Goal: Task Accomplishment & Management: Use online tool/utility

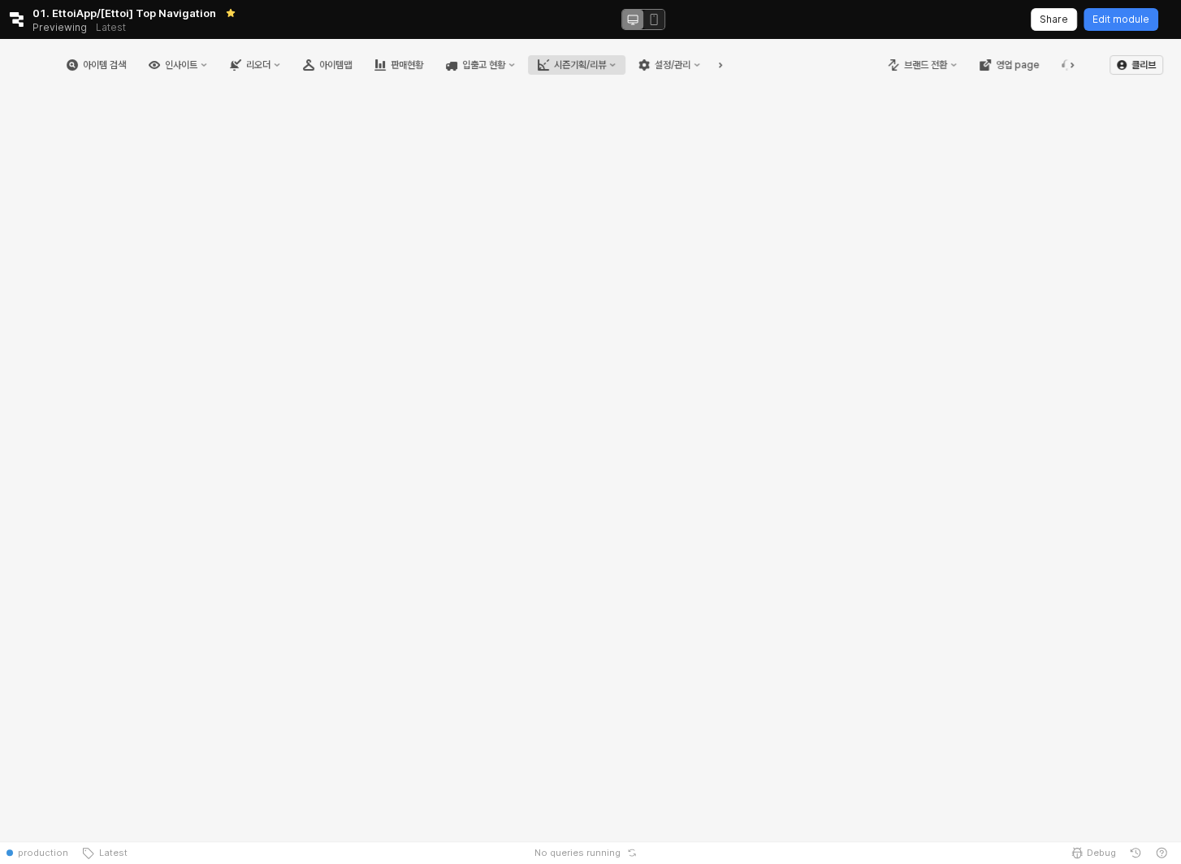
click at [606, 66] on div "시즌기획/리뷰" at bounding box center [580, 64] width 52 height 11
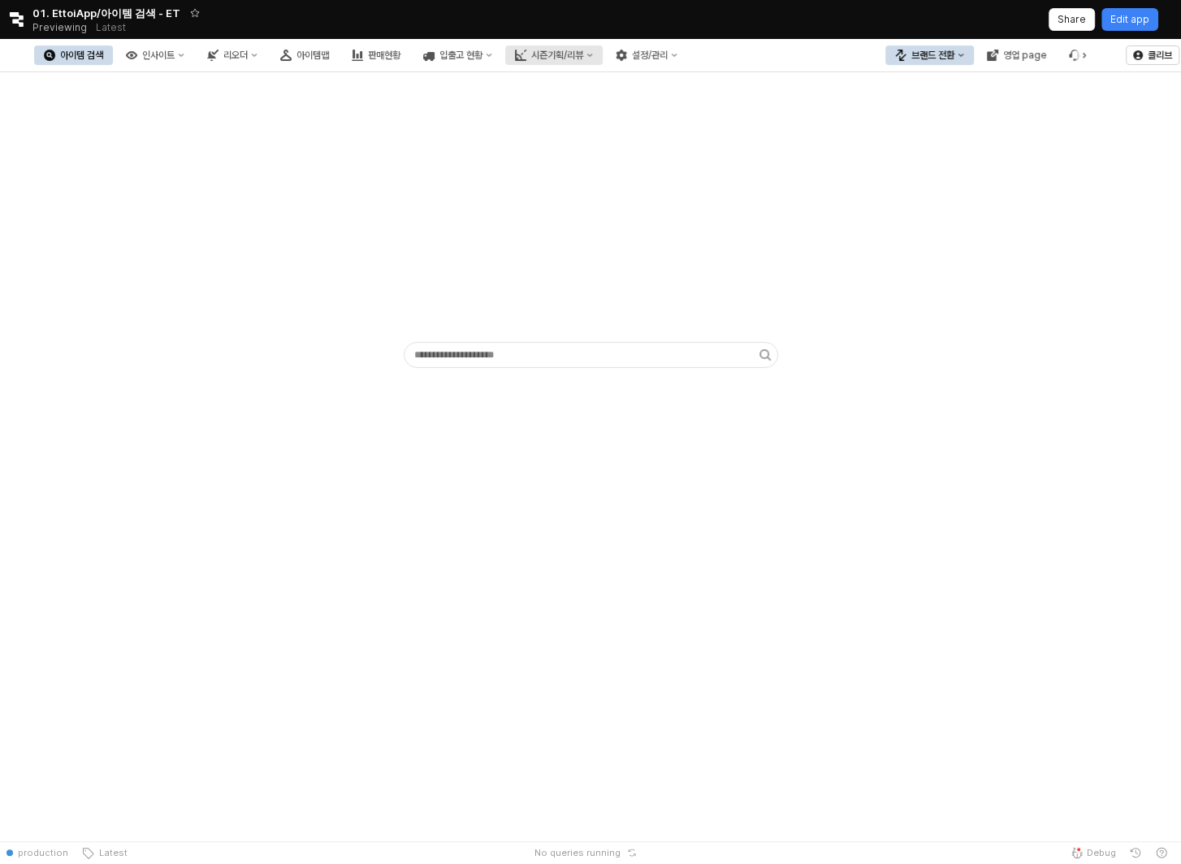
click at [583, 54] on div "시즌기획/리뷰" at bounding box center [557, 55] width 52 height 11
click at [603, 62] on button "시즌기획/리뷰" at bounding box center [553, 54] width 97 height 19
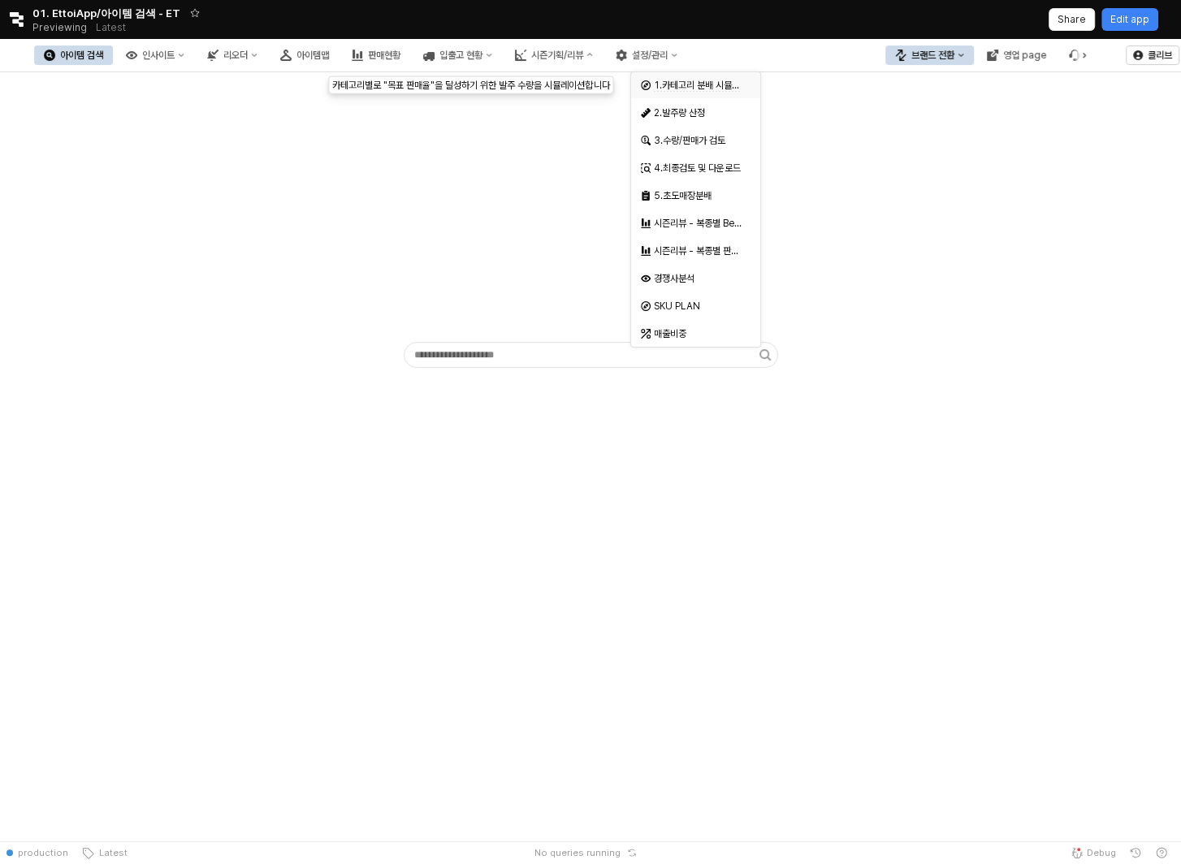
click at [690, 95] on div "1.카테고리 분배 시뮬레이션" at bounding box center [695, 85] width 129 height 26
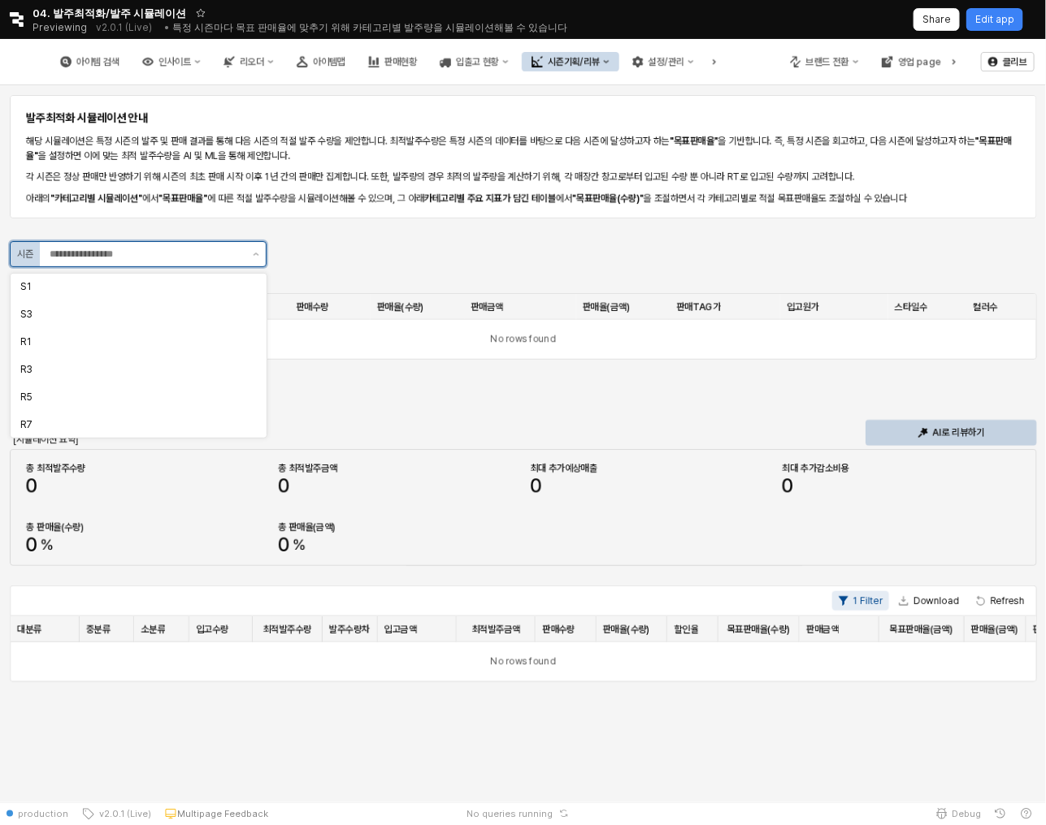
click at [191, 250] on input "App Frame" at bounding box center [146, 254] width 193 height 16
click at [179, 297] on div "S1" at bounding box center [139, 287] width 256 height 26
type input "**"
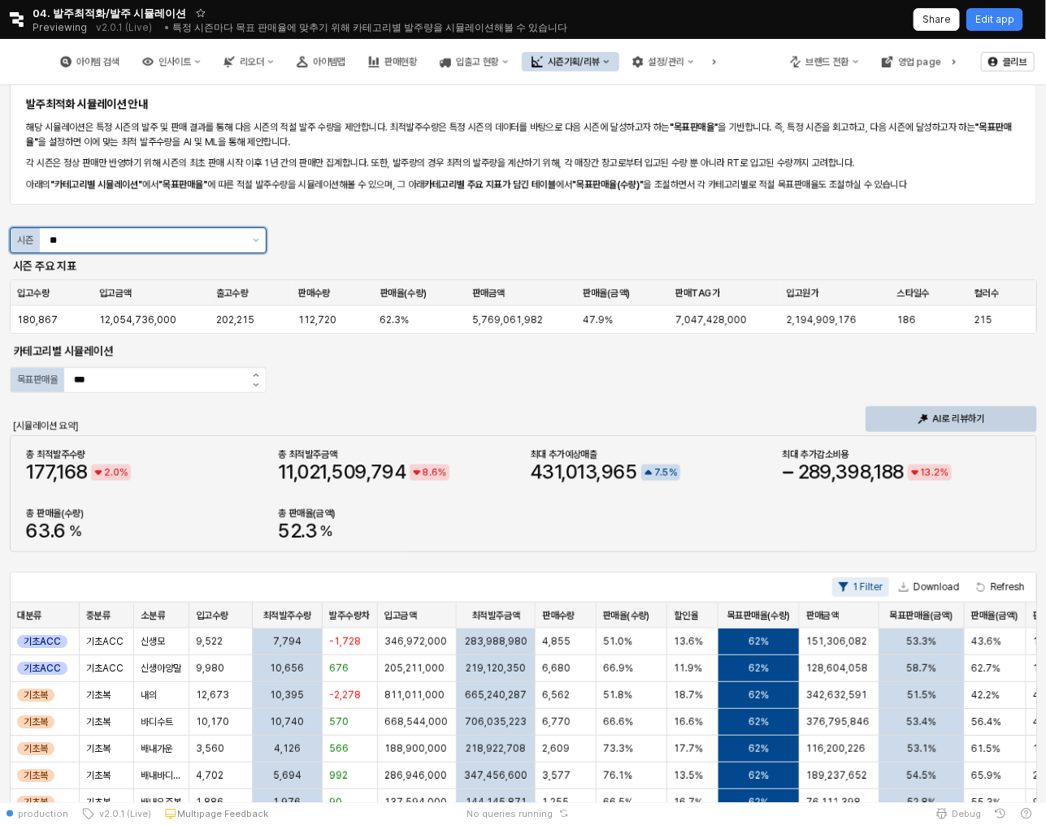
scroll to position [2, 0]
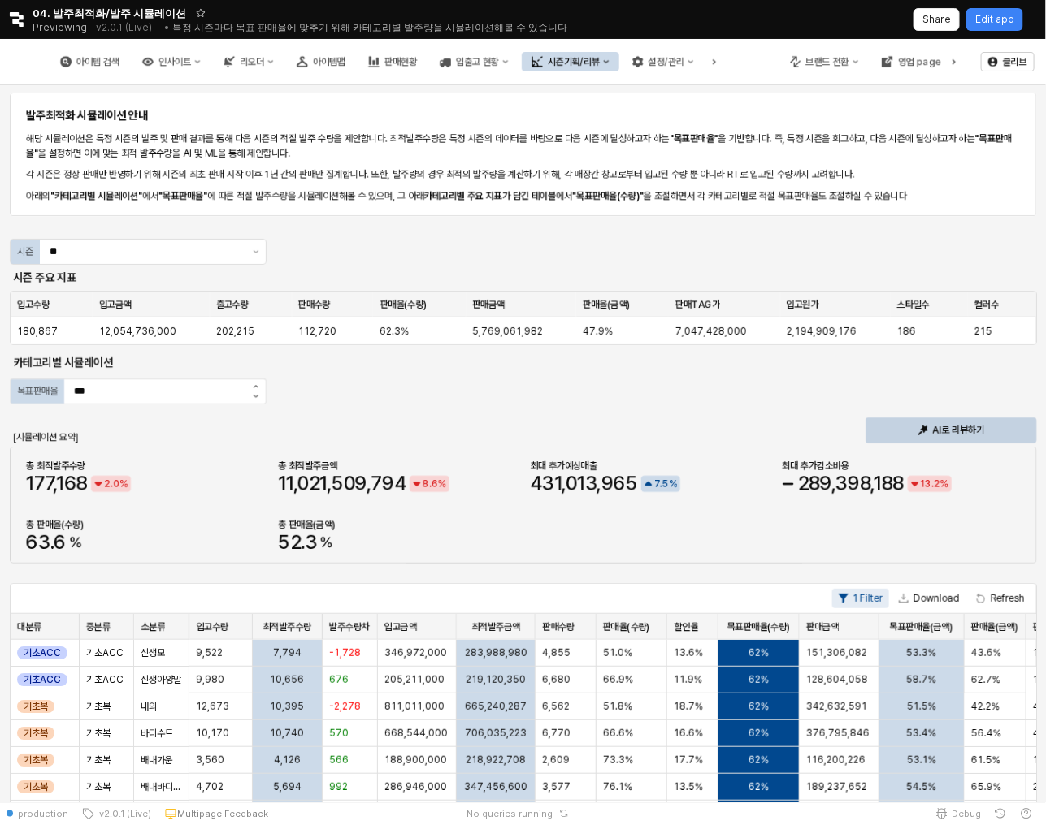
click at [619, 63] on button "시즌기획/리뷰" at bounding box center [570, 61] width 97 height 19
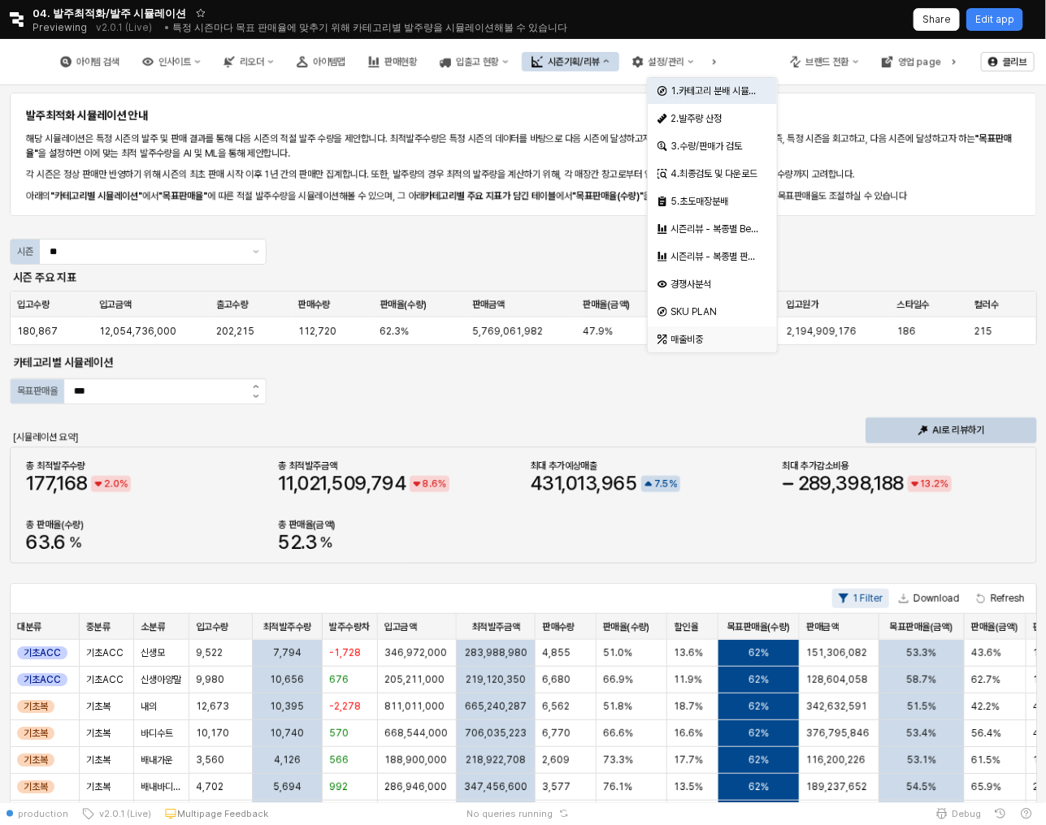
click at [698, 346] on div "매출비중" at bounding box center [707, 339] width 100 height 16
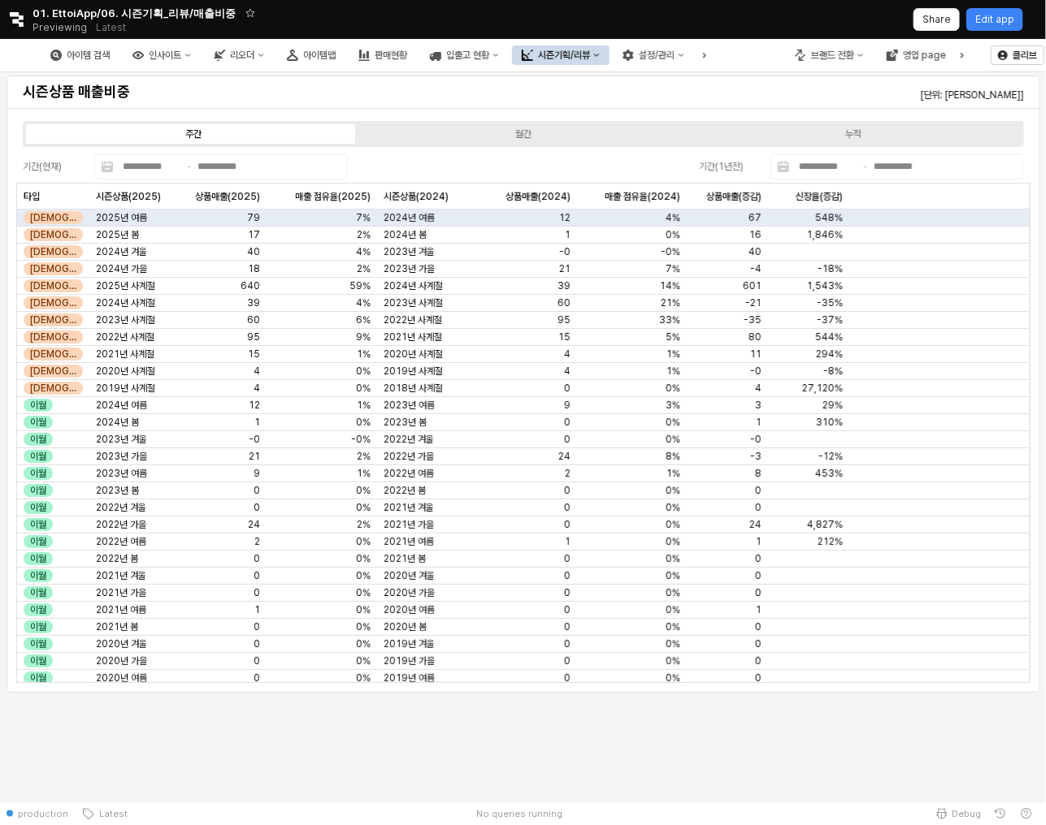
click at [590, 57] on div "시즌기획/리뷰" at bounding box center [564, 55] width 52 height 11
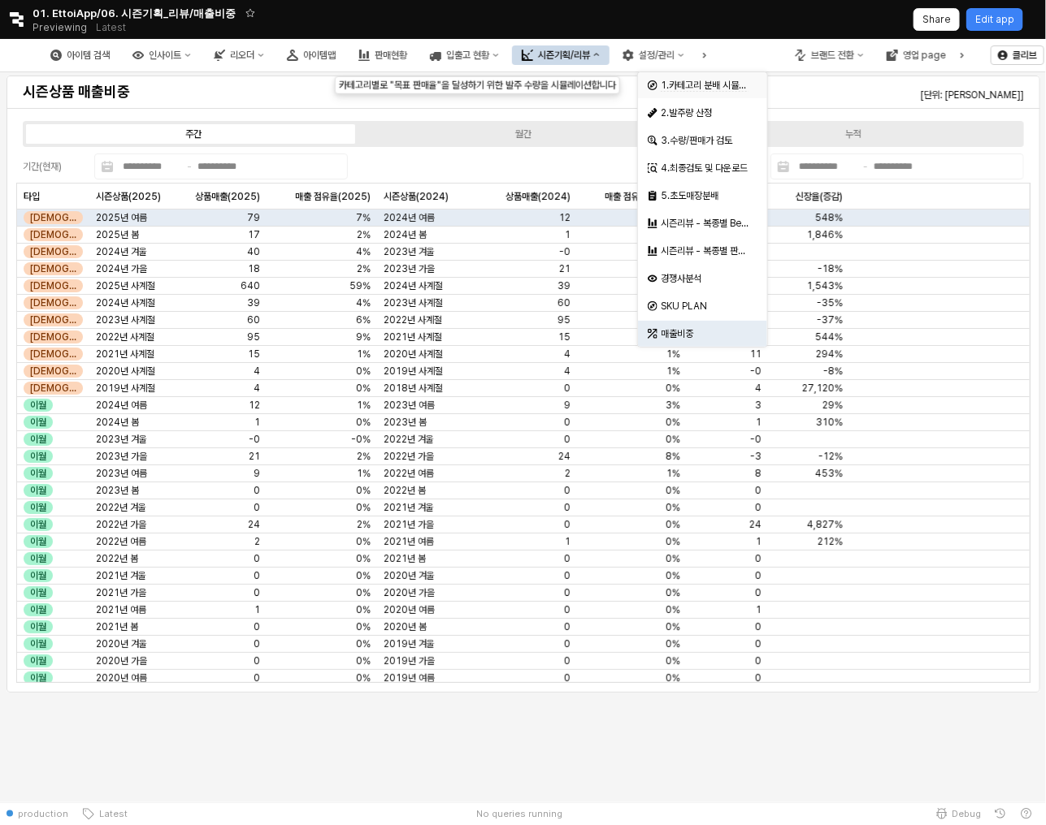
click at [717, 89] on span "1.카테고리 분배 시뮬레이션" at bounding box center [712, 86] width 102 height 12
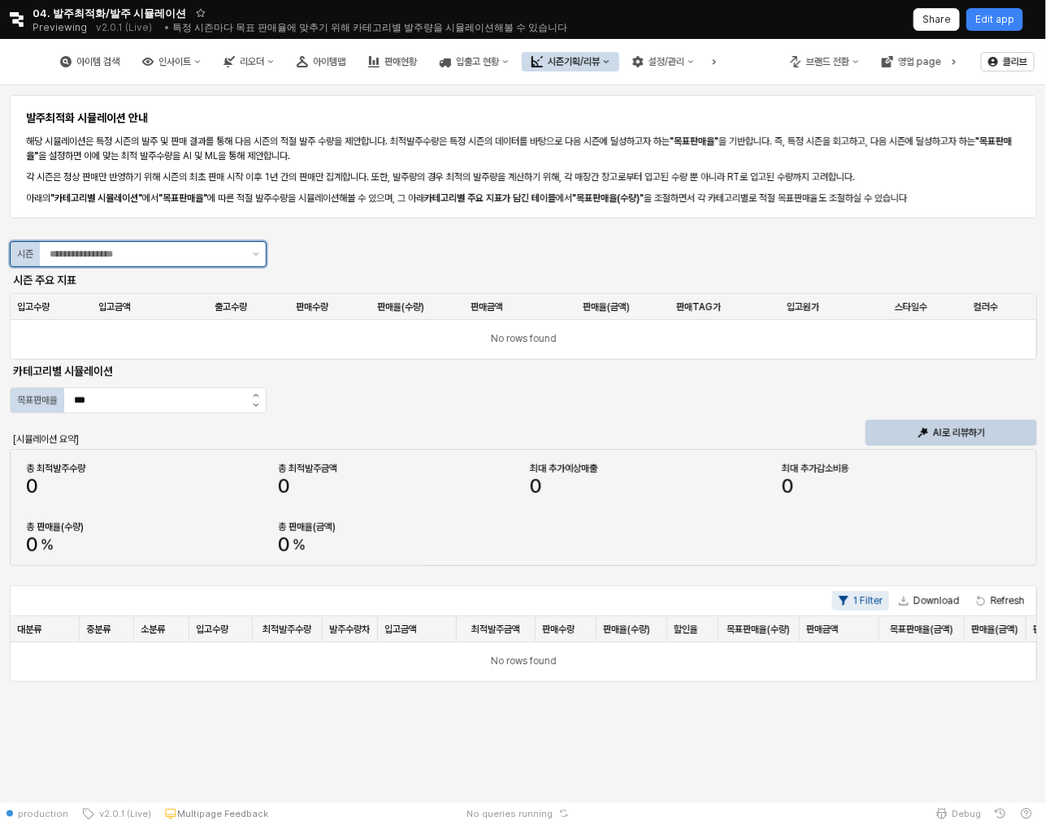
click at [181, 254] on input "App Frame" at bounding box center [146, 254] width 193 height 16
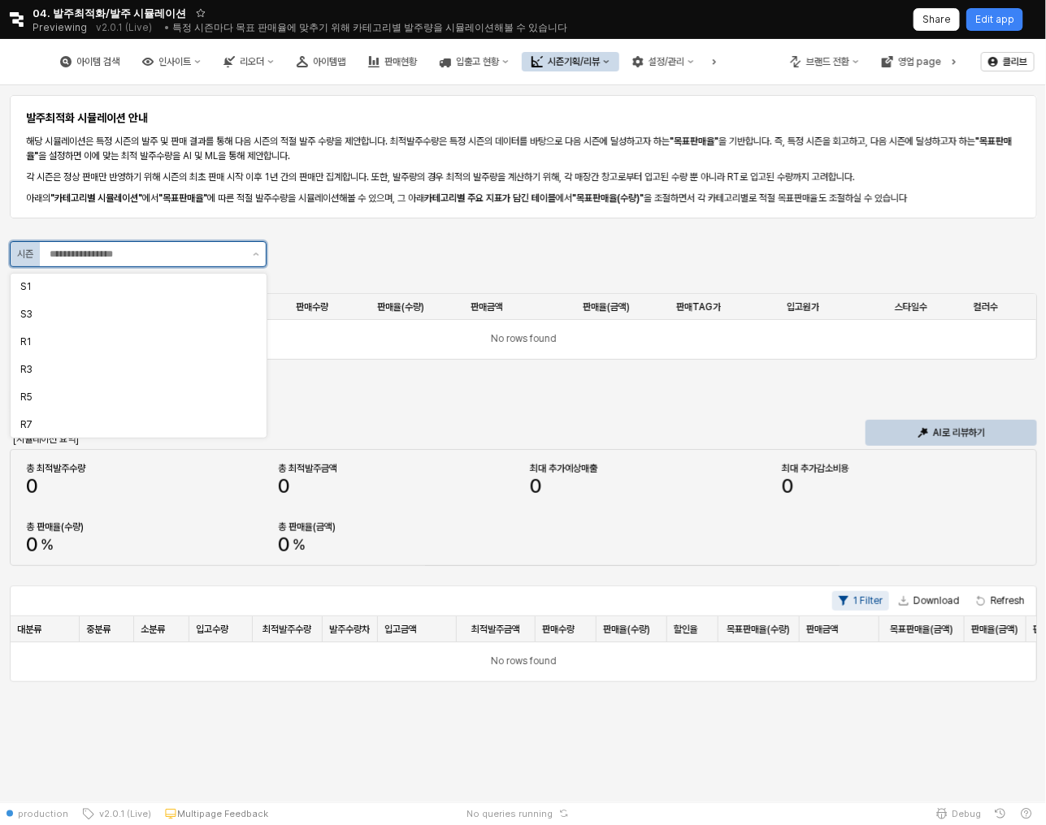
click at [181, 251] on input "App Frame" at bounding box center [146, 254] width 193 height 16
click at [179, 297] on div "S1" at bounding box center [139, 287] width 256 height 26
type input "**"
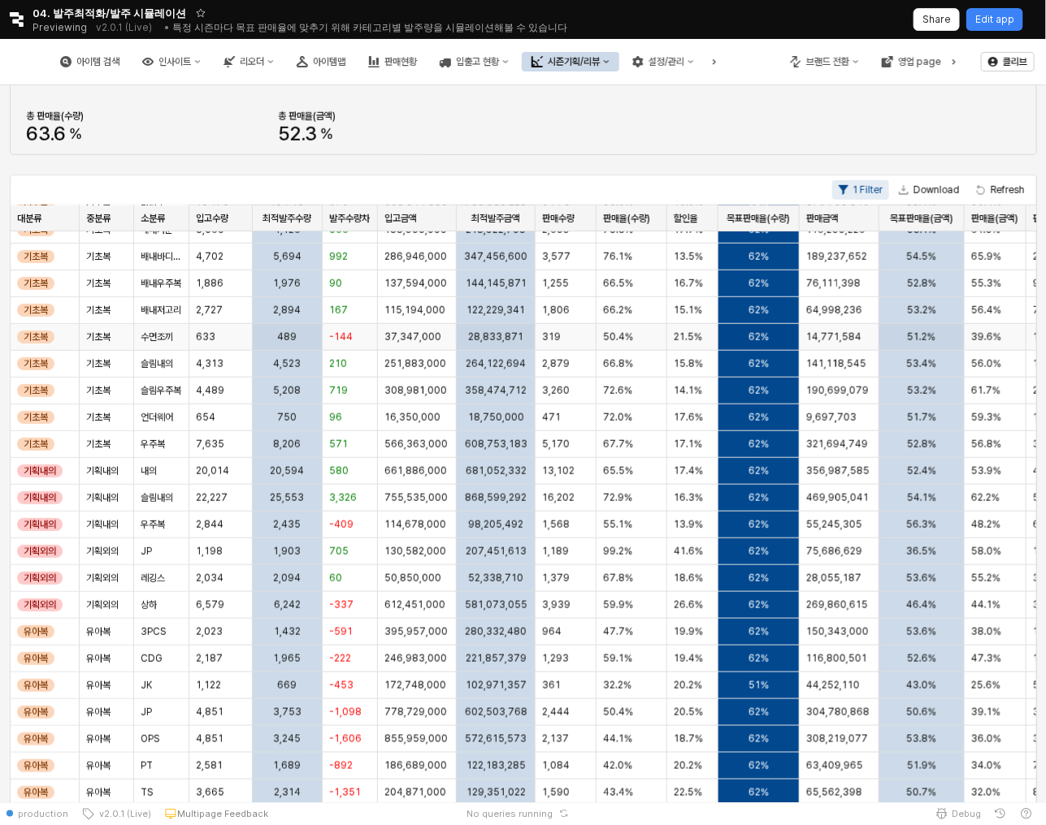
scroll to position [120, 0]
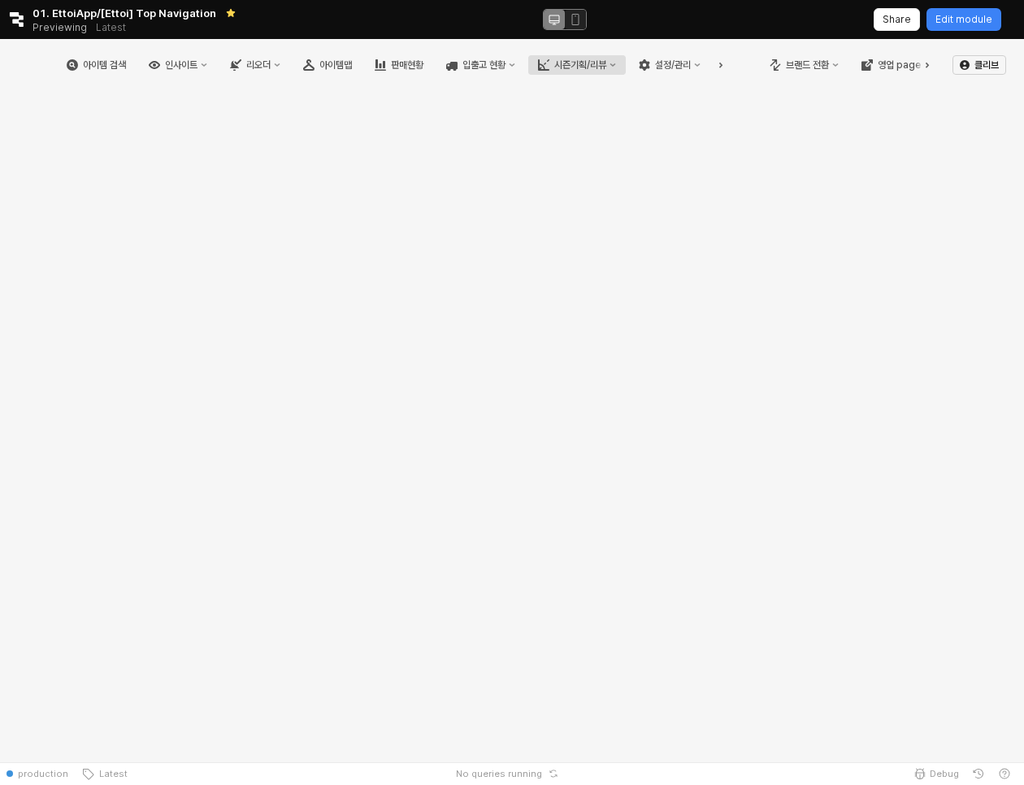
click at [626, 56] on button "시즌기획/리뷰" at bounding box center [576, 64] width 97 height 19
click at [614, 66] on div "시즌기획/리뷰" at bounding box center [588, 64] width 52 height 11
click at [635, 50] on div "아이템 검색 인사이트 리오더 아이템맵 판매현황 입출고 현황 시즌기획/리뷰 설정/관리" at bounding box center [391, 65] width 666 height 34
click at [614, 63] on div "시즌기획/리뷰" at bounding box center [588, 64] width 52 height 11
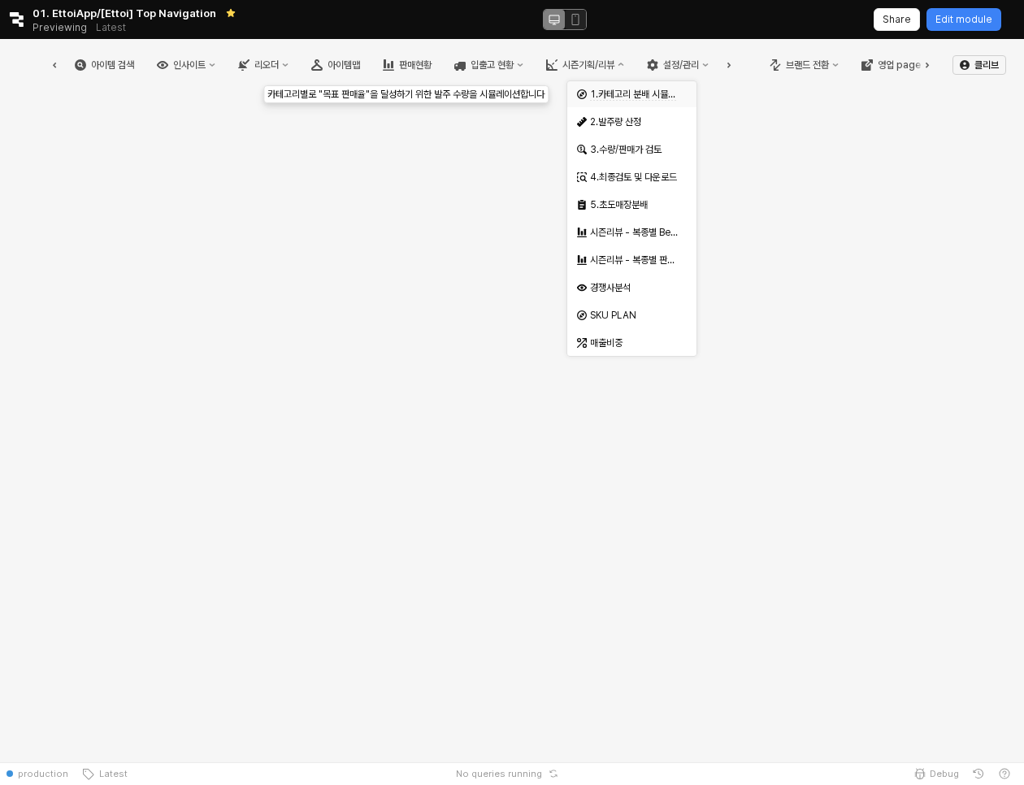
click at [649, 94] on span "1.카테고리 분배 시뮬레이션" at bounding box center [641, 95] width 102 height 12
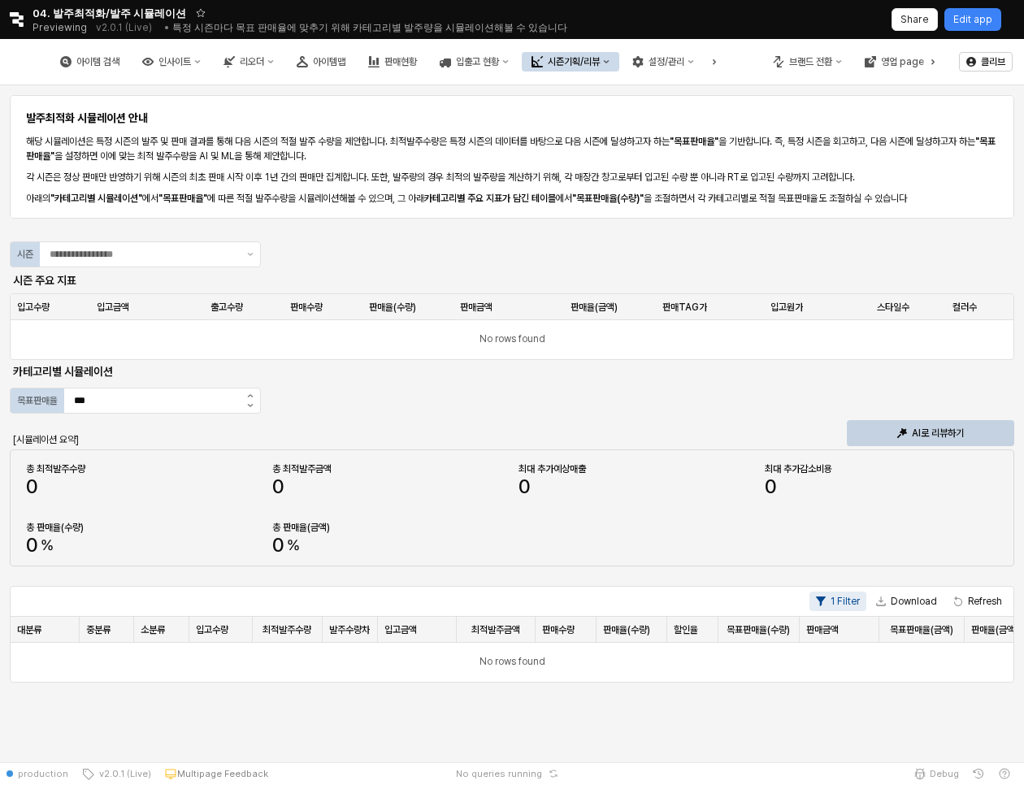
click at [268, 252] on div "발주최적화 시뮬레이션 안내 해당 시뮬레이션은 특정 시즌의 발주 및 판매 결과를 통해 다음 시즌의 적절 발주 수량을 제안합니다. 최적발주수량은 …" at bounding box center [512, 387] width 1004 height 591
click at [249, 251] on button "Show suggestions" at bounding box center [249, 254] width 19 height 24
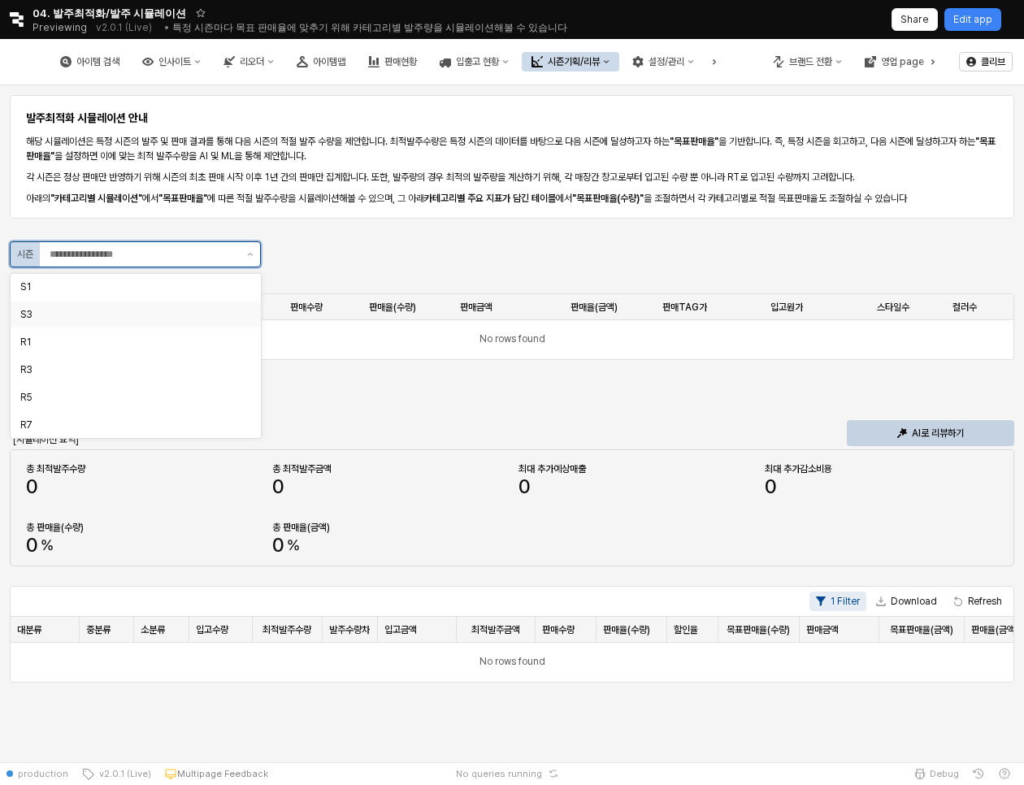
click at [210, 308] on div "S3" at bounding box center [130, 314] width 221 height 13
type input "**"
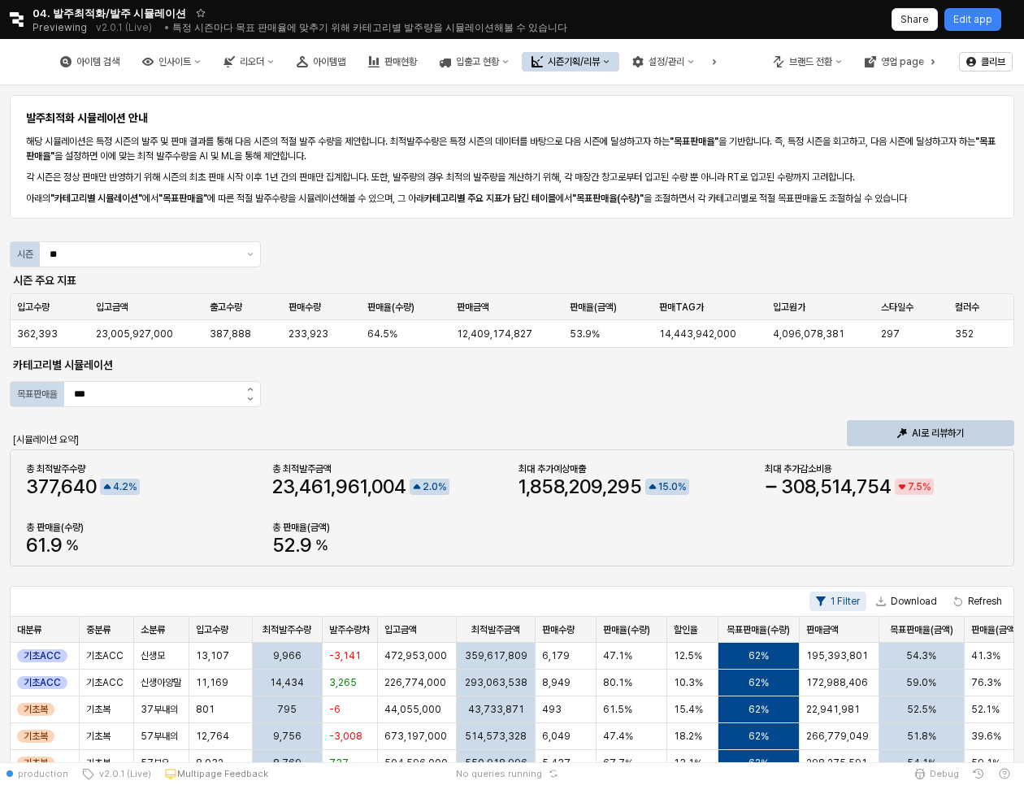
click at [972, 4] on div "Retool logo 04. 발주최적화/발주 시뮬레이션 Previewing v2.0.1 (Live) • 특정 시즌마다 목표 판매율에 맞추기 위…" at bounding box center [512, 19] width 1024 height 39
click at [972, 28] on div "Edit app" at bounding box center [972, 19] width 39 height 21
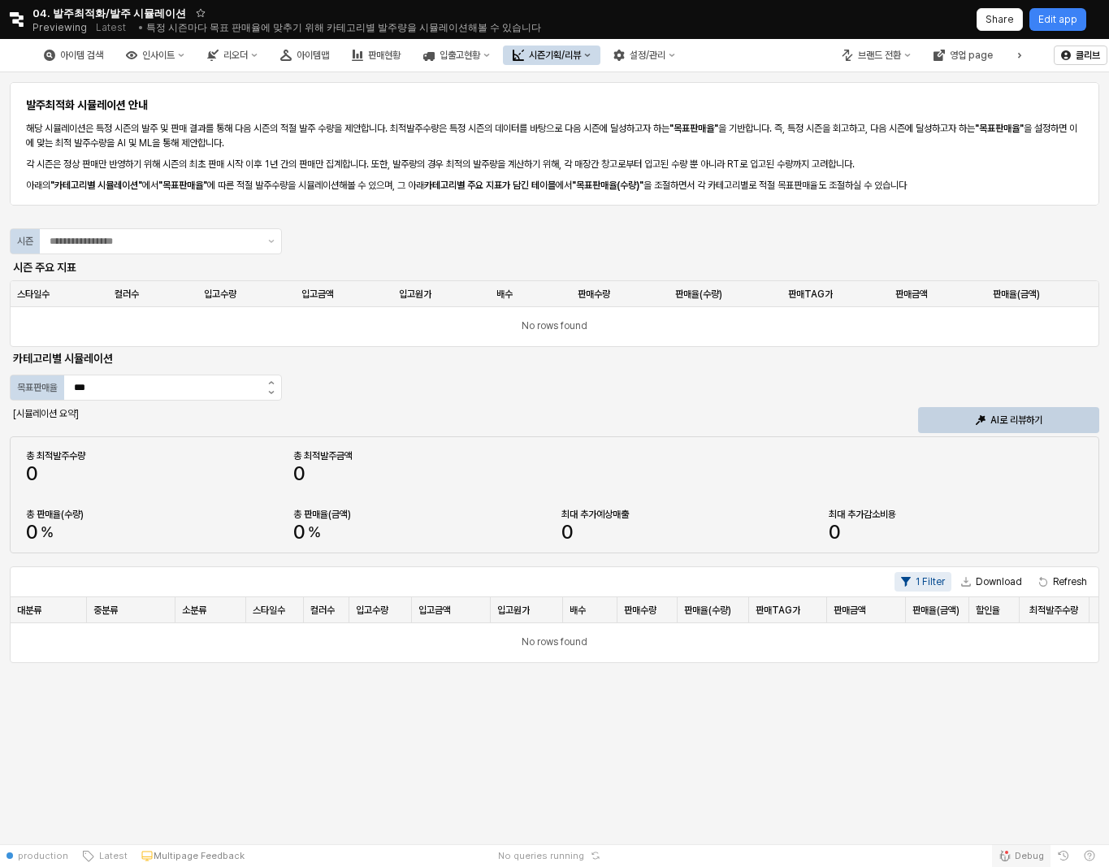
click at [1012, 854] on icon "Retool Status Bar" at bounding box center [1005, 855] width 13 height 13
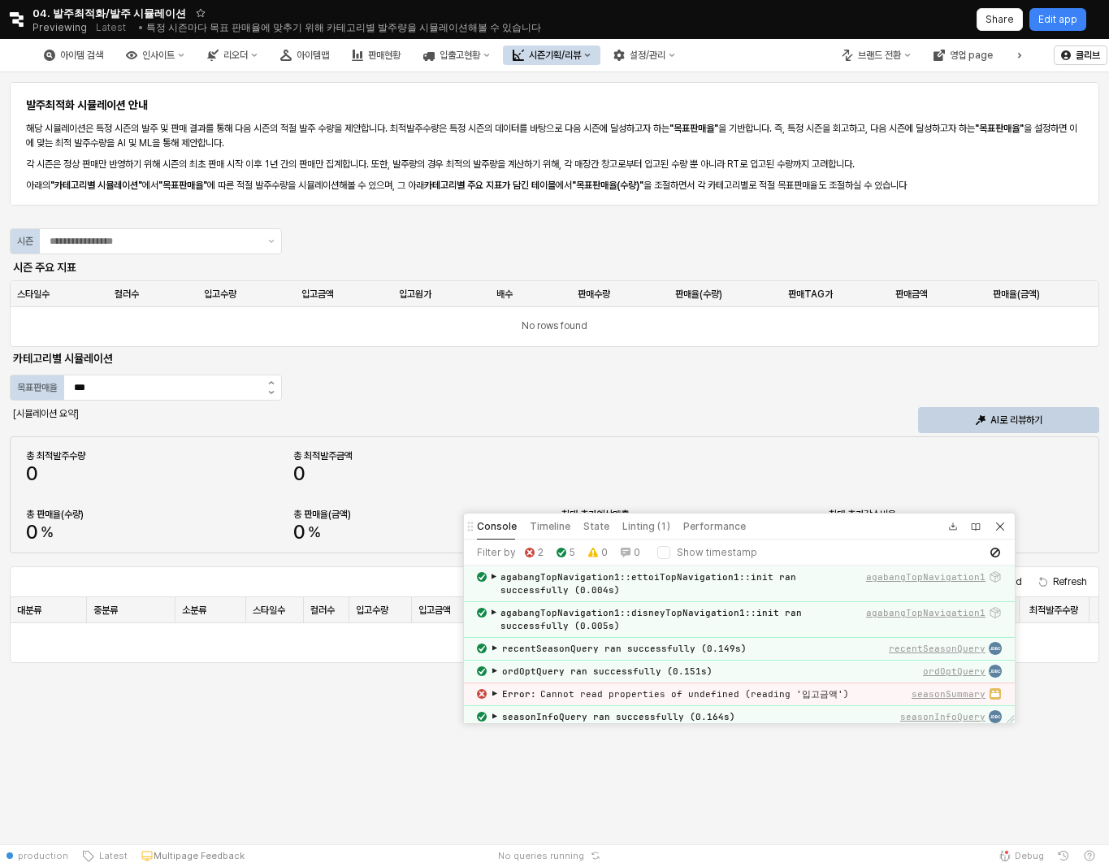
scroll to position [67, 0]
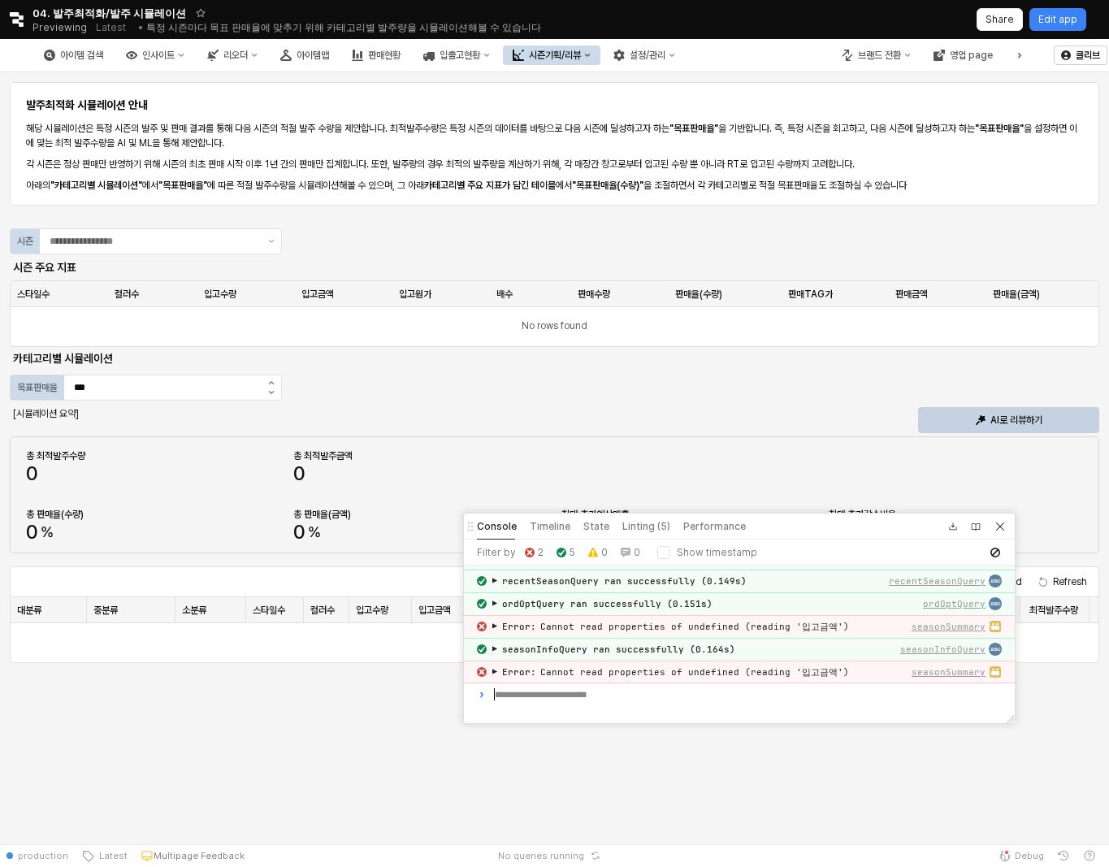
click at [702, 769] on div "발주최적화 시뮬레이션 안내 해당 시뮬레이션은 특정 시즌의 발주 및 판매 결과를 통해 다음 시즌의 적절 발주 수량을 제안합니다. 최적발주수량은 …" at bounding box center [554, 458] width 1109 height 772
click at [183, 240] on input "App Frame" at bounding box center [154, 241] width 209 height 16
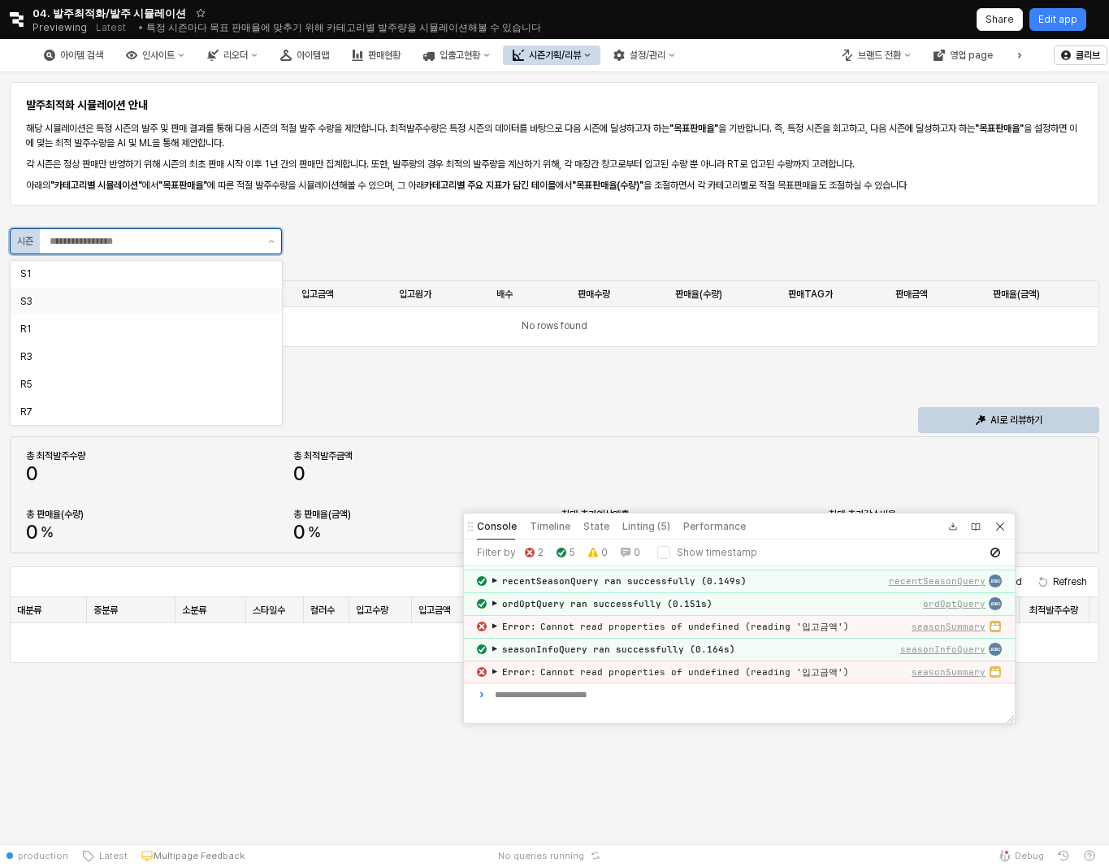
click at [161, 296] on div "S3" at bounding box center [141, 301] width 242 height 13
type input "**"
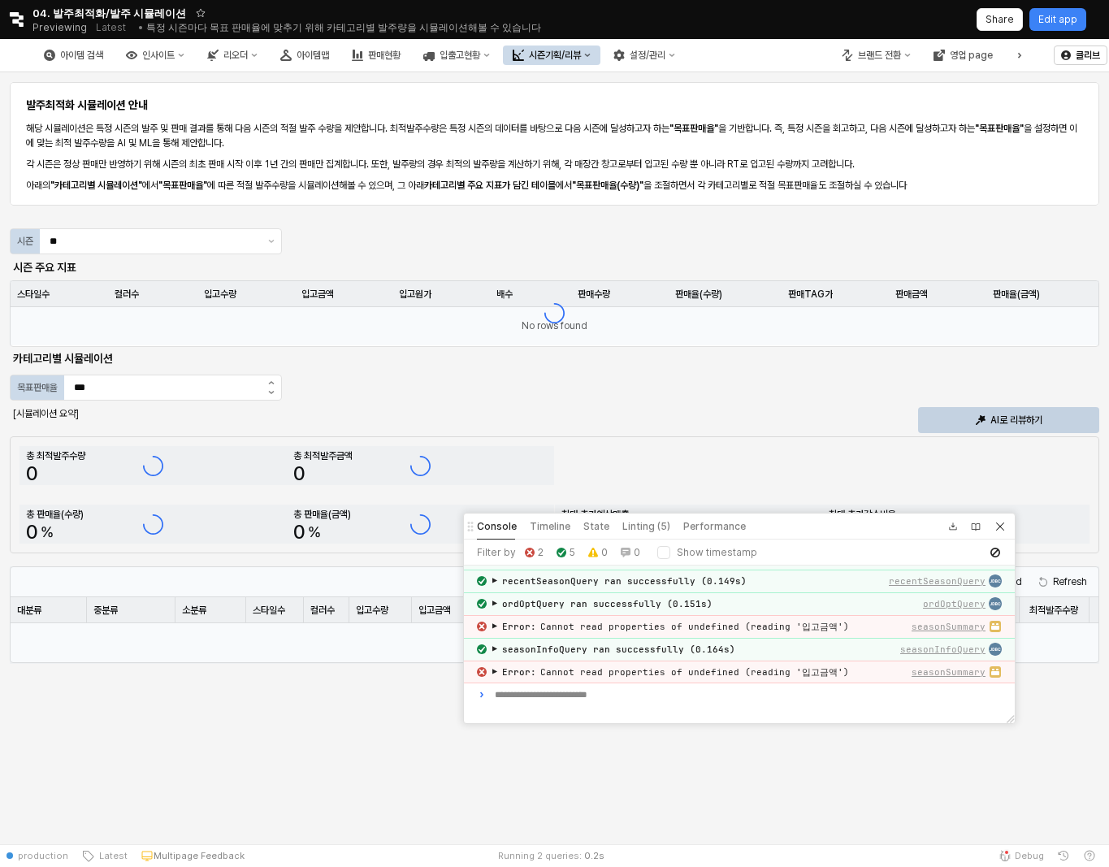
click at [453, 265] on div "발주최적화 시뮬레이션 안내 해당 시뮬레이션은 특정 시즌의 발주 및 판매 결과를 통해 다음 시즌의 적절 발주 수량을 제안합니다. 최적발주수량은 …" at bounding box center [555, 371] width 1090 height 585
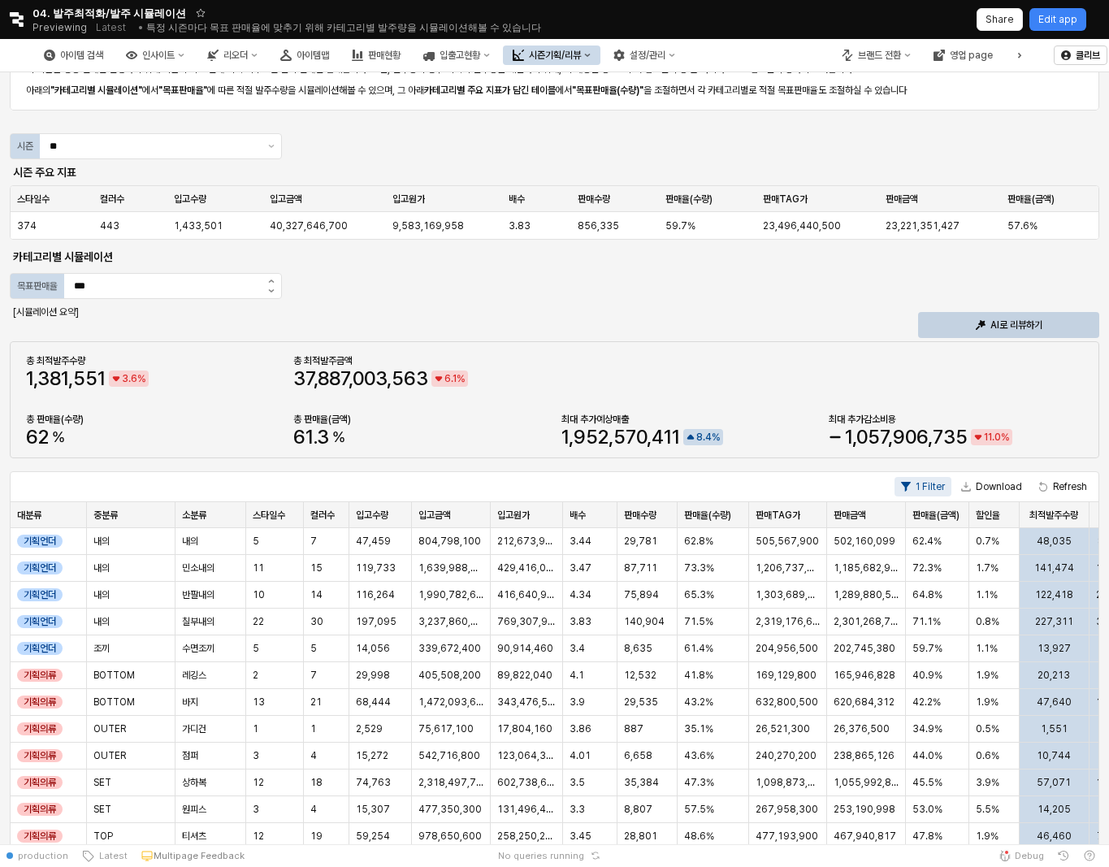
scroll to position [130, 0]
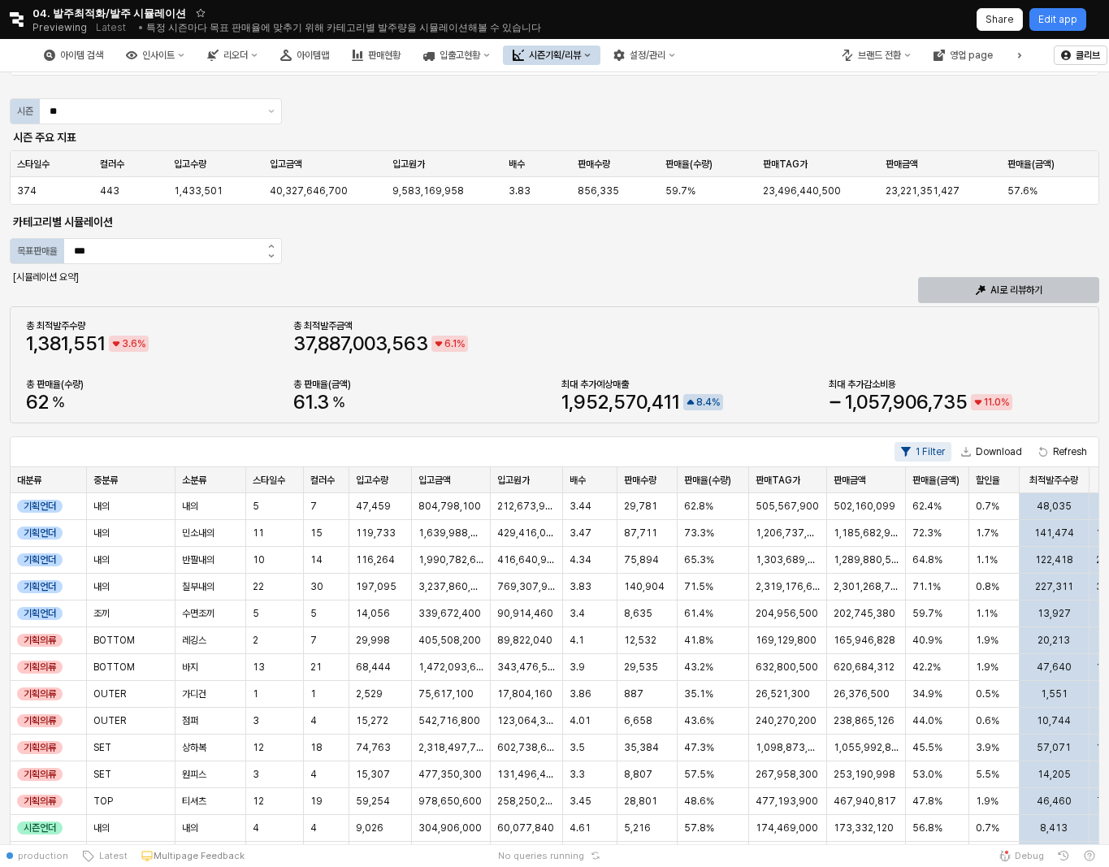
click at [1016, 284] on p "AI로 리뷰하기" at bounding box center [1016, 290] width 52 height 13
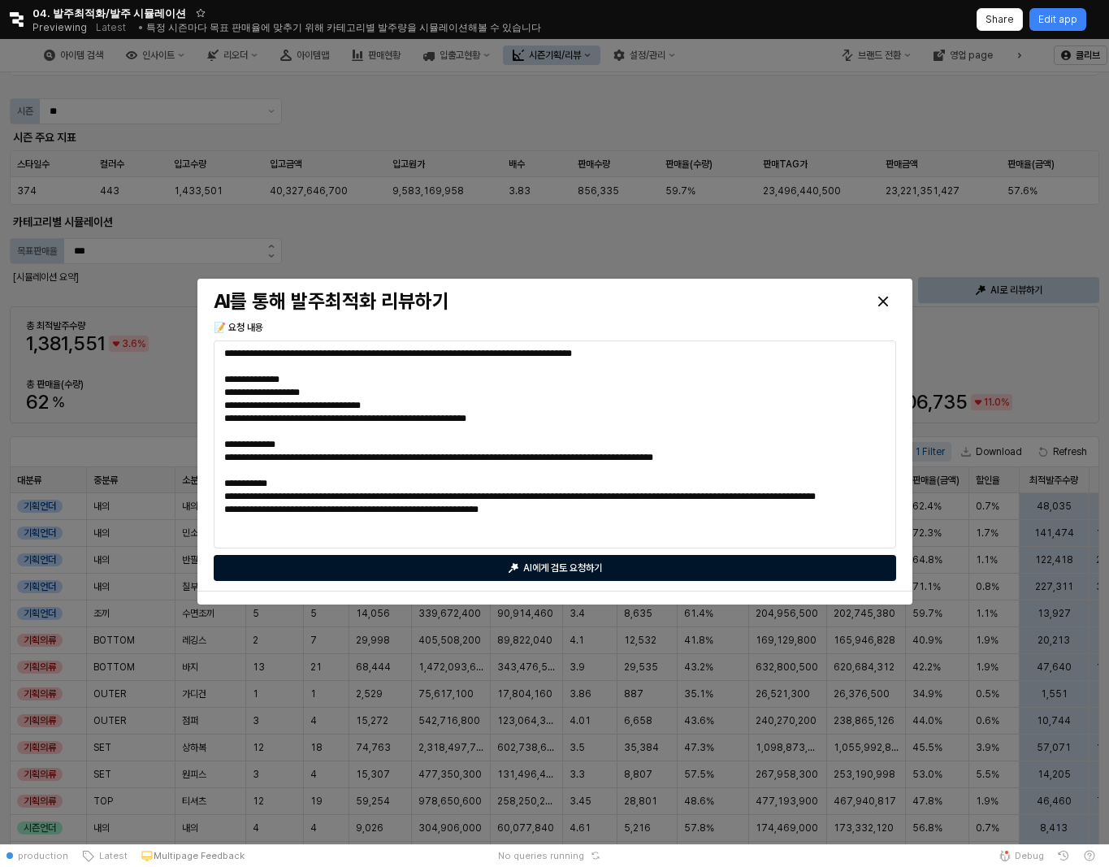
click at [765, 560] on div "AI에게 검토 요청하기" at bounding box center [555, 568] width 668 height 24
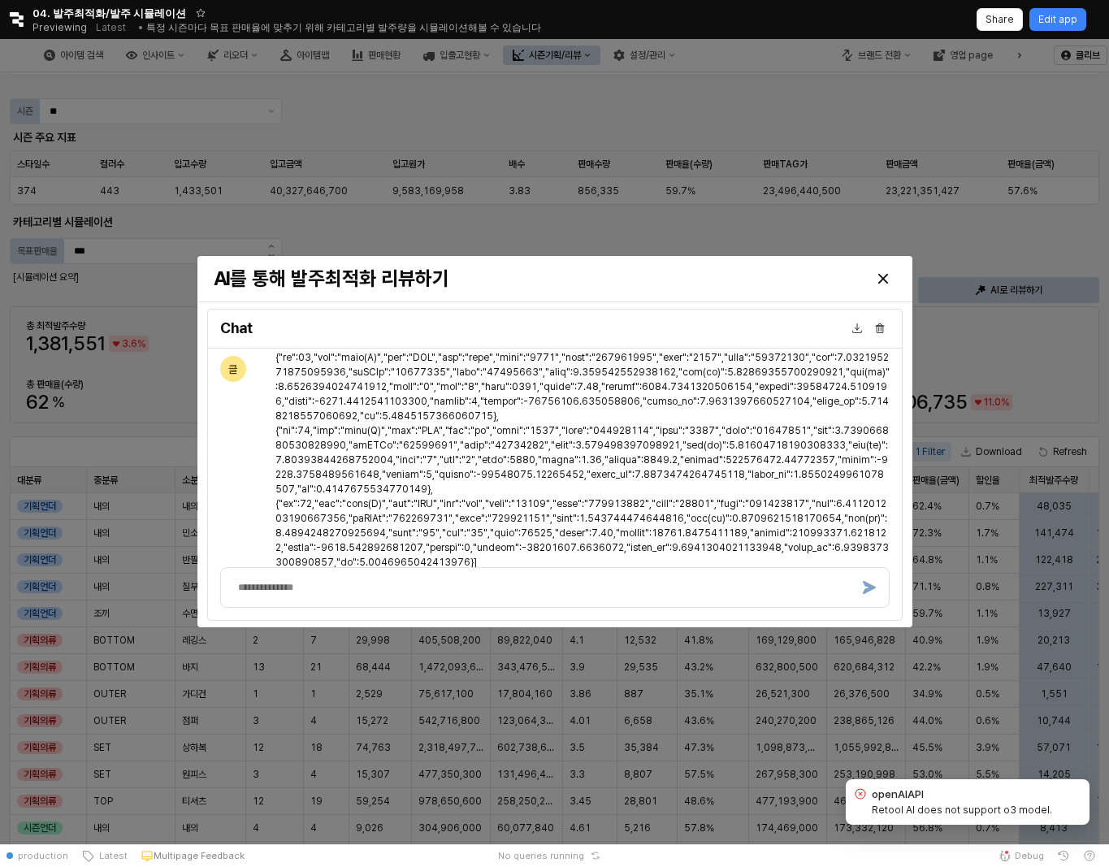
scroll to position [4027, 0]
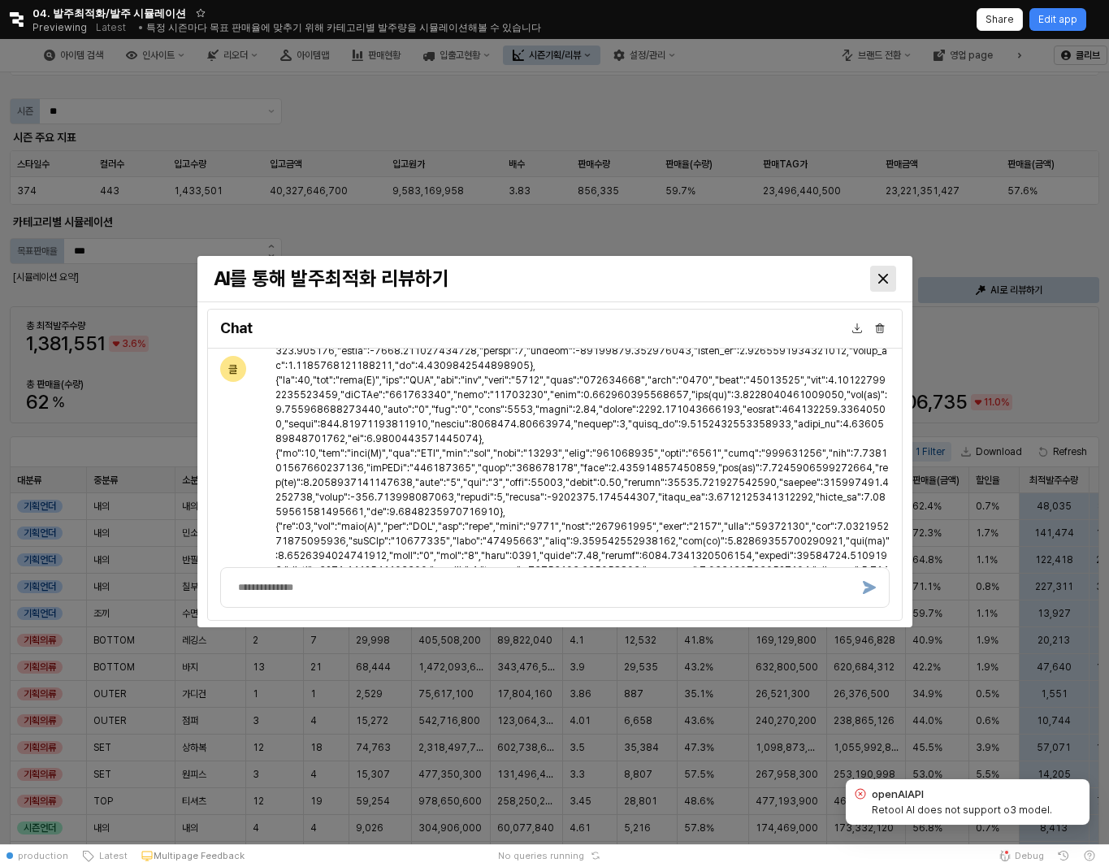
click at [886, 274] on div "Close" at bounding box center [883, 278] width 24 height 24
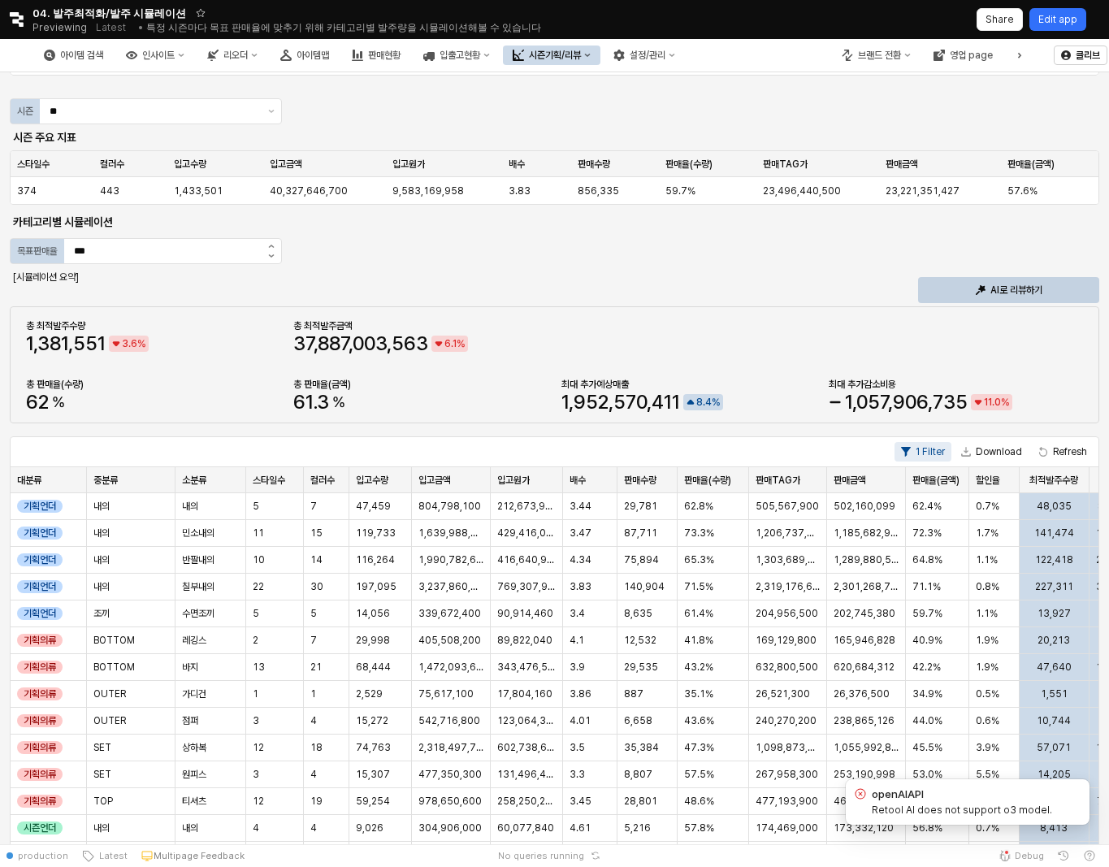
click at [1060, 22] on p "Edit app" at bounding box center [1057, 19] width 39 height 13
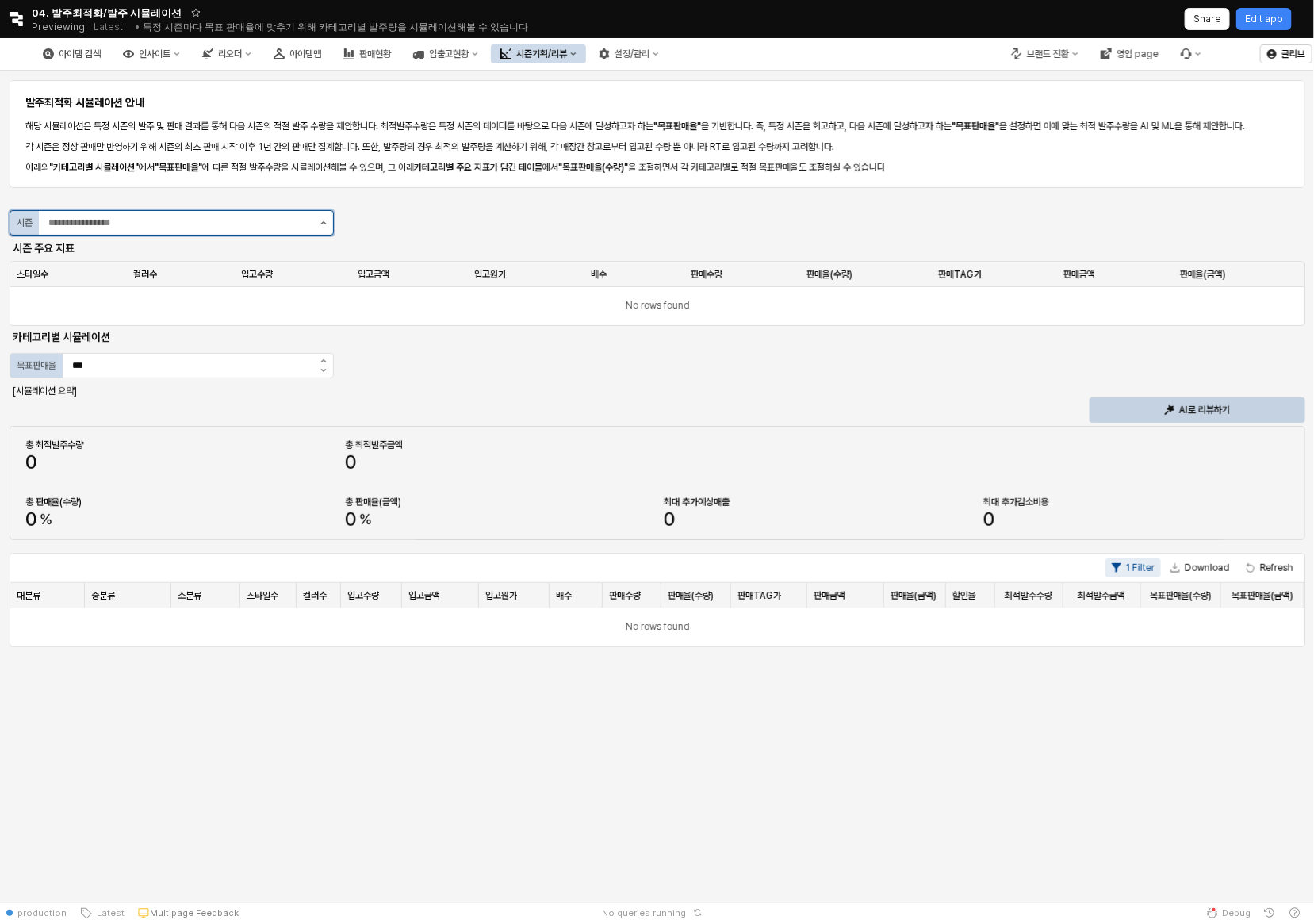
click at [322, 220] on button "Show suggestions" at bounding box center [323, 222] width 19 height 23
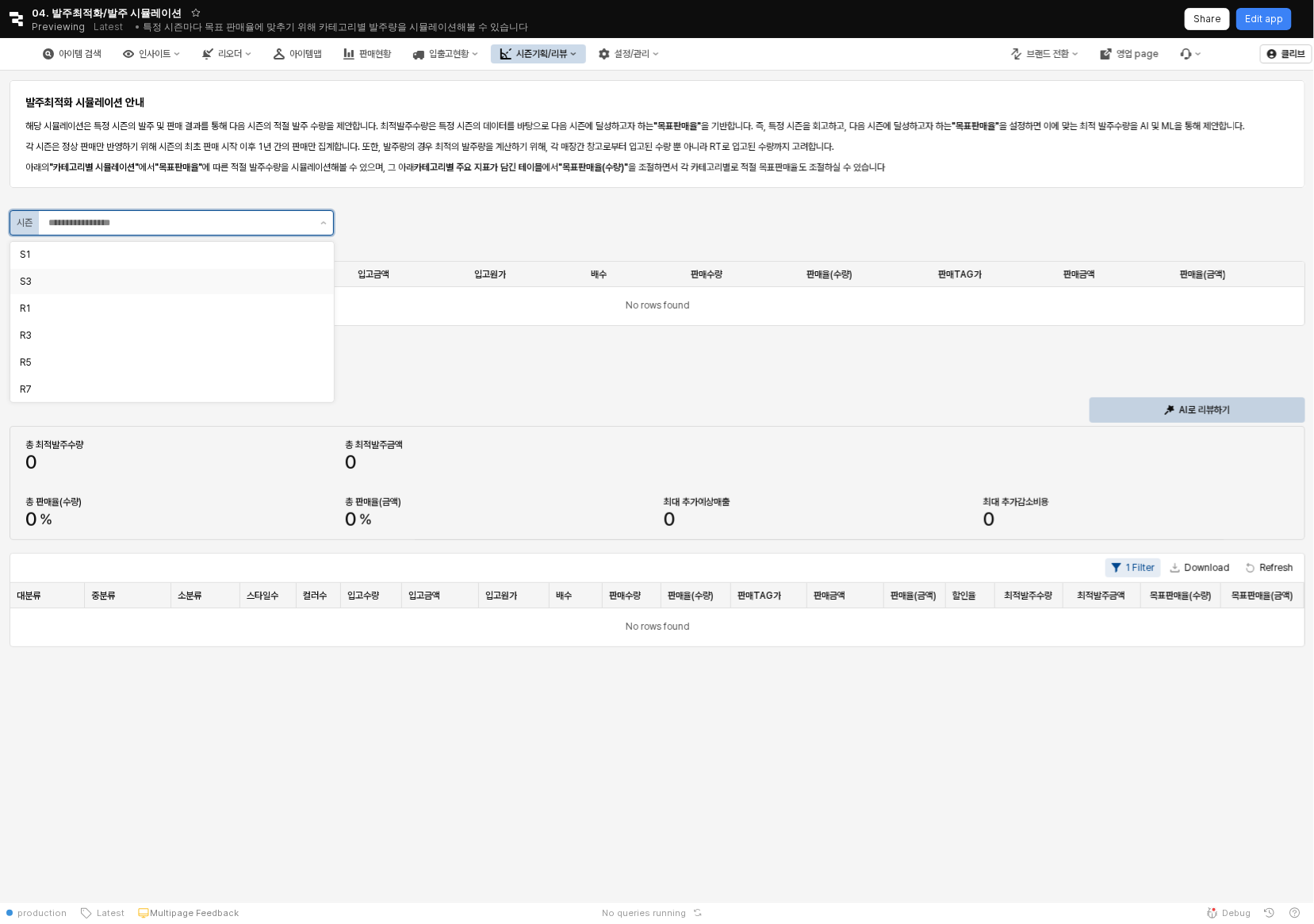
click at [272, 280] on div "S3" at bounding box center [167, 281] width 295 height 13
type input "**"
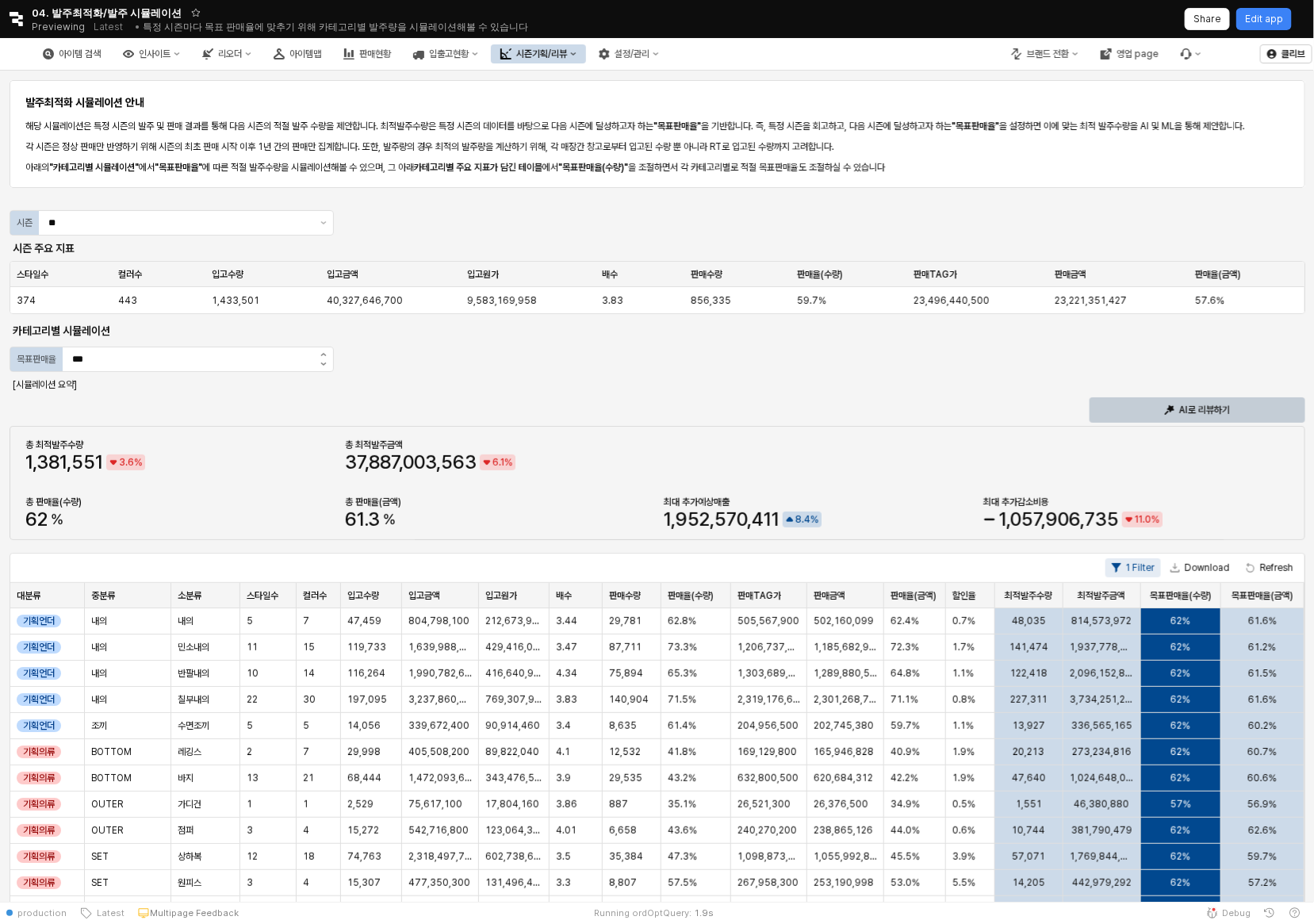
click at [1201, 407] on p "AI로 리뷰하기" at bounding box center [1205, 410] width 51 height 13
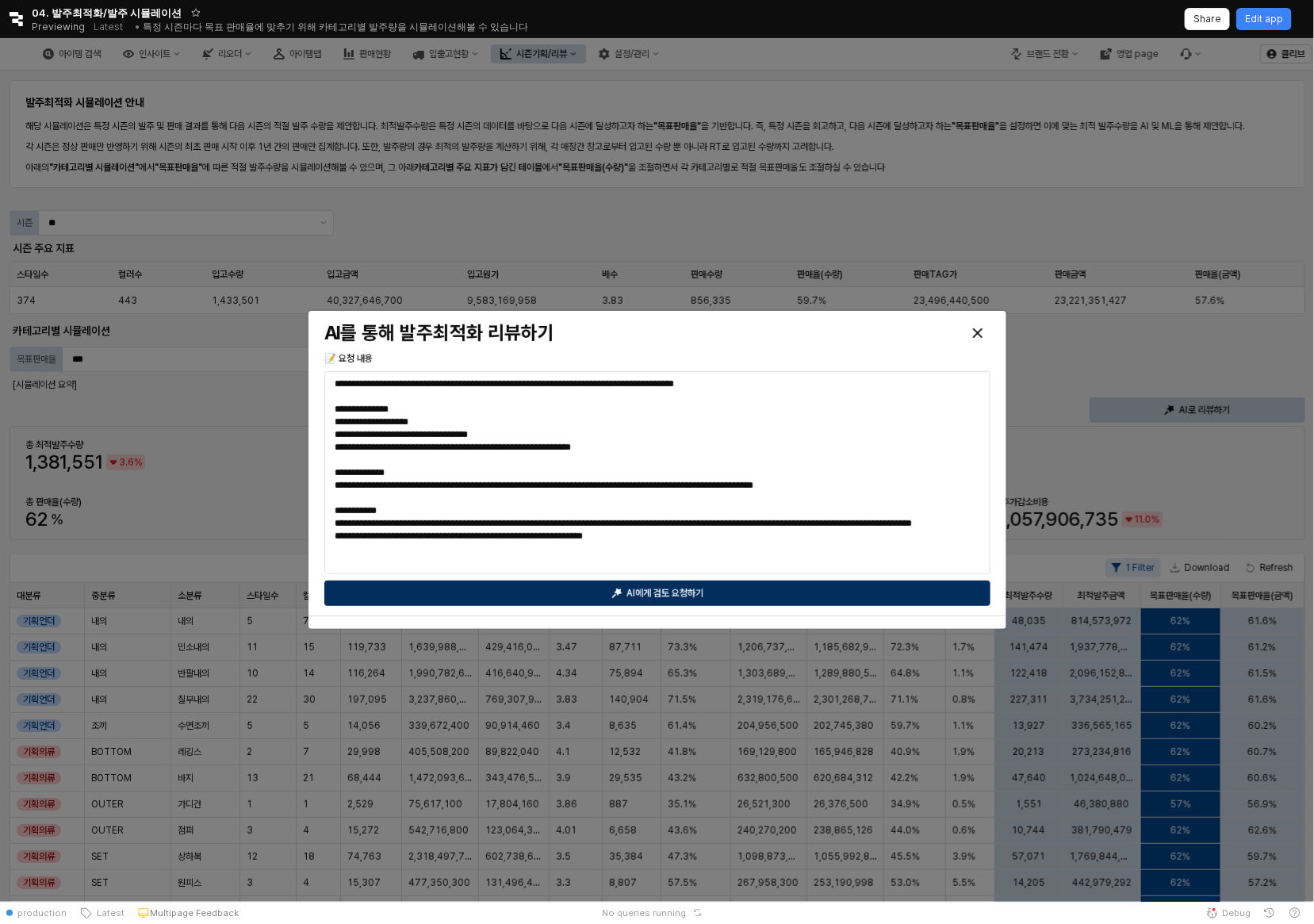
click at [717, 582] on div "AI에게 검토 요청하기" at bounding box center [658, 593] width 652 height 23
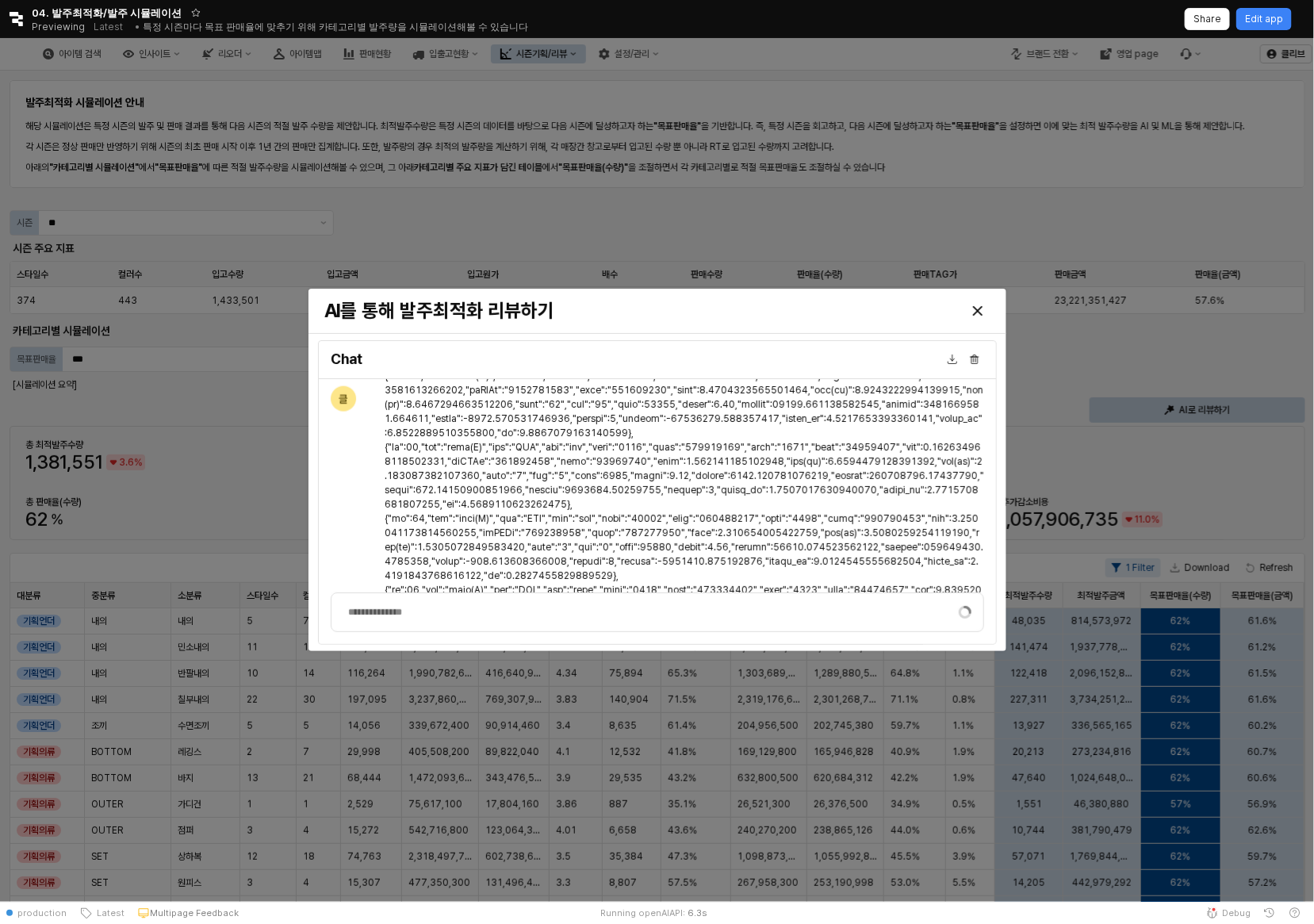
scroll to position [4270, 0]
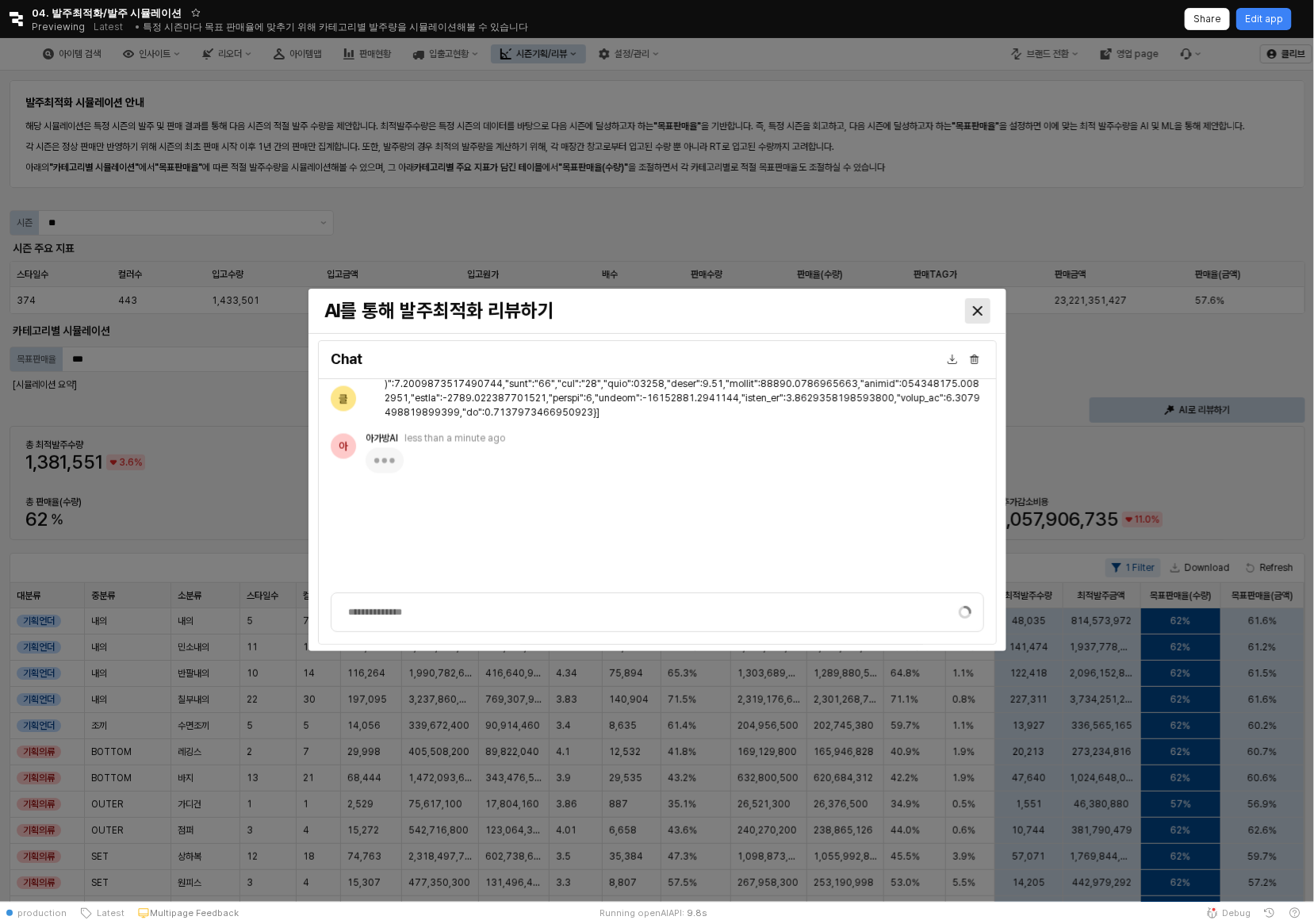
click at [975, 316] on div "Close" at bounding box center [978, 310] width 23 height 23
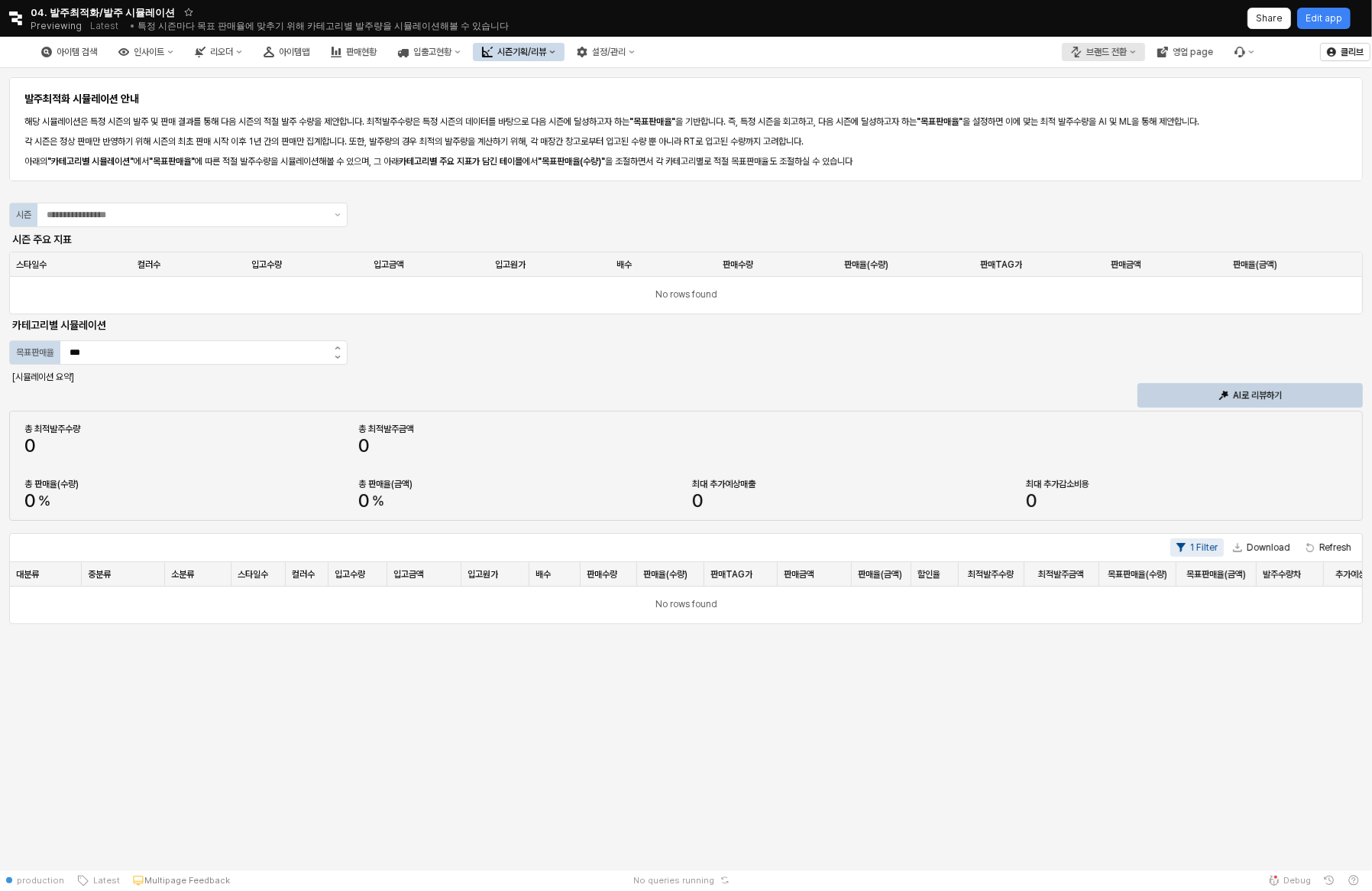
click at [1123, 51] on div "브랜드 전환" at bounding box center [1106, 52] width 40 height 10
click at [1118, 100] on div "에뜨와" at bounding box center [1119, 105] width 94 height 12
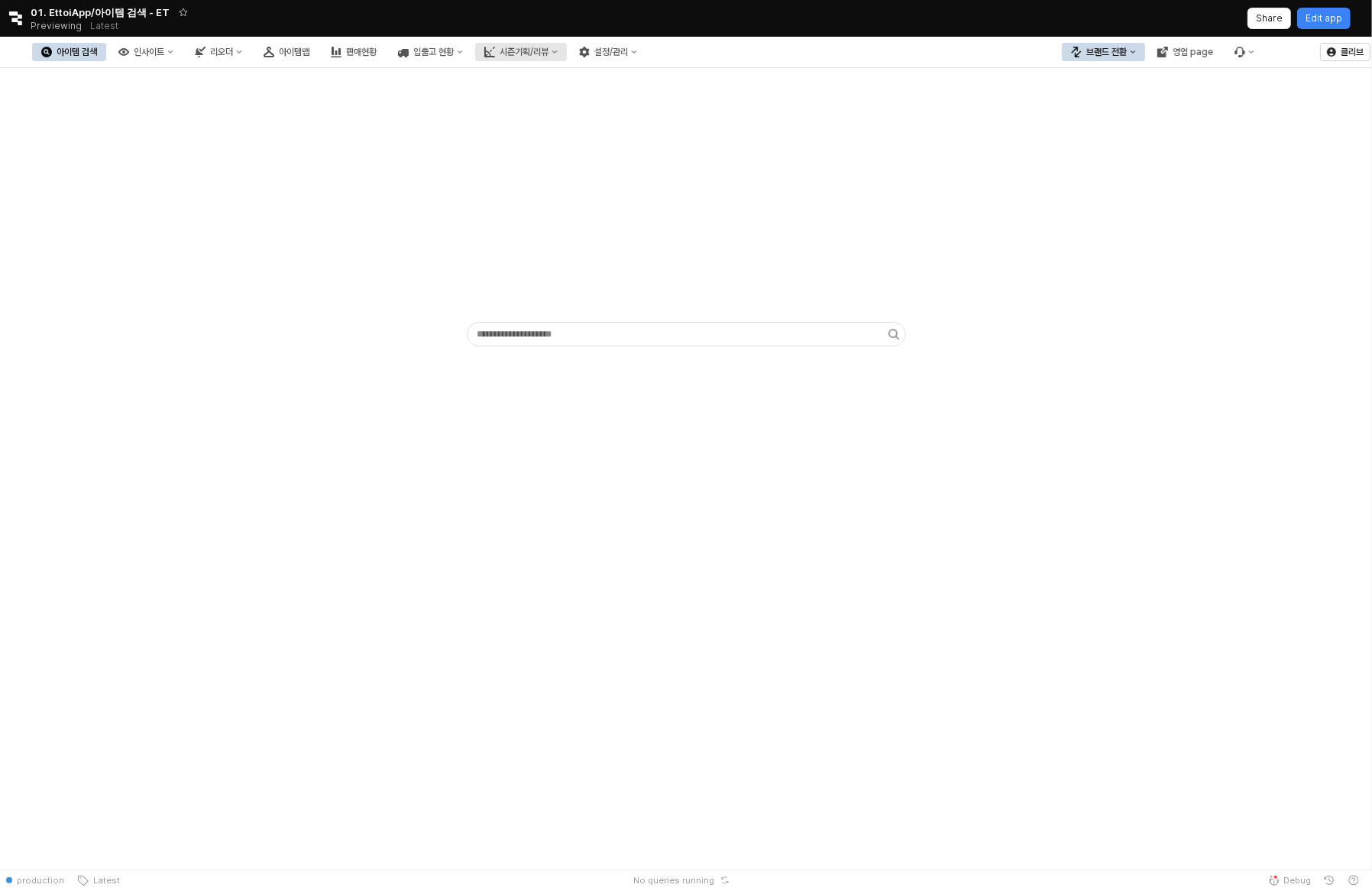
click at [548, 51] on div "시즌기획/리뷰" at bounding box center [524, 52] width 49 height 10
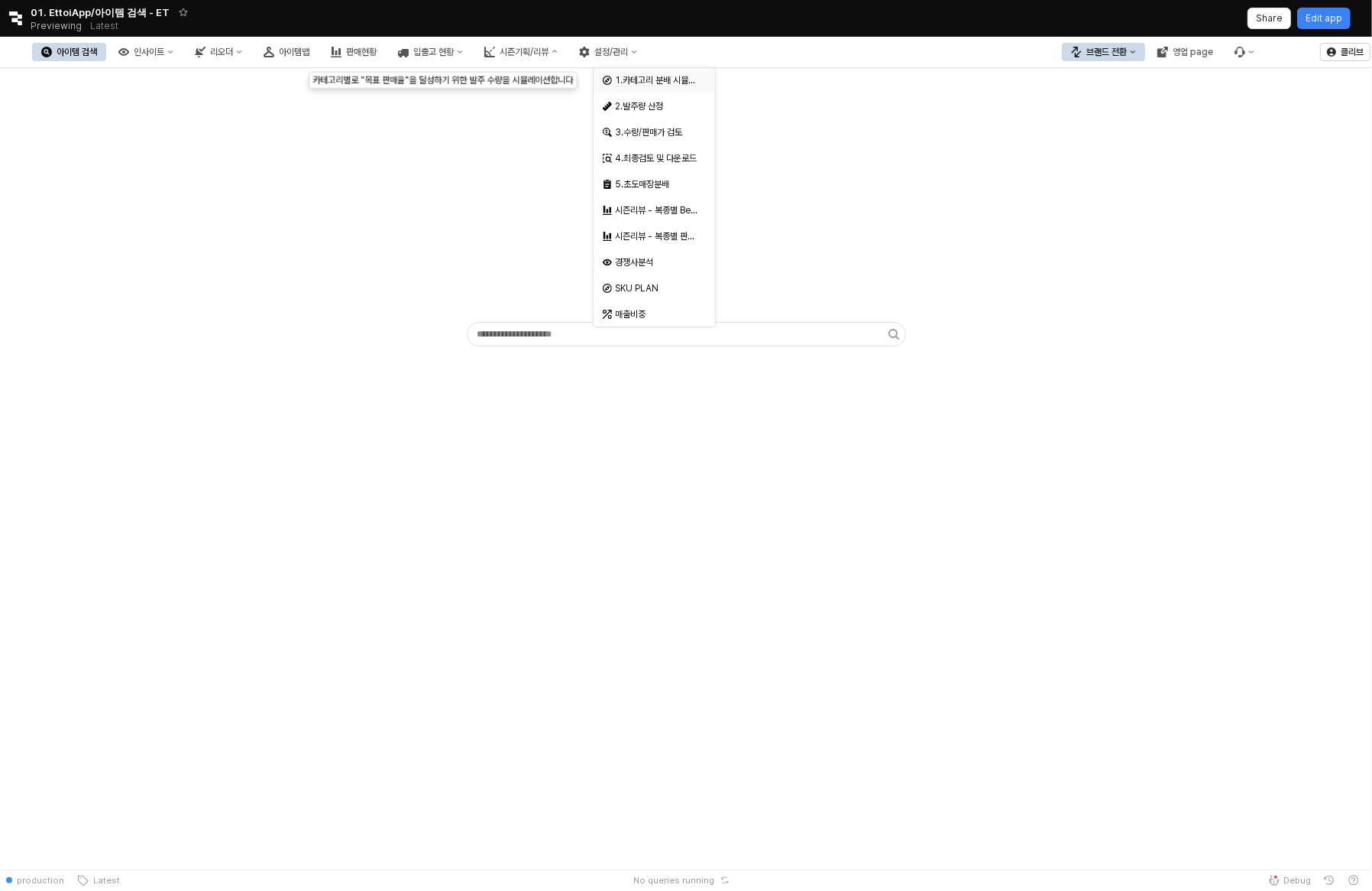
click at [643, 81] on span "1.카테고리 분배 시뮬레이션" at bounding box center [663, 81] width 96 height 11
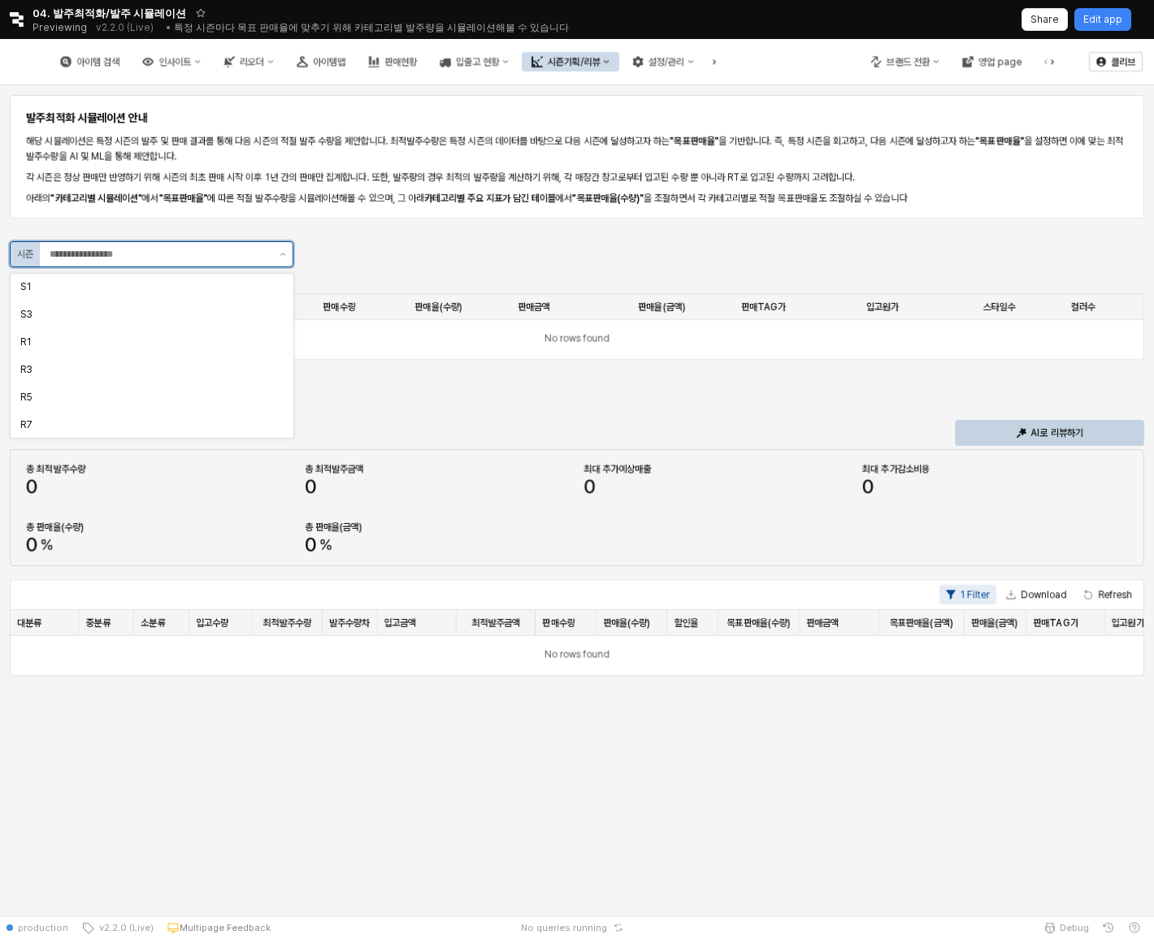
click at [261, 251] on input "App Frame" at bounding box center [160, 254] width 220 height 16
click at [210, 318] on div "S3" at bounding box center [146, 314] width 253 height 13
type input "**"
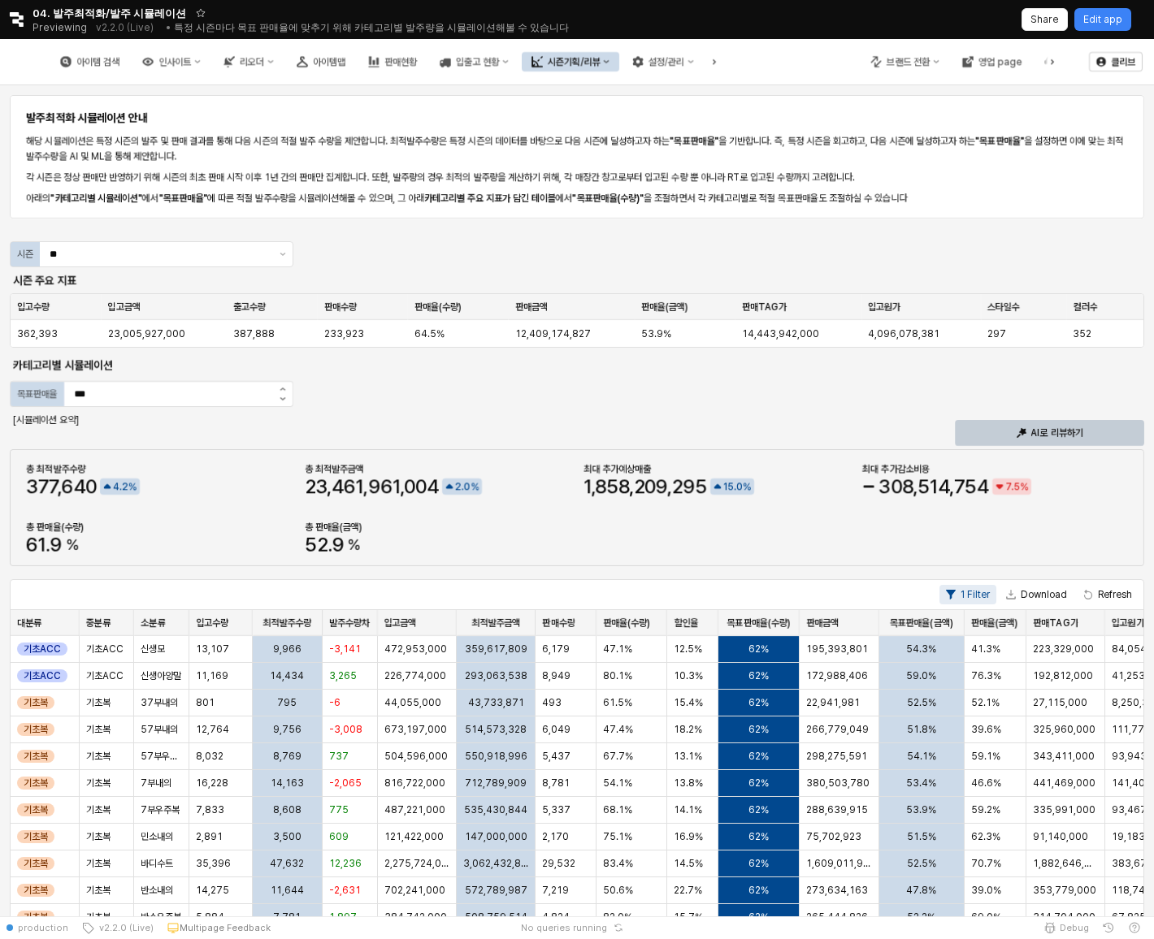
click at [999, 423] on div "AI로 리뷰하기" at bounding box center [1049, 433] width 175 height 24
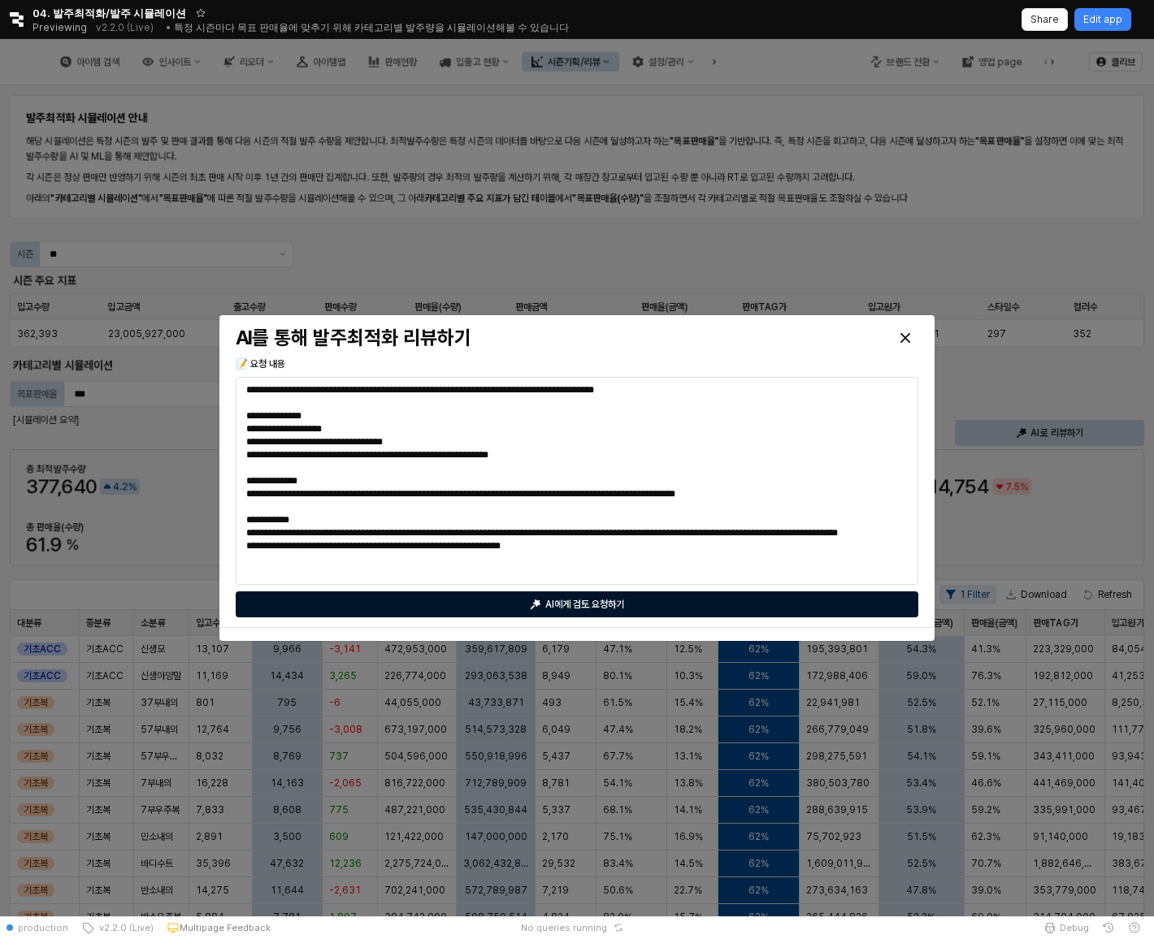
click at [578, 604] on p "AI에게 검토 요청하기" at bounding box center [584, 604] width 79 height 13
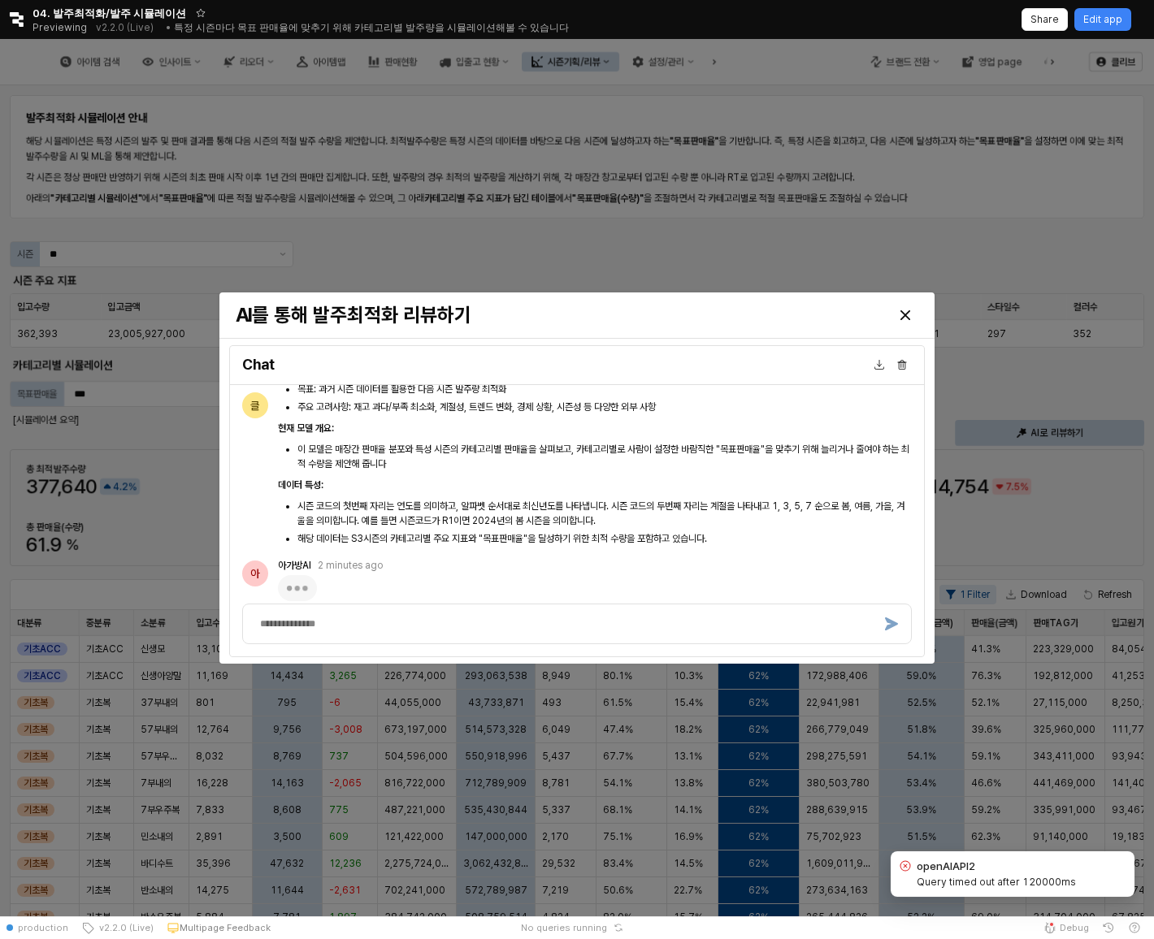
scroll to position [3279, 0]
click at [962, 876] on div "Query timed out after 120000ms" at bounding box center [995, 882] width 159 height 16
click at [1043, 886] on label "Query timed out after 120000ms" at bounding box center [995, 882] width 159 height 12
copy label "120000ms"
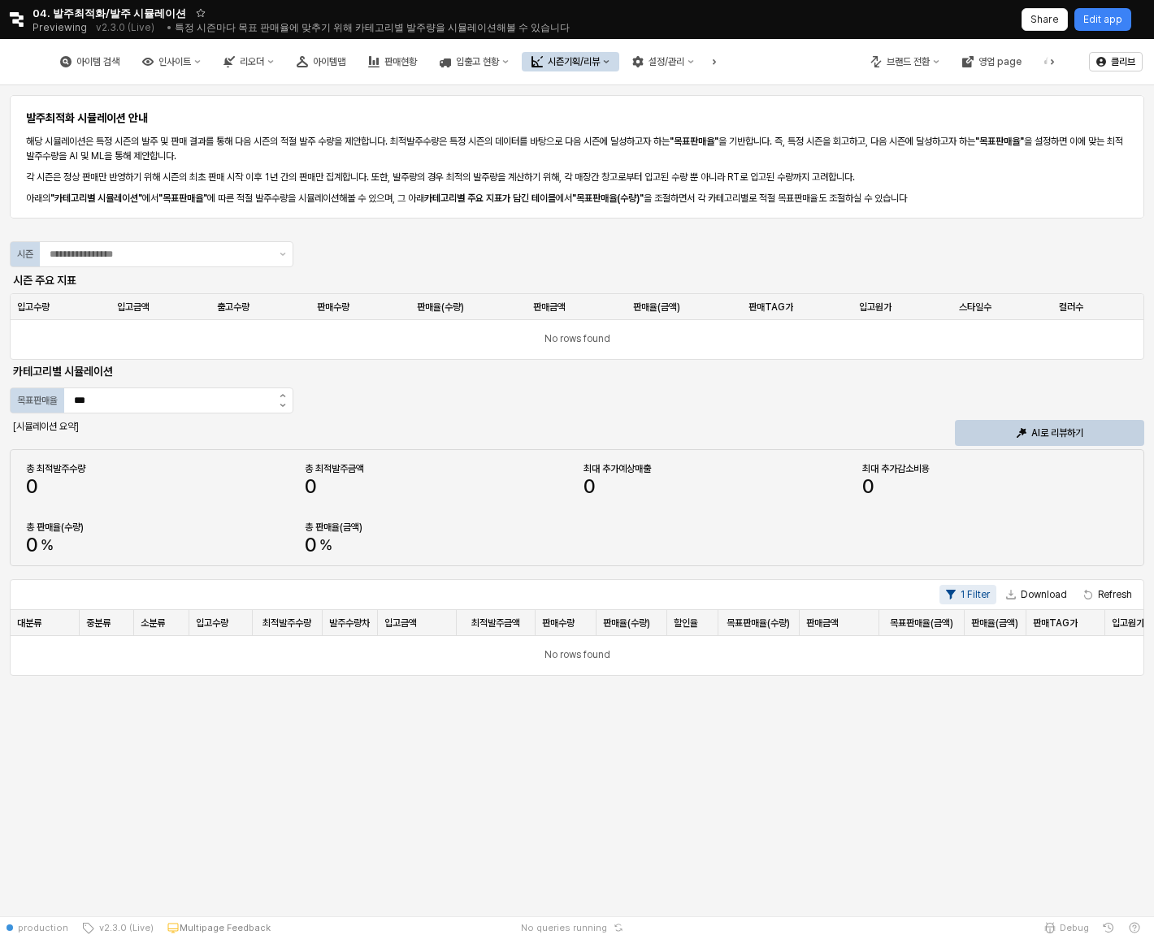
click at [42, 15] on span "04. 발주최적화/발주 시뮬레이션" at bounding box center [109, 13] width 154 height 16
click at [15, 21] on icon "Retool logo" at bounding box center [17, 19] width 14 height 15
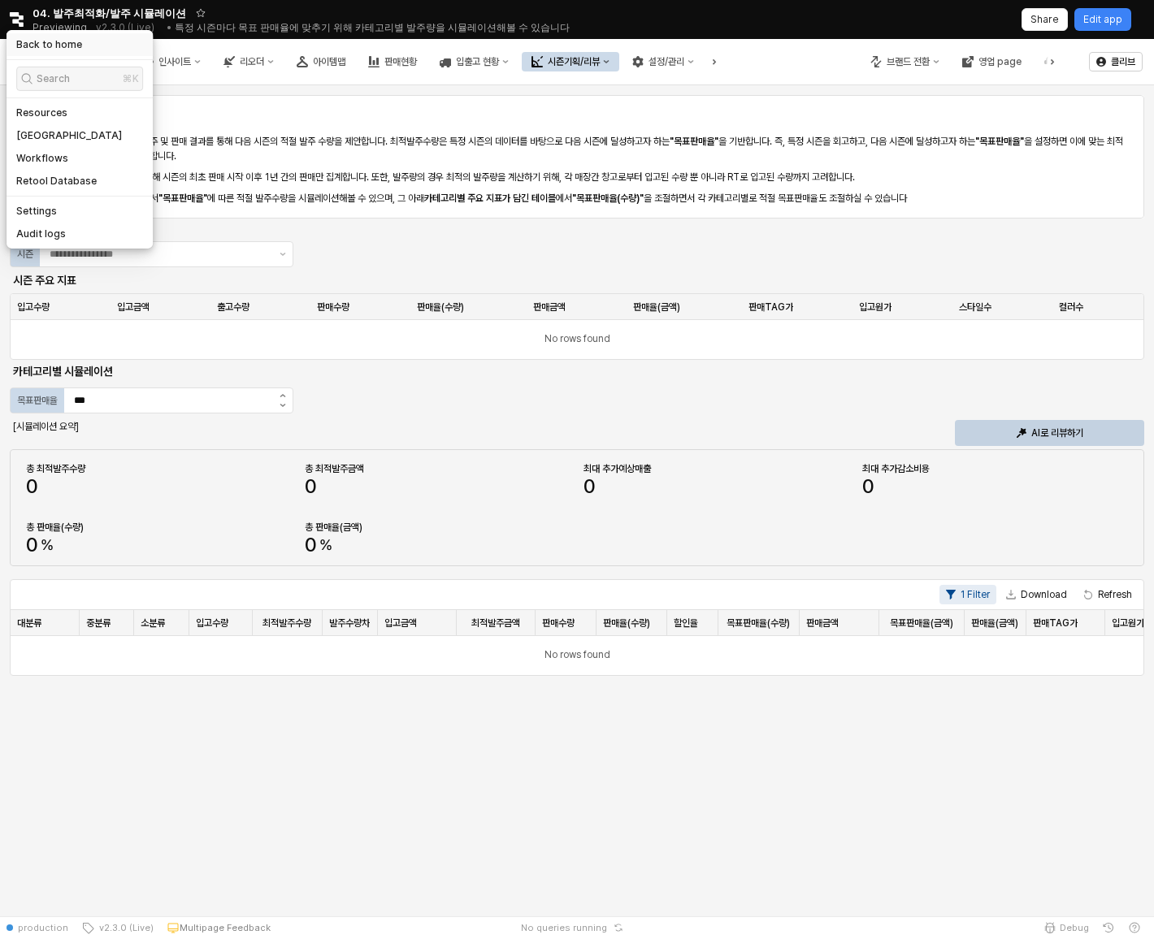
click at [29, 48] on h5 "Back to home" at bounding box center [49, 44] width 66 height 13
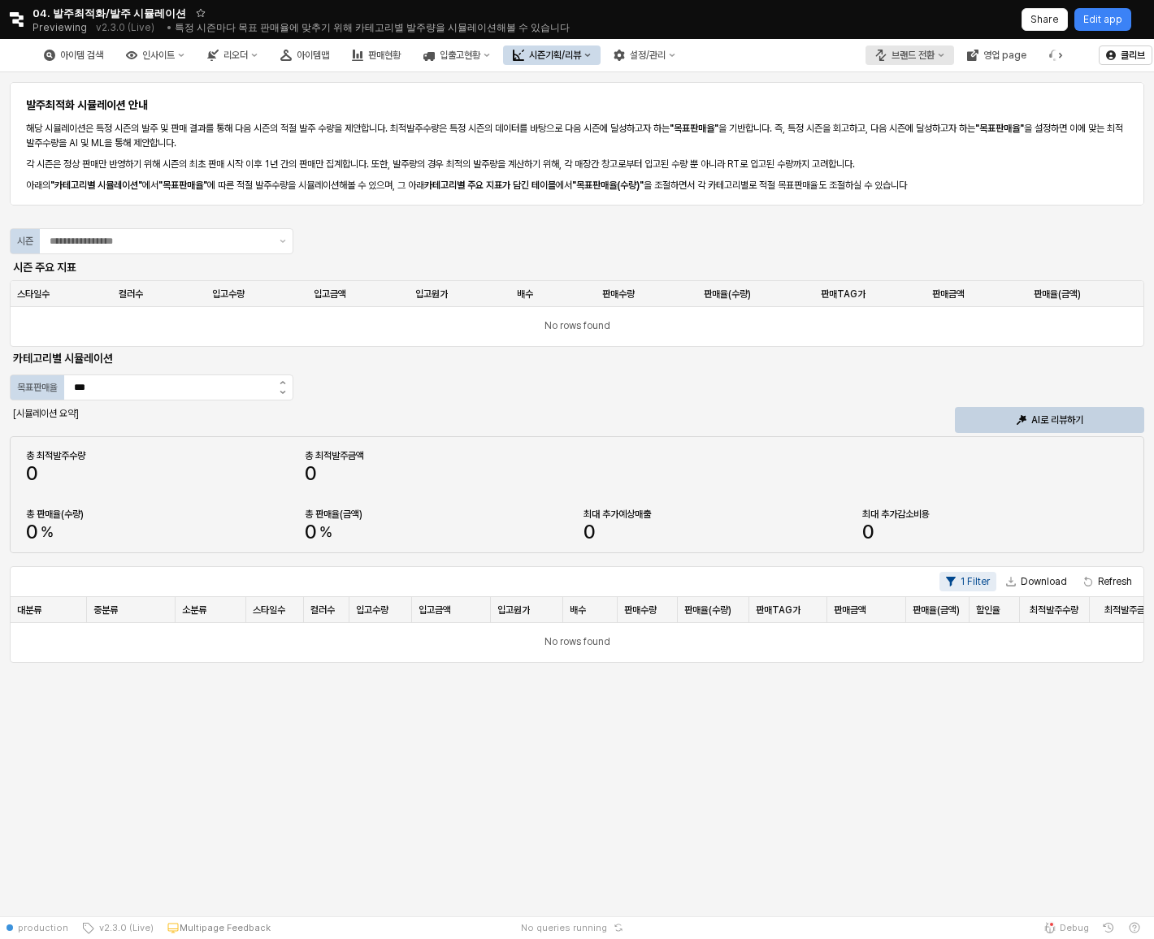
click at [930, 58] on div "브랜드 전환" at bounding box center [912, 55] width 43 height 11
click at [931, 110] on div "에뜨와" at bounding box center [926, 112] width 100 height 13
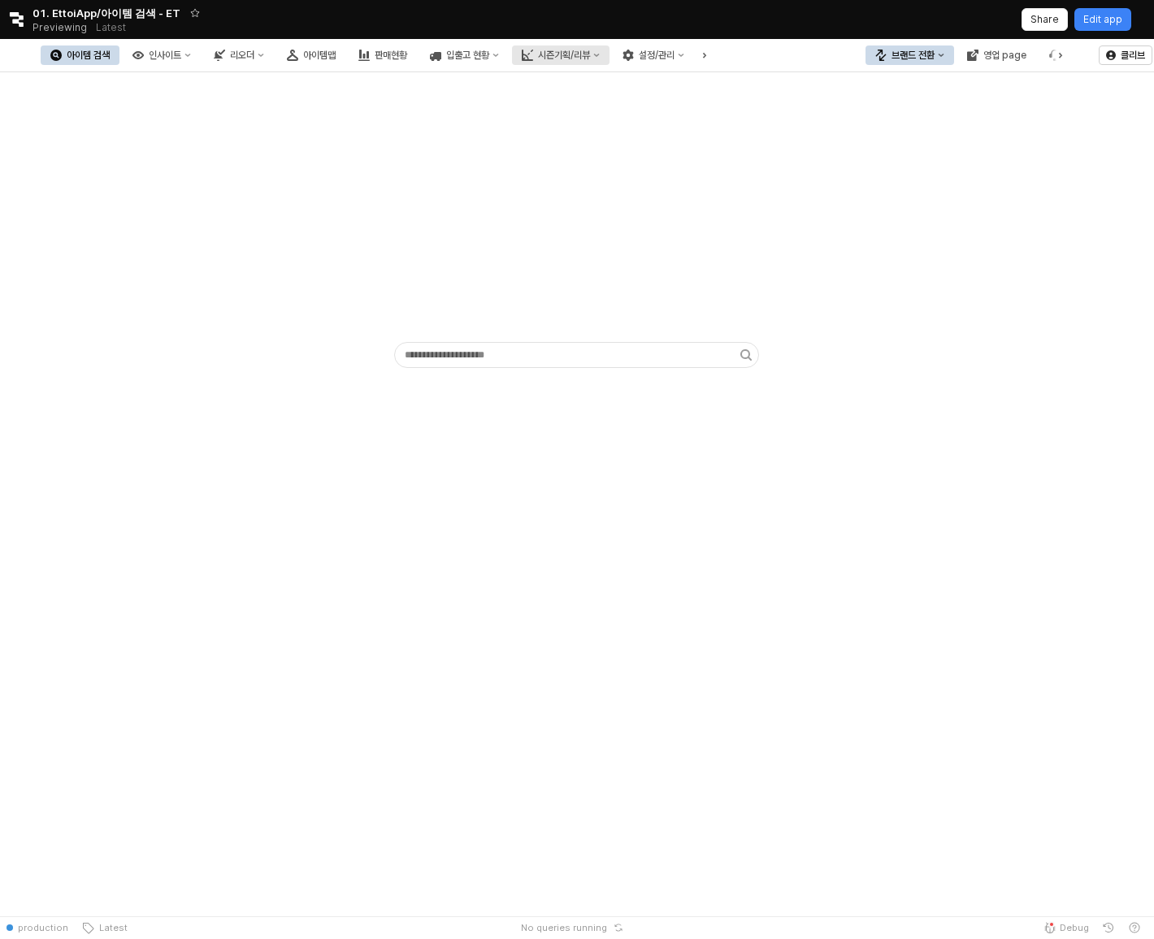
click at [609, 61] on button "시즌기획/리뷰" at bounding box center [560, 54] width 97 height 19
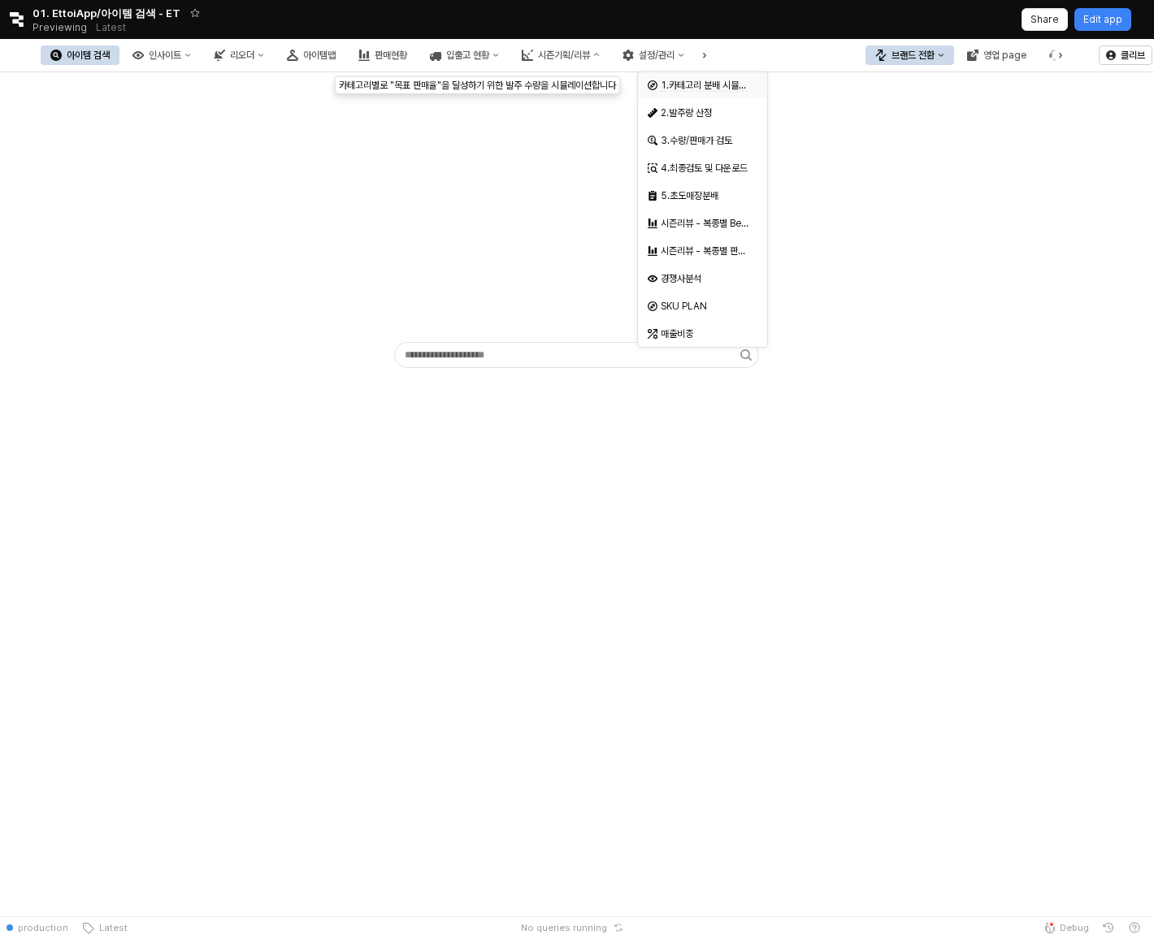
click at [728, 87] on span "1.카테고리 분배 시뮬레이션" at bounding box center [712, 86] width 102 height 12
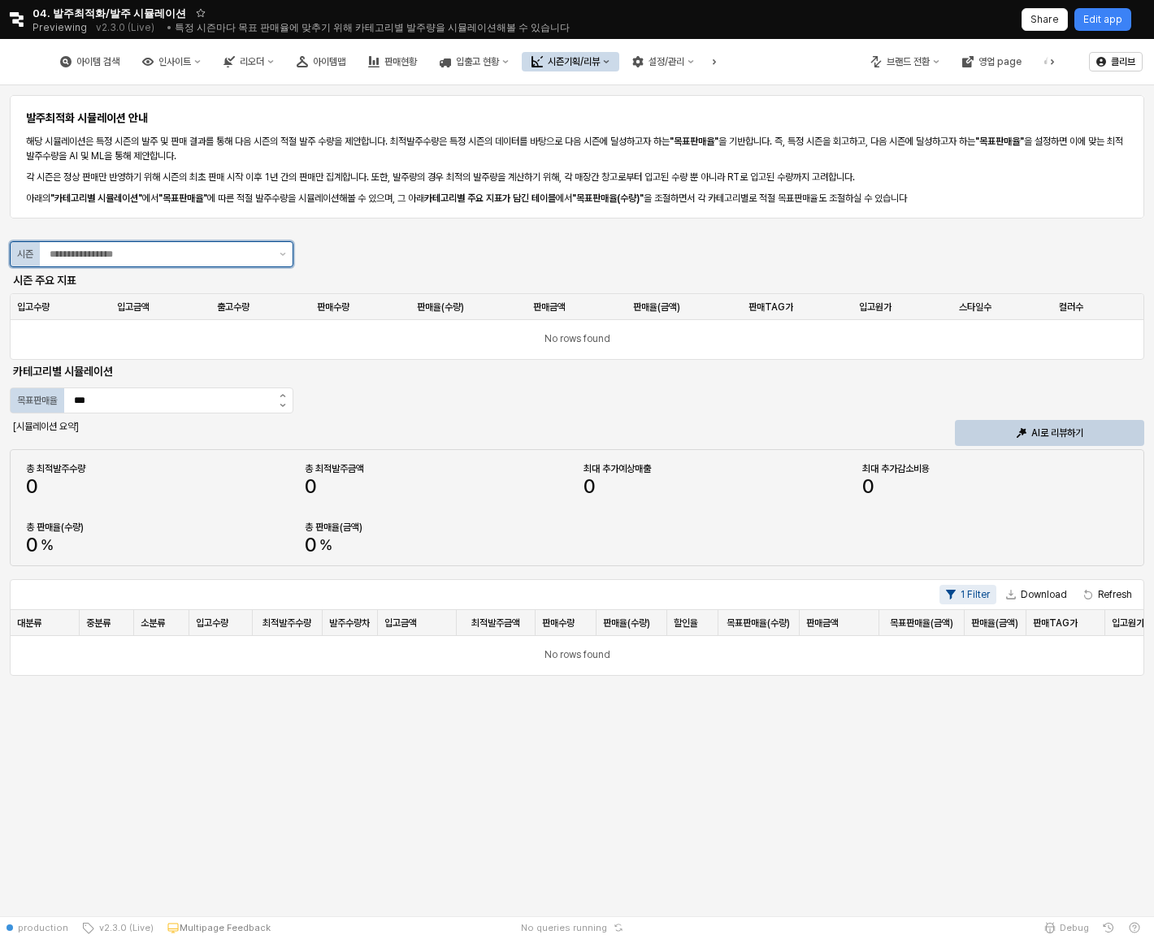
click at [200, 265] on div "App Frame" at bounding box center [156, 254] width 233 height 24
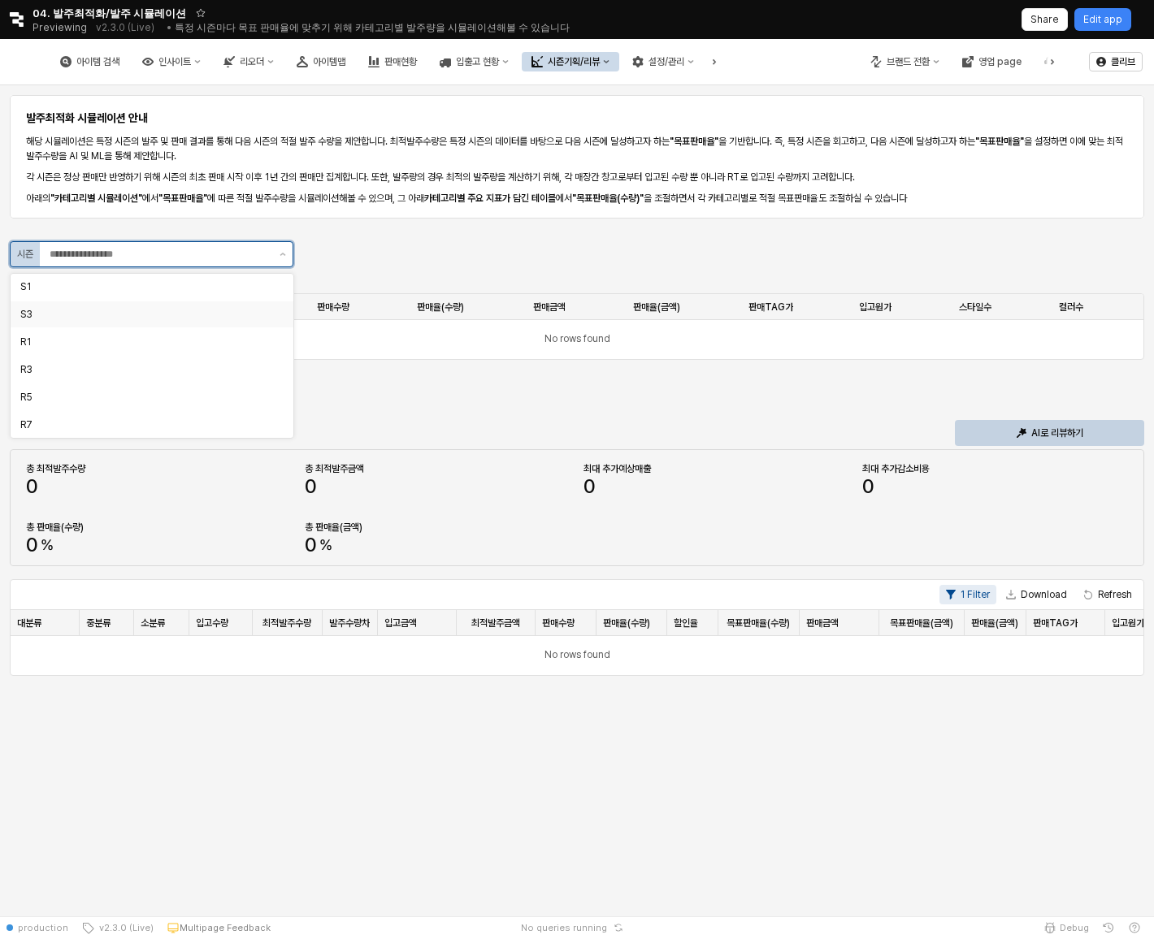
click at [176, 316] on div "S3" at bounding box center [146, 314] width 253 height 13
type input "**"
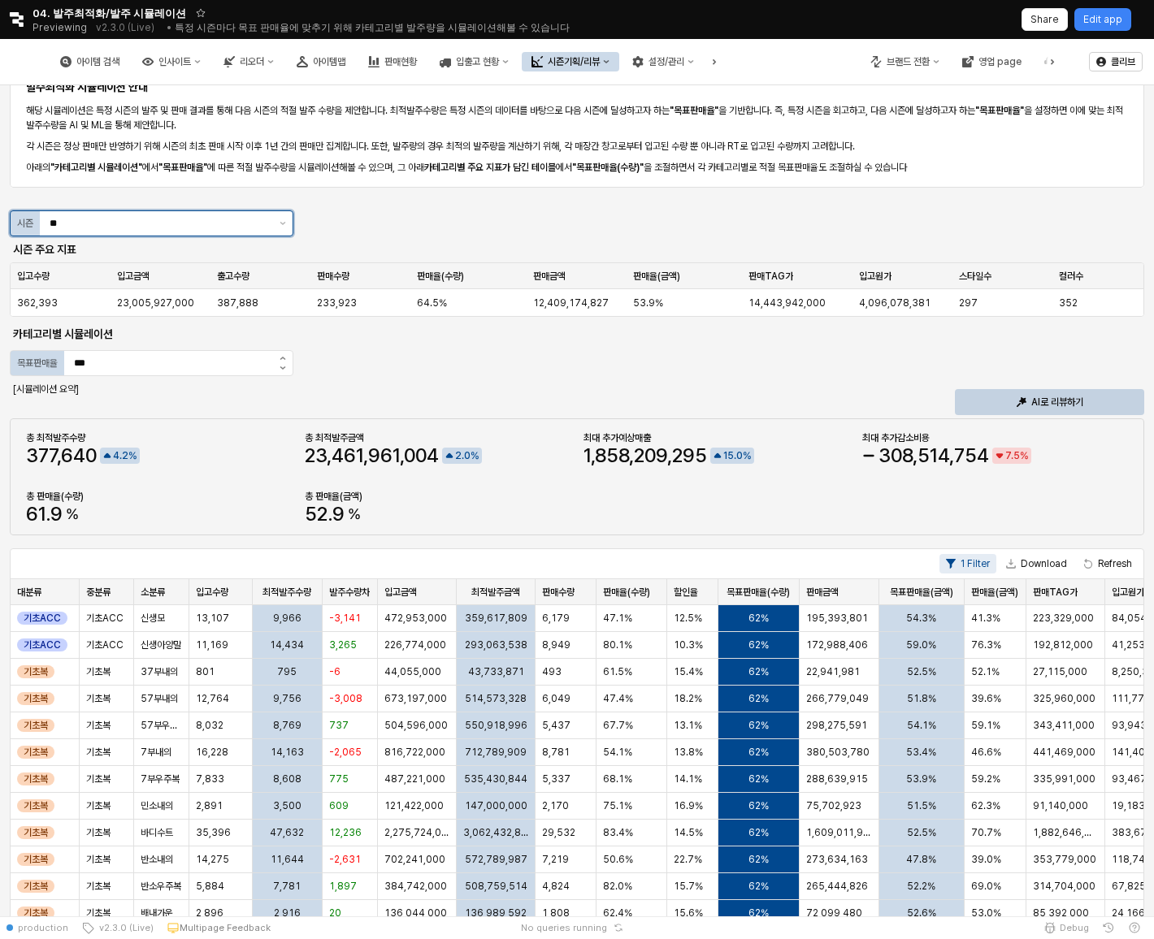
scroll to position [35, 0]
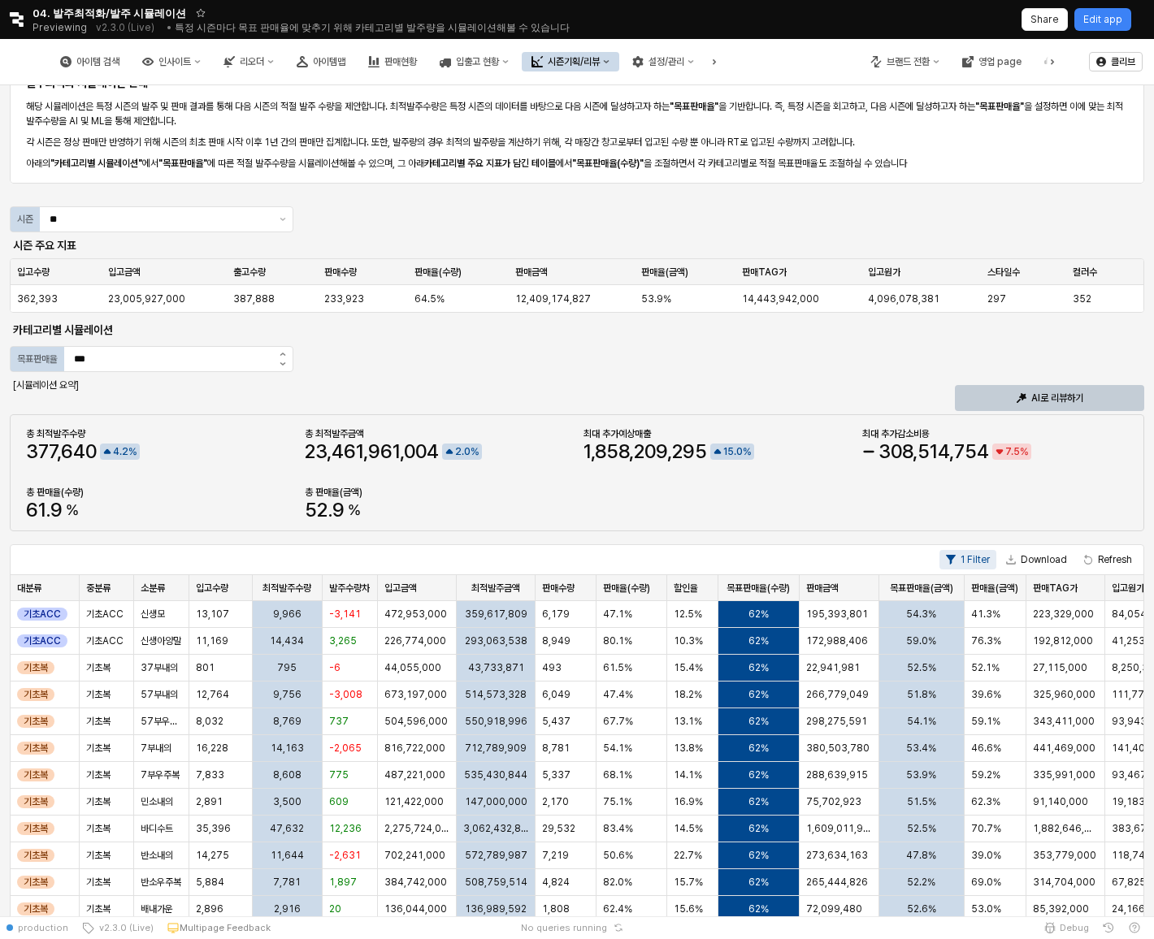
click at [1009, 407] on div "AI로 리뷰하기" at bounding box center [1049, 398] width 175 height 24
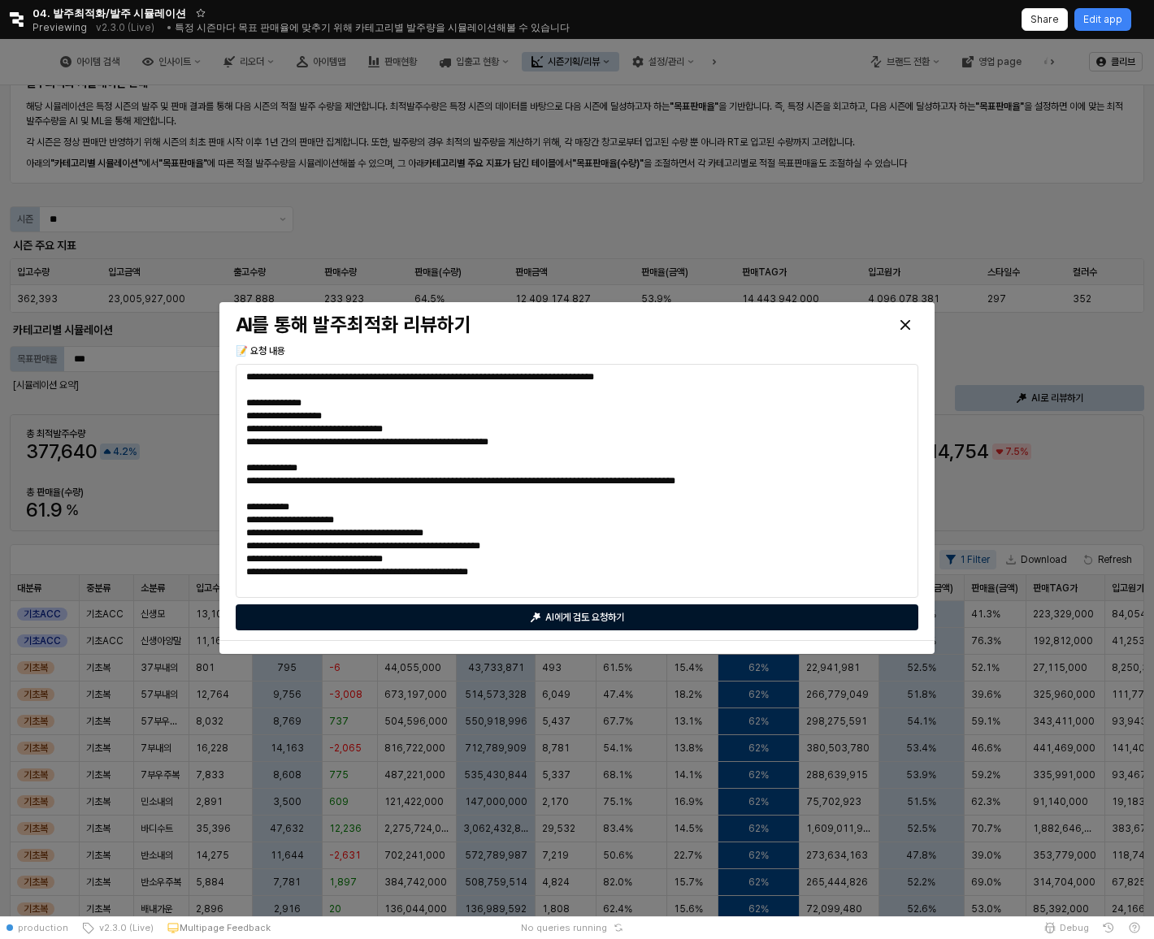
click at [610, 617] on p "AI에게 검토 요청하기" at bounding box center [584, 617] width 79 height 13
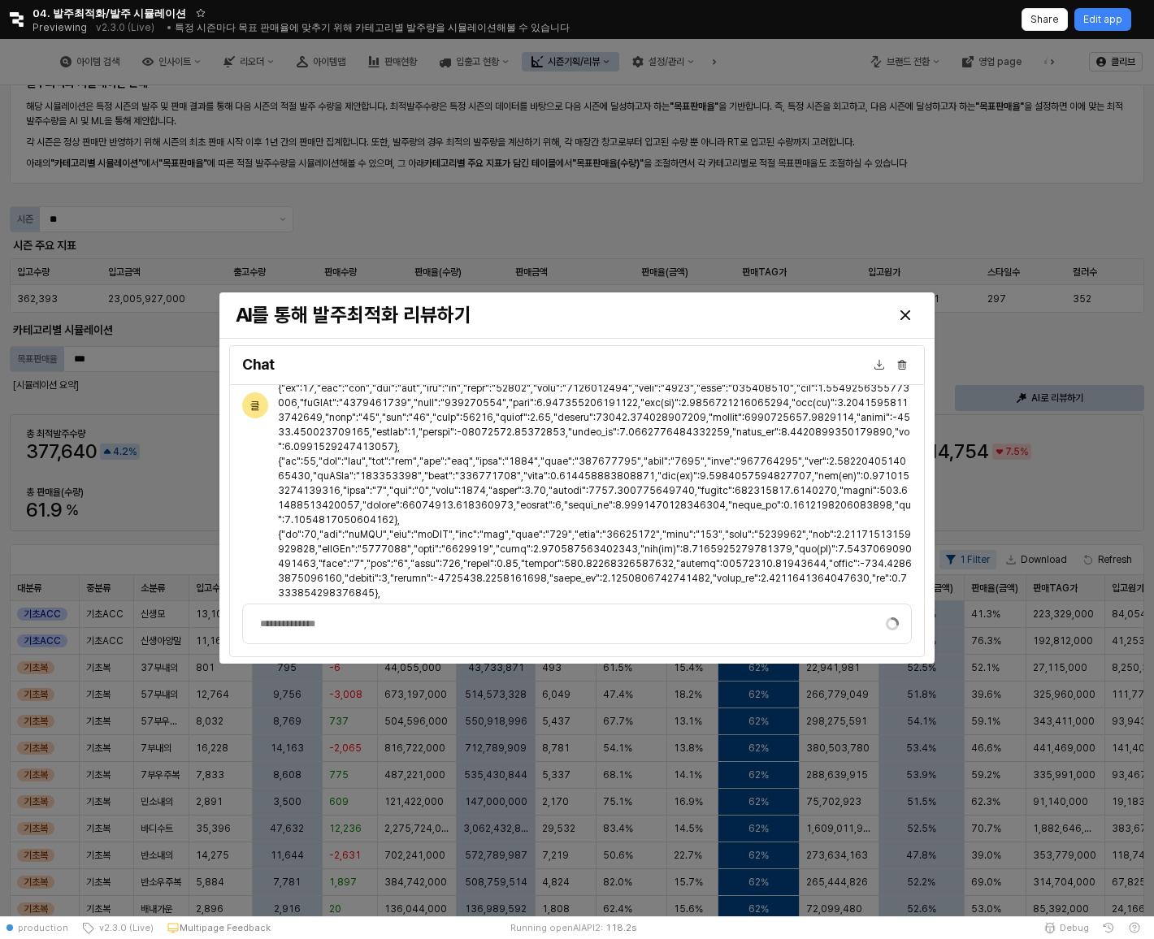
scroll to position [3319, 0]
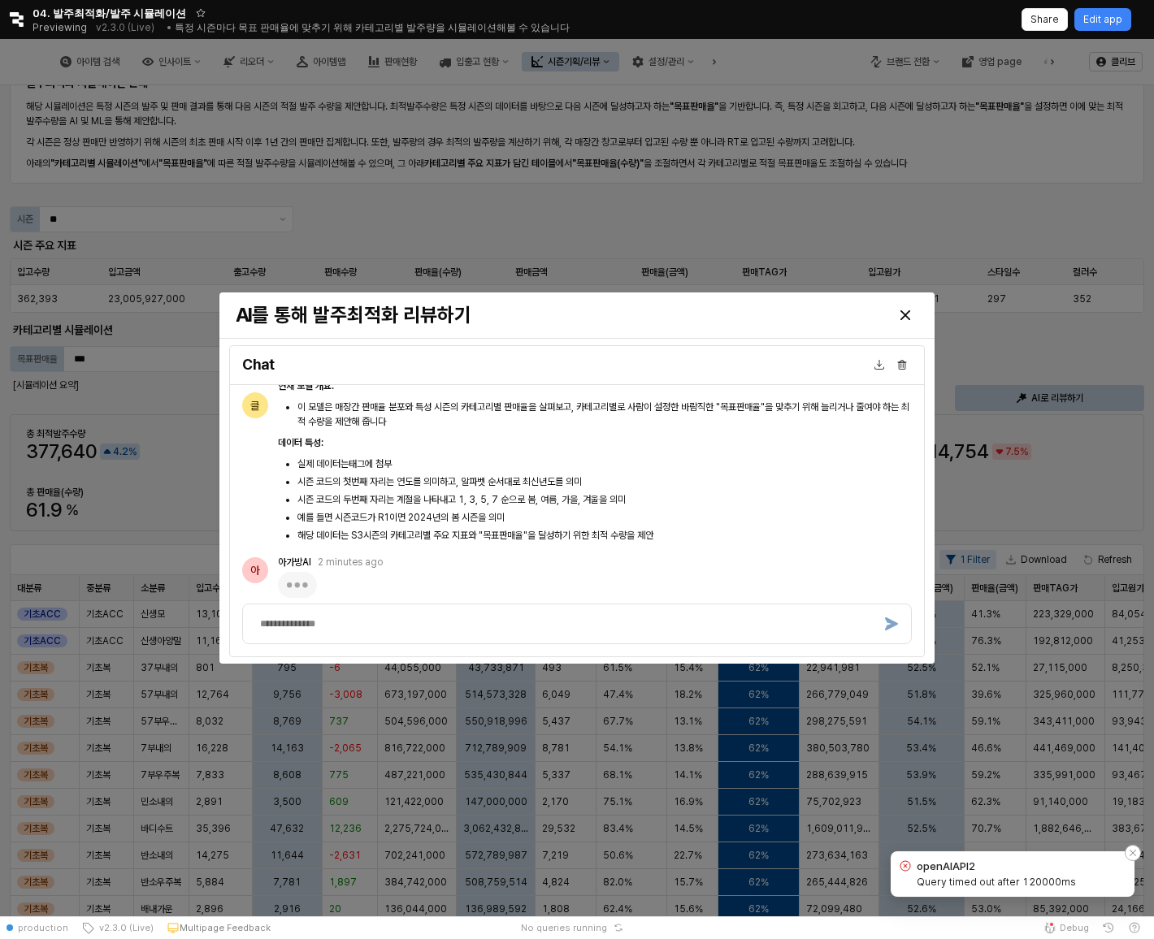
click at [970, 881] on label "Query timed out after 120000ms" at bounding box center [995, 882] width 159 height 12
copy label "Query timed out after 120000ms"
click at [1118, 25] on p "Edit app" at bounding box center [1102, 19] width 39 height 13
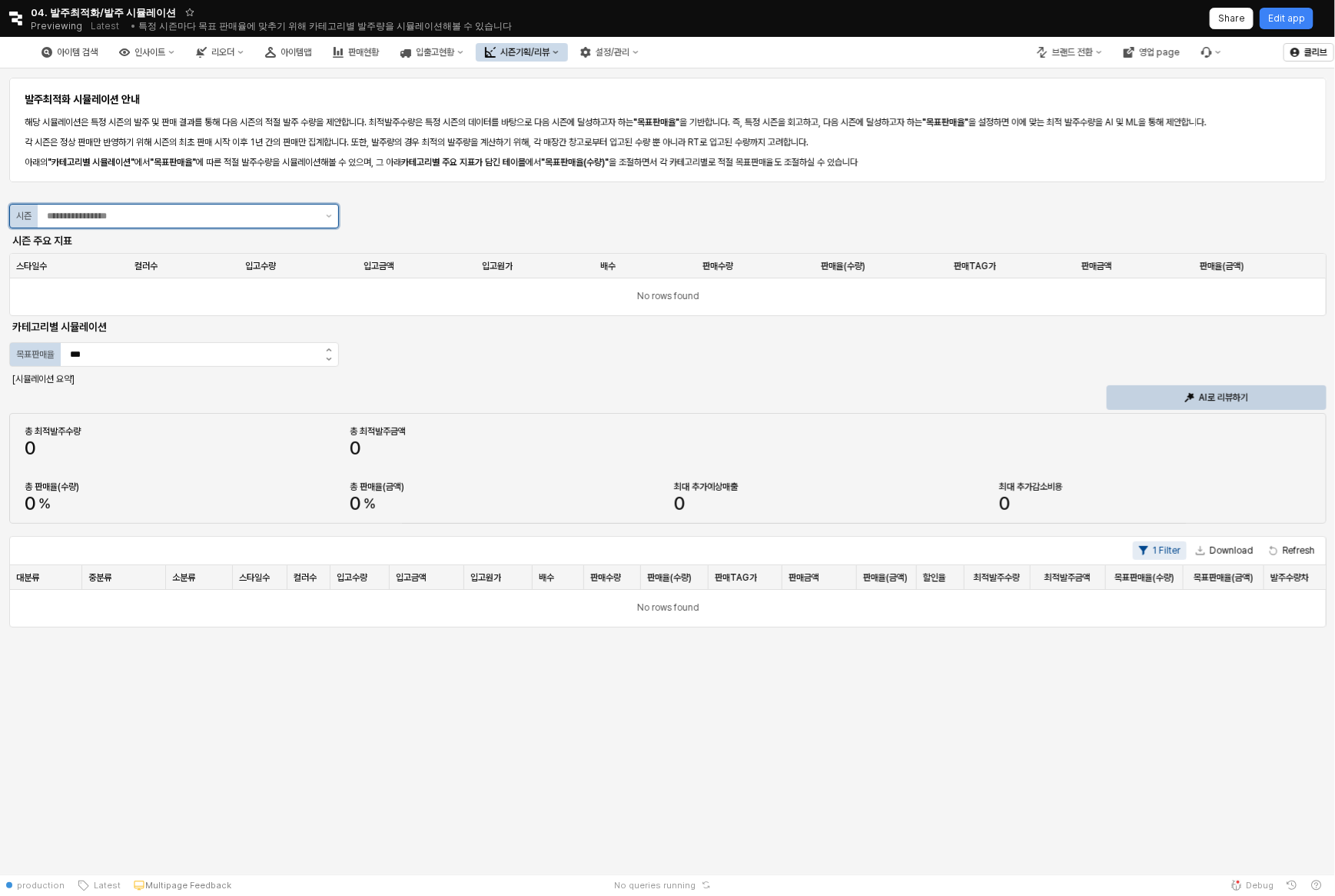
click at [252, 213] on input "App Frame" at bounding box center [182, 216] width 270 height 15
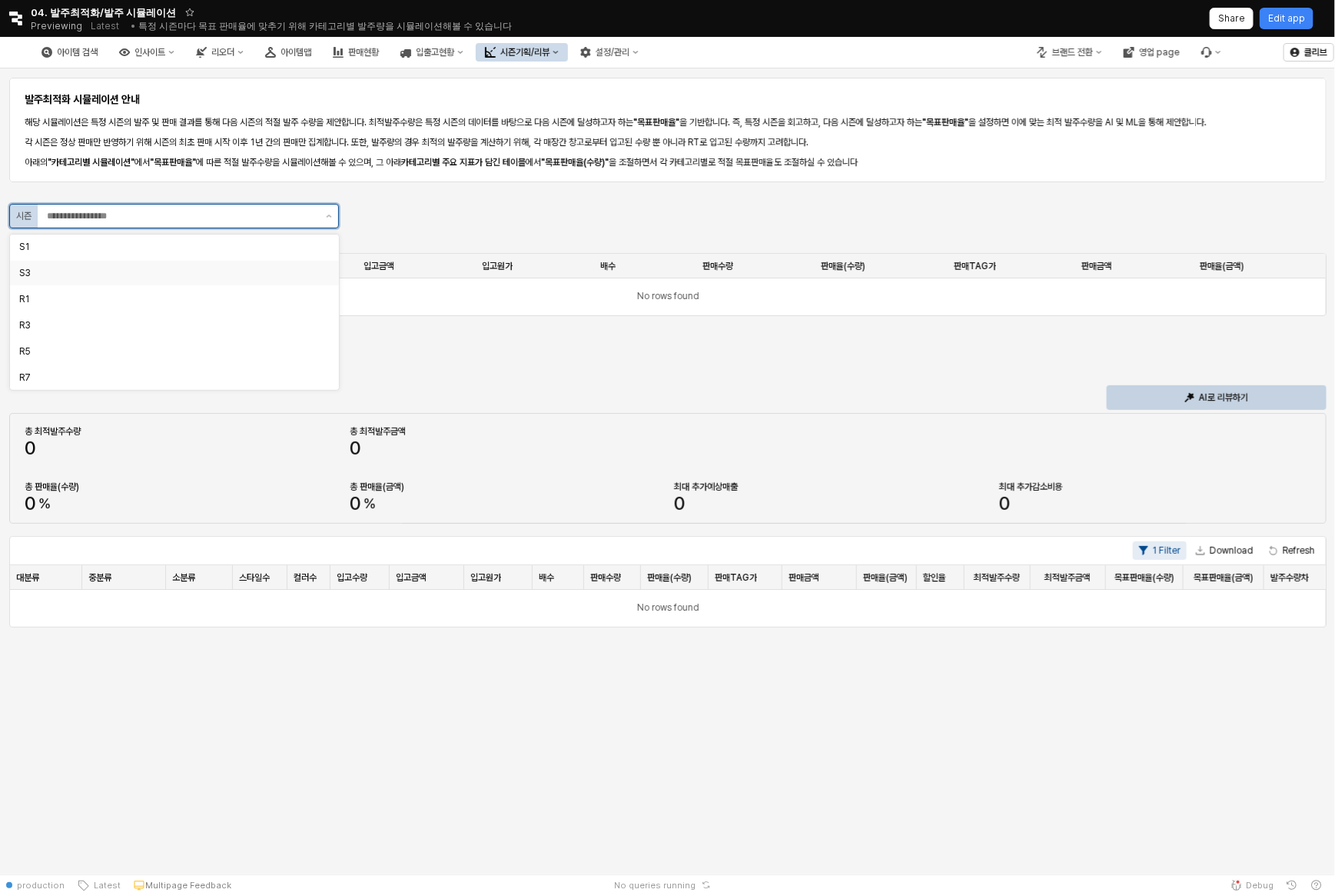
click at [213, 274] on div "S3" at bounding box center [169, 272] width 301 height 12
type input "**"
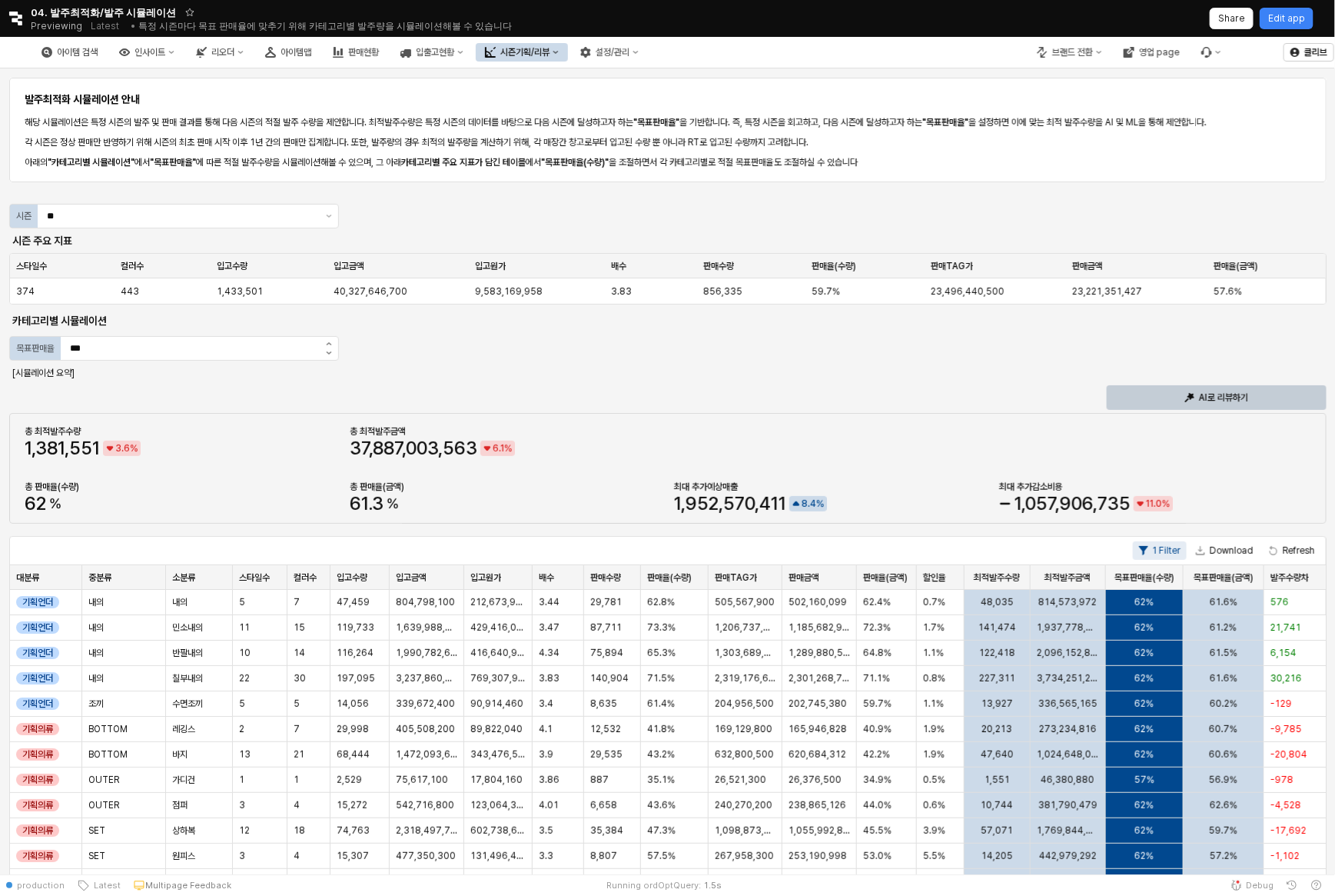
click at [1213, 398] on p "AI로 리뷰하기" at bounding box center [1223, 397] width 49 height 12
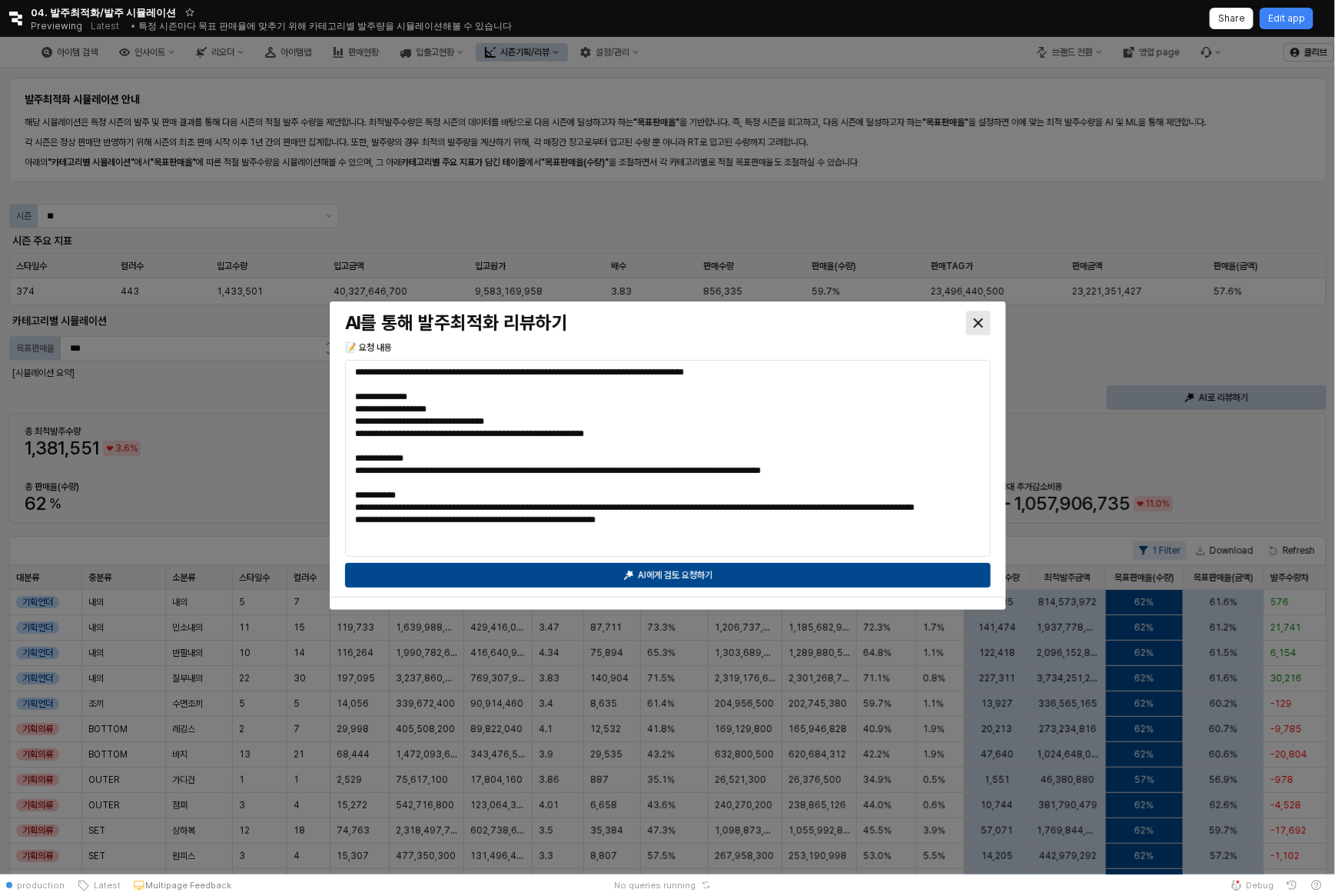
click at [983, 321] on div "Close" at bounding box center [978, 323] width 23 height 23
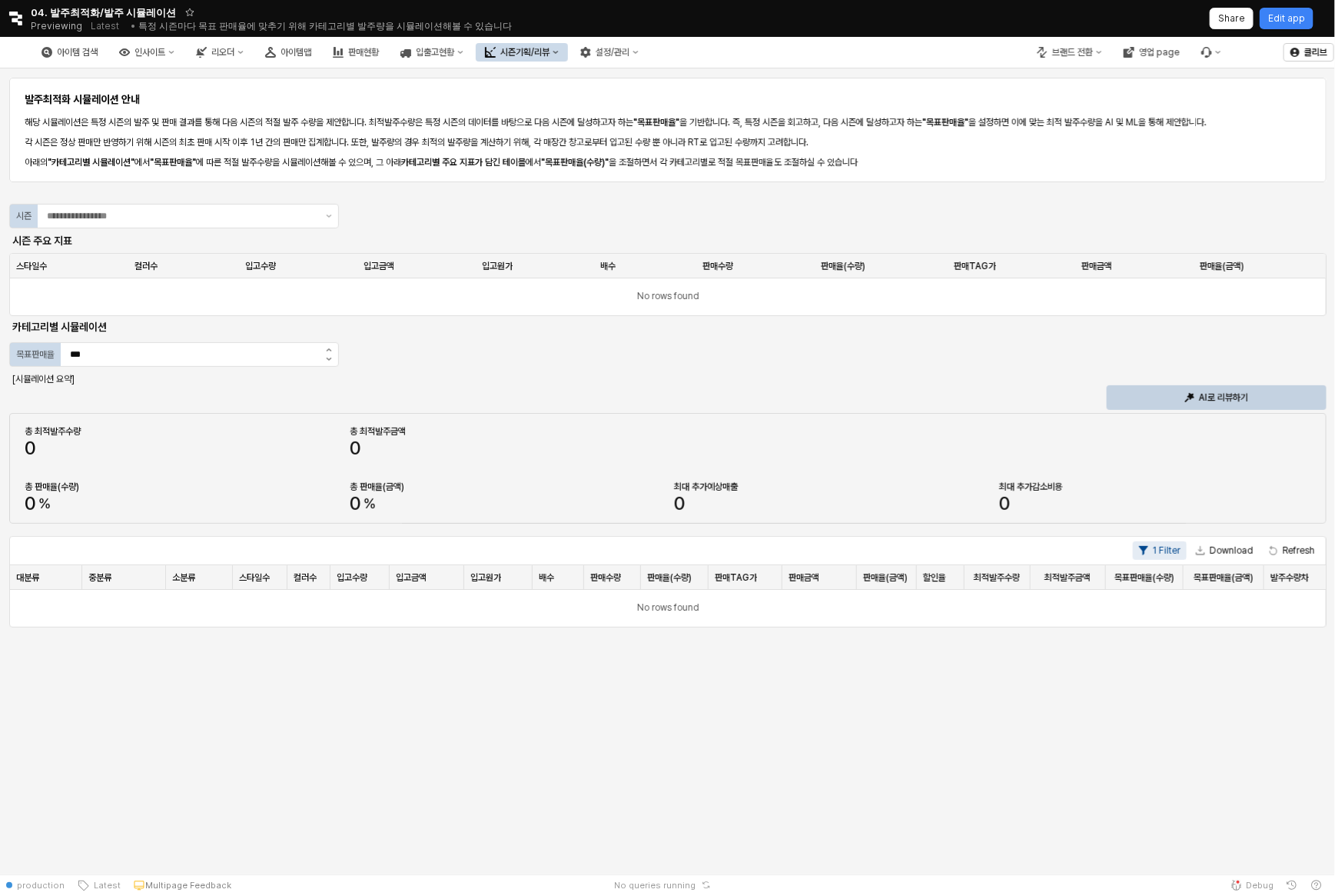
click at [255, 228] on div "시즌 주요 지표" at bounding box center [174, 240] width 330 height 25
click at [251, 211] on input "App Frame" at bounding box center [182, 216] width 270 height 15
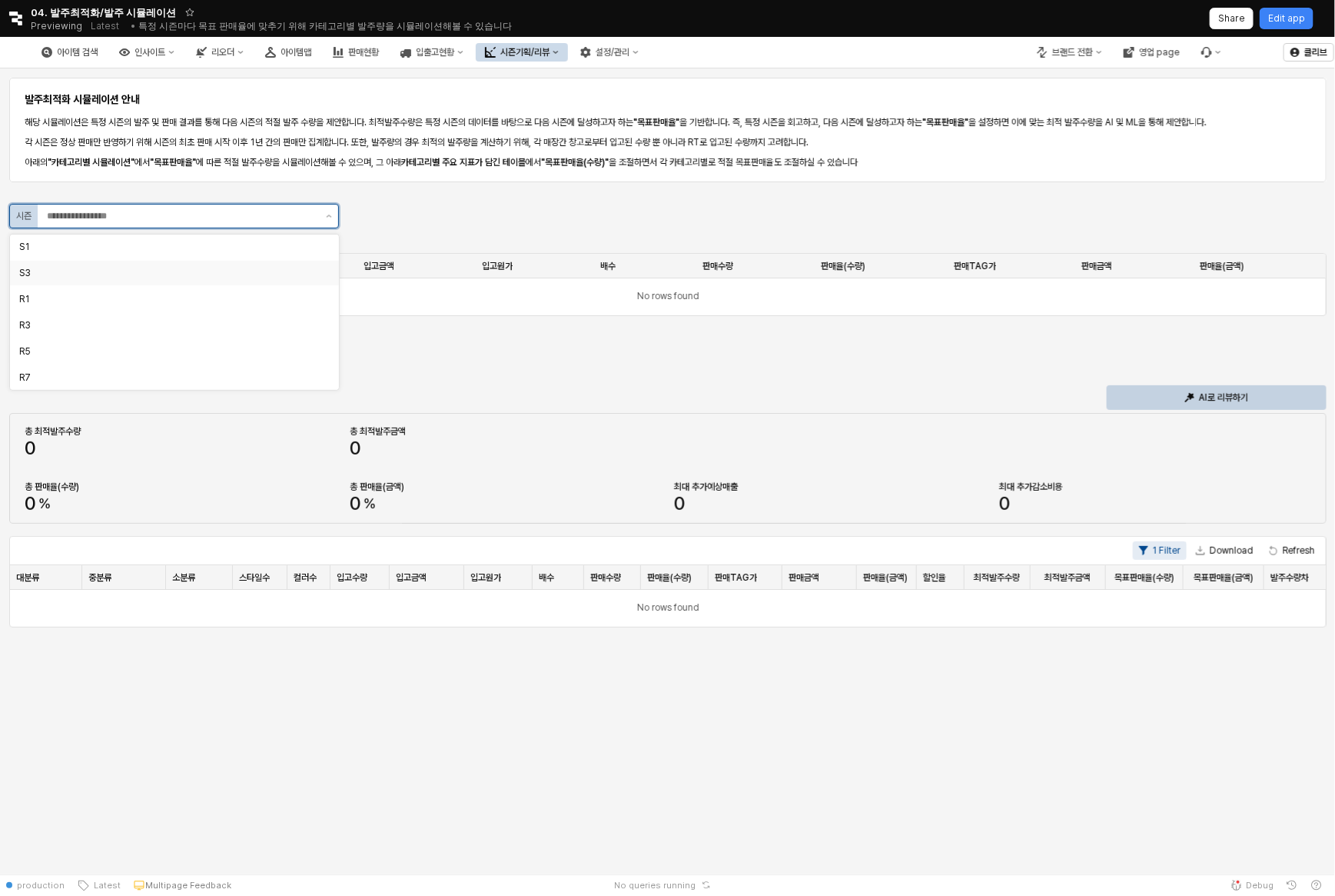
click at [219, 269] on div "S3" at bounding box center [169, 272] width 301 height 12
type input "**"
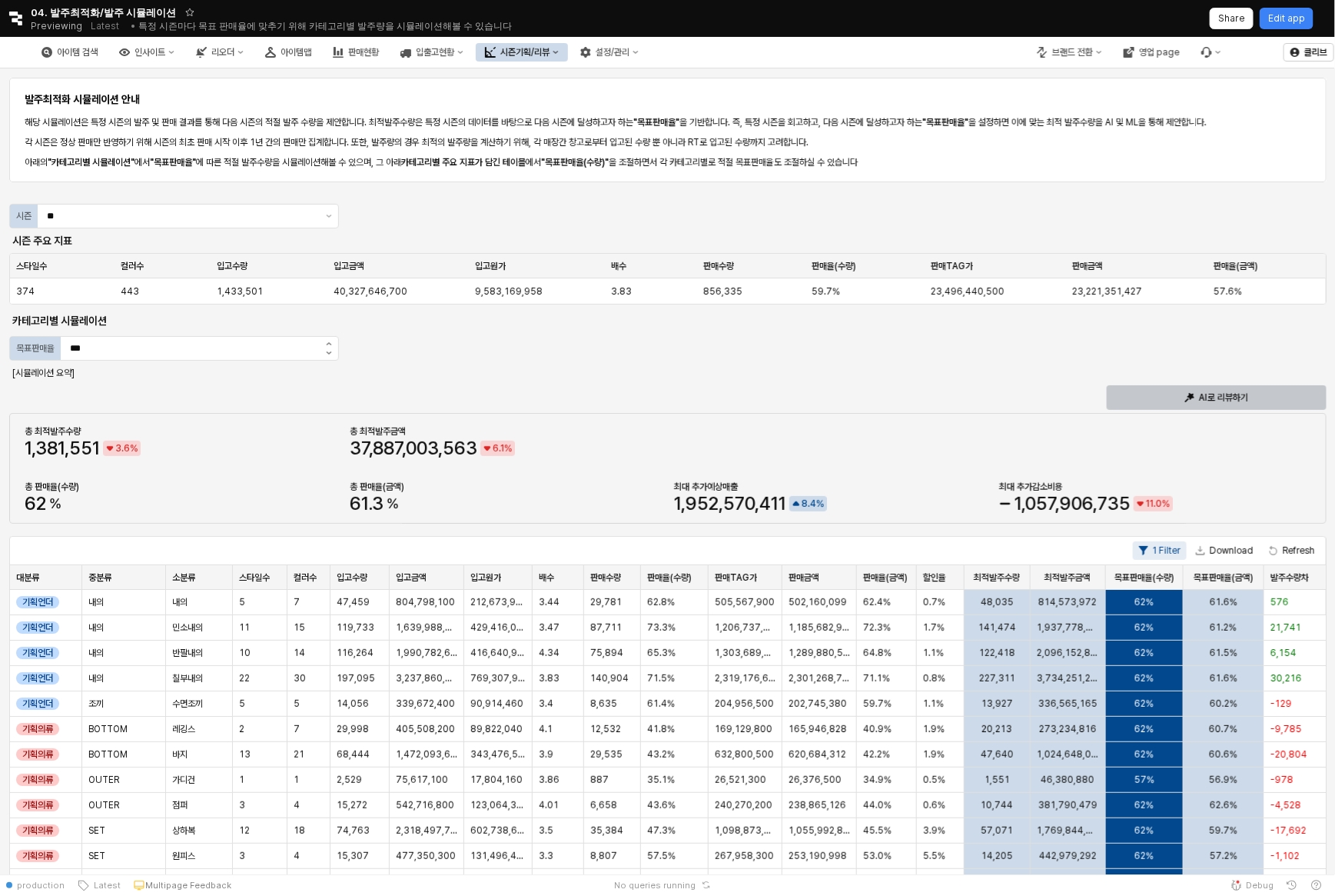
click at [1186, 393] on icon "App Frame" at bounding box center [1190, 397] width 9 height 9
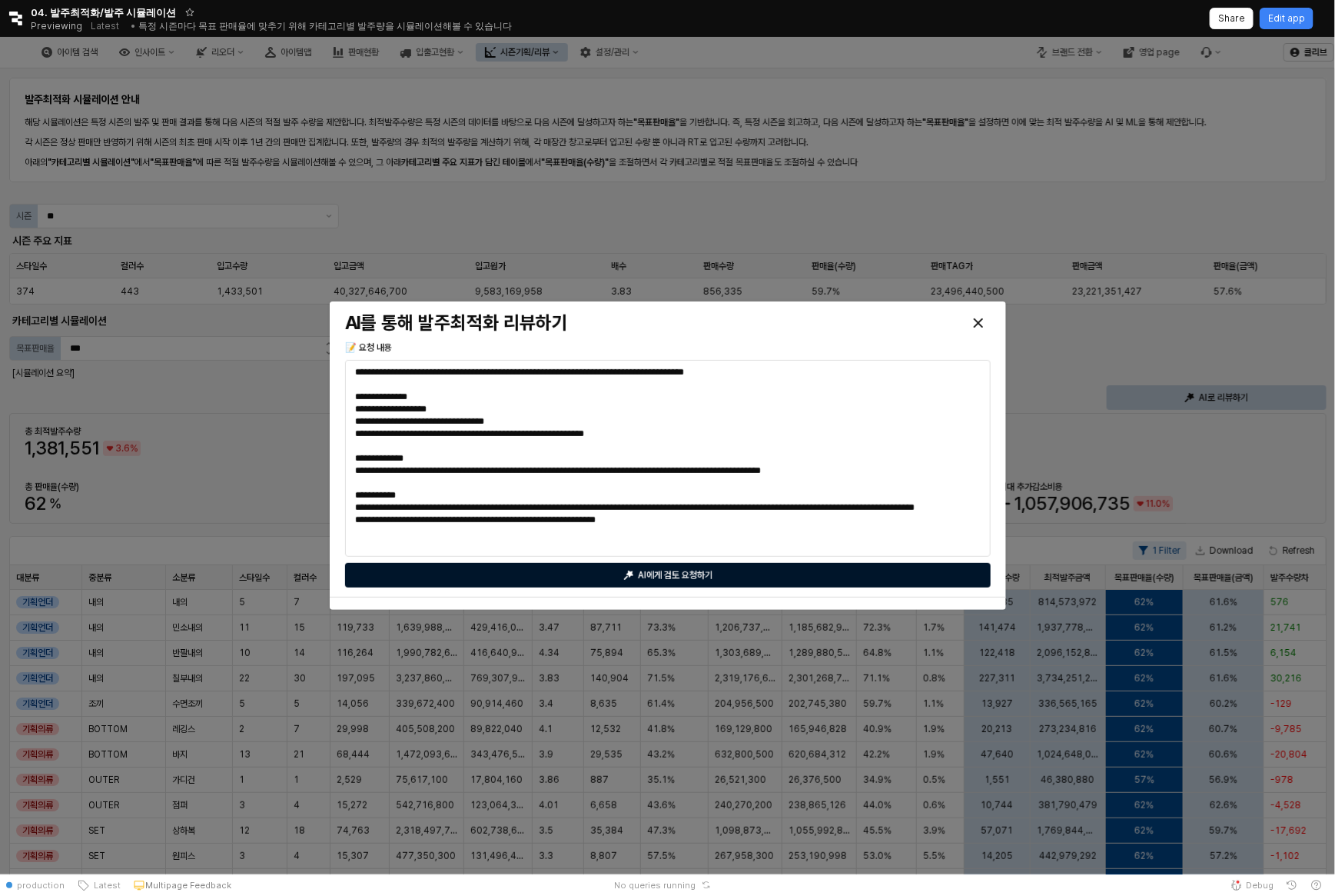
click at [682, 575] on p "AI에게 검토 요청하기" at bounding box center [675, 574] width 75 height 12
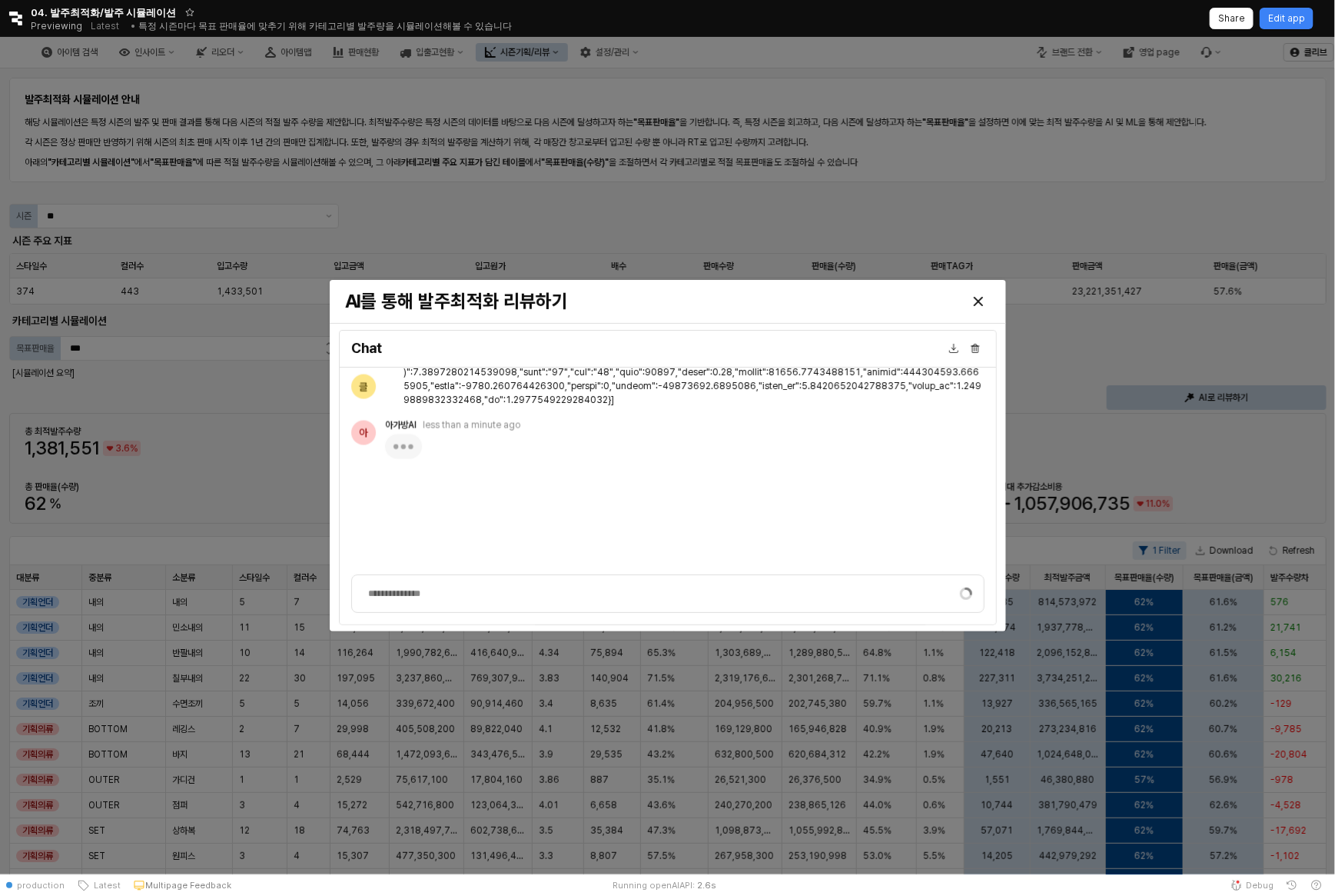
scroll to position [4085, 0]
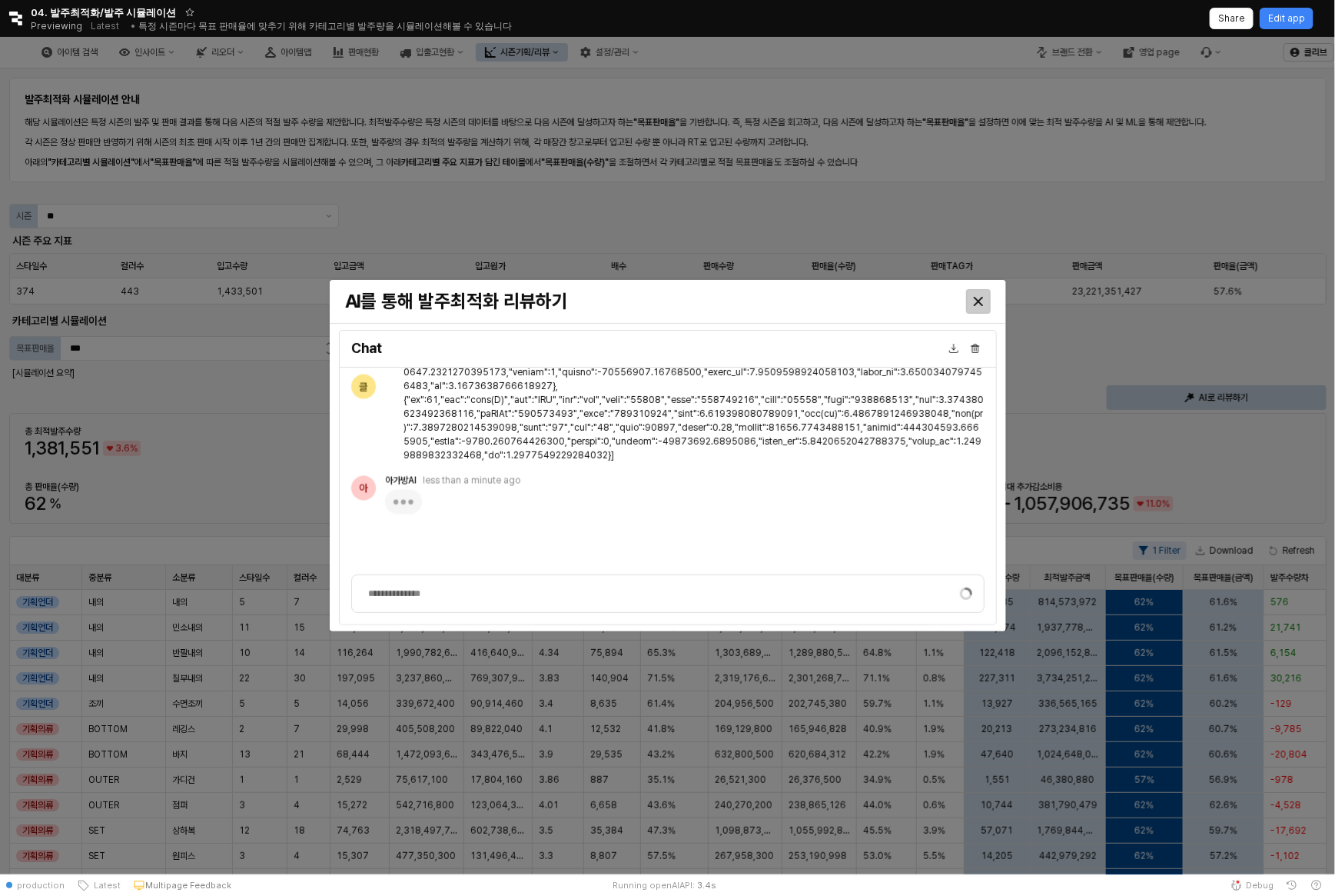
click at [970, 297] on div "Close" at bounding box center [978, 301] width 23 height 23
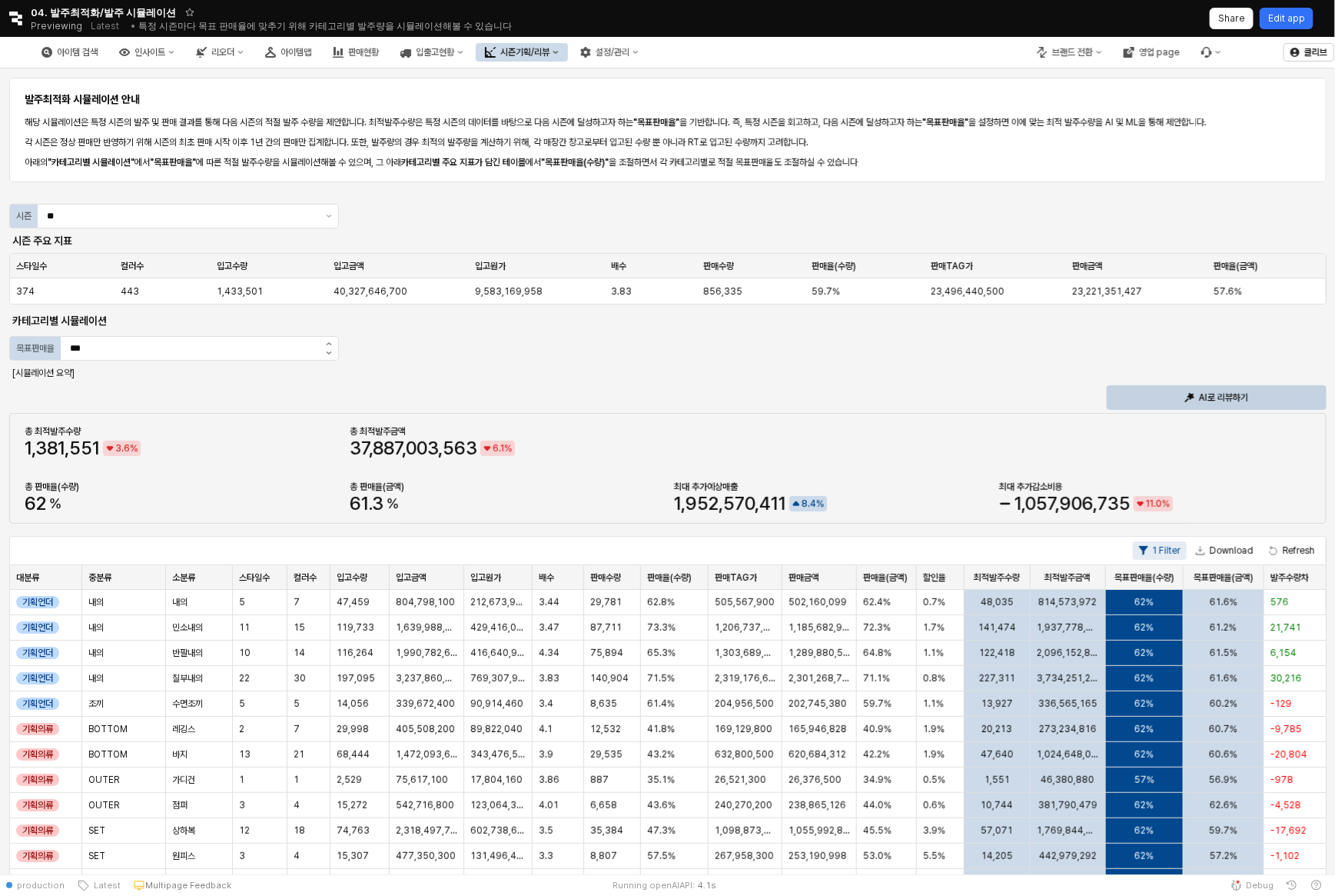
click at [1300, 26] on div "Edit app" at bounding box center [1287, 18] width 37 height 20
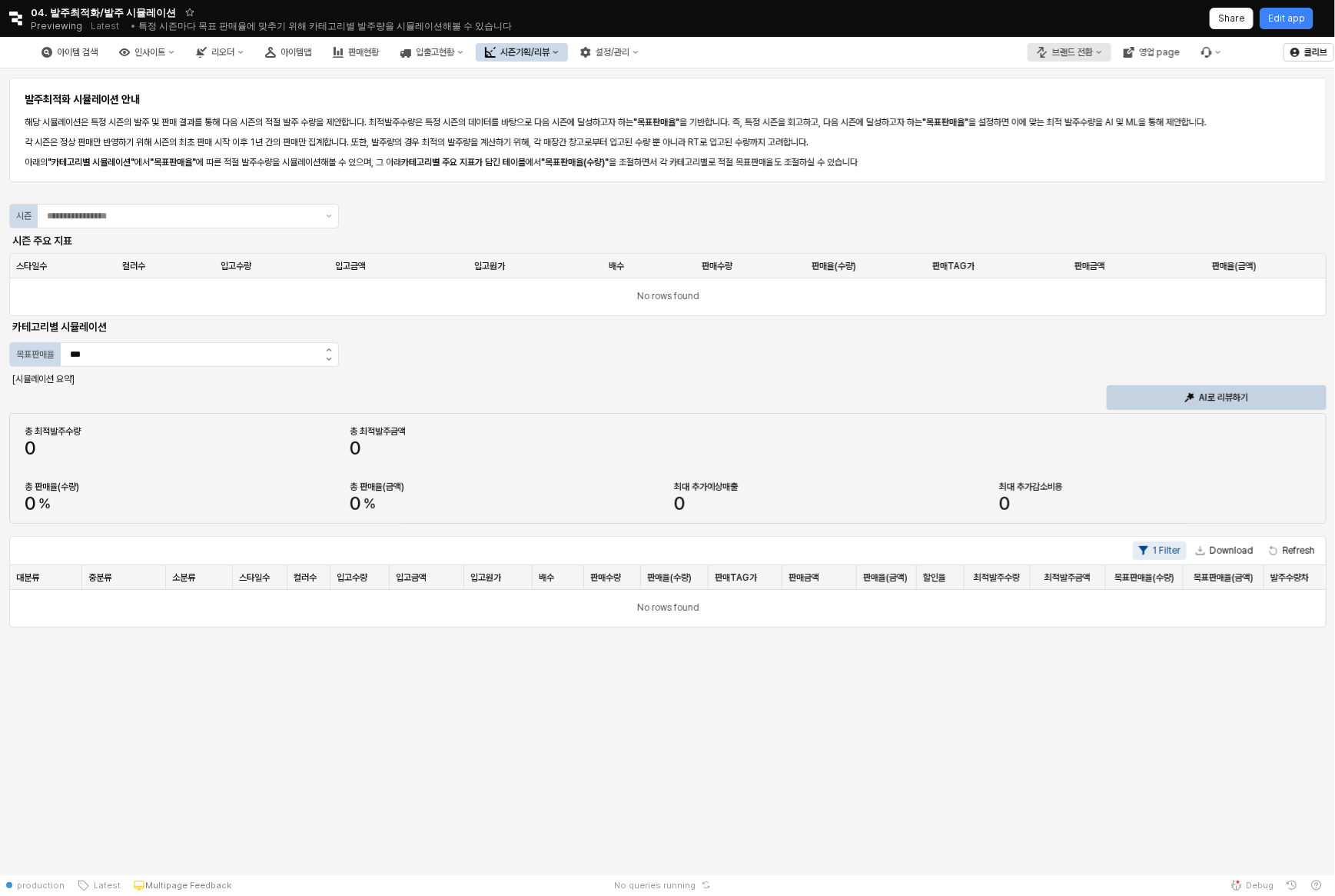
click at [1088, 57] on div "브랜드 전환" at bounding box center [1072, 52] width 41 height 10
click at [1085, 102] on div "에뜨와" at bounding box center [1085, 106] width 95 height 12
click at [157, 218] on input "App Frame" at bounding box center [182, 216] width 270 height 15
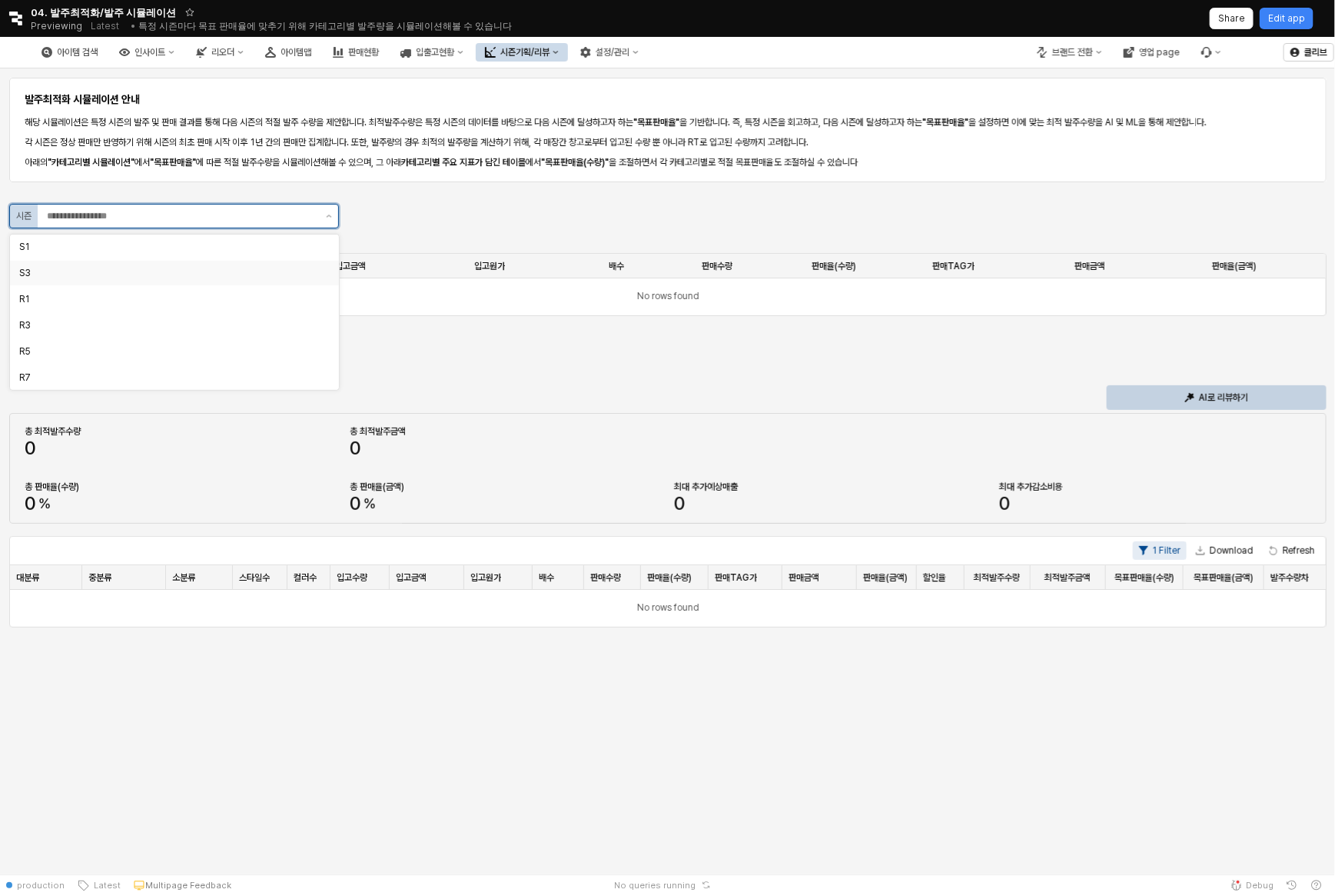
click at [132, 271] on div "S1 S3 R1 R3 R5 R7" at bounding box center [175, 312] width 329 height 157
type input "**"
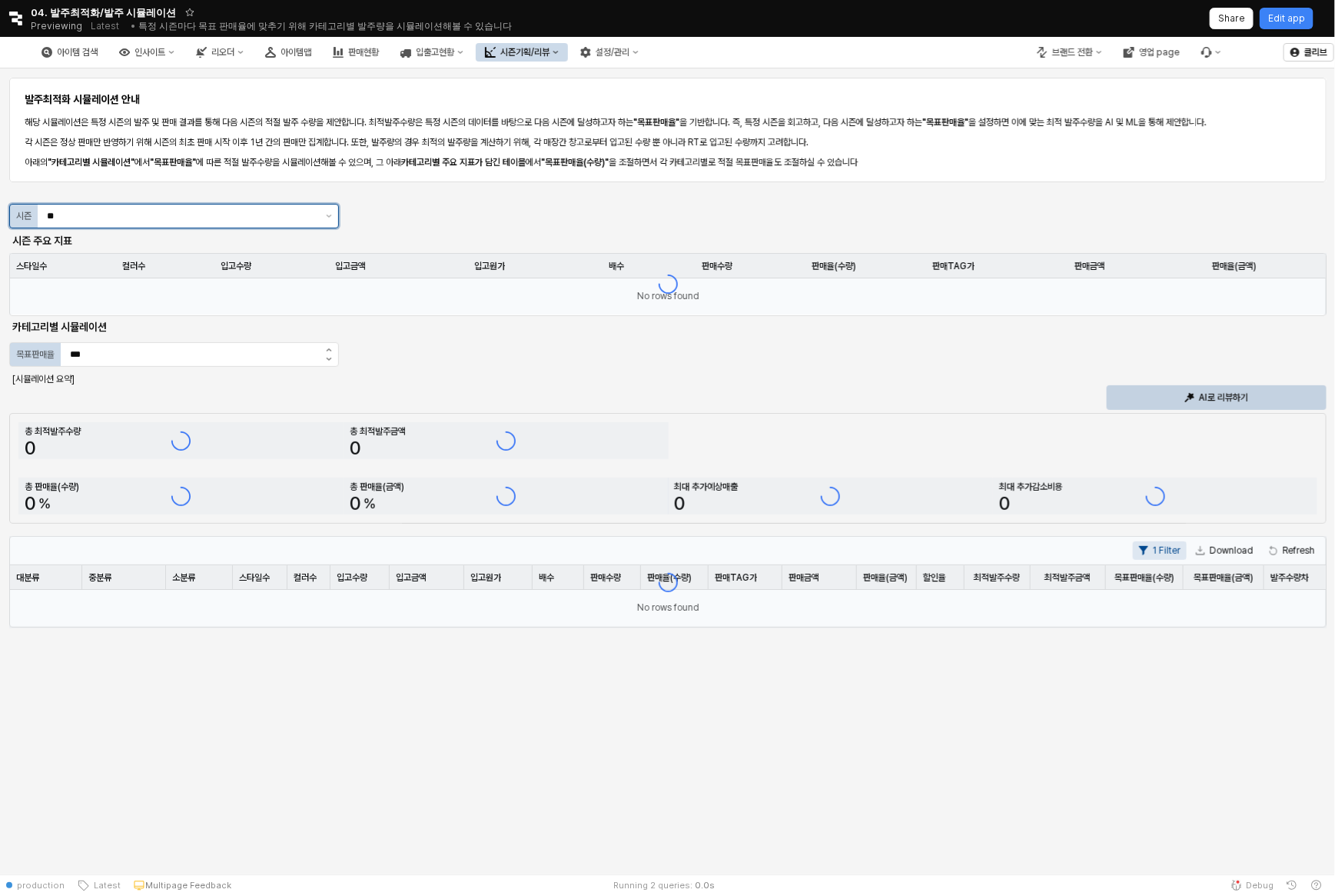
click at [132, 271] on div "S3" at bounding box center [169, 271] width 301 height 12
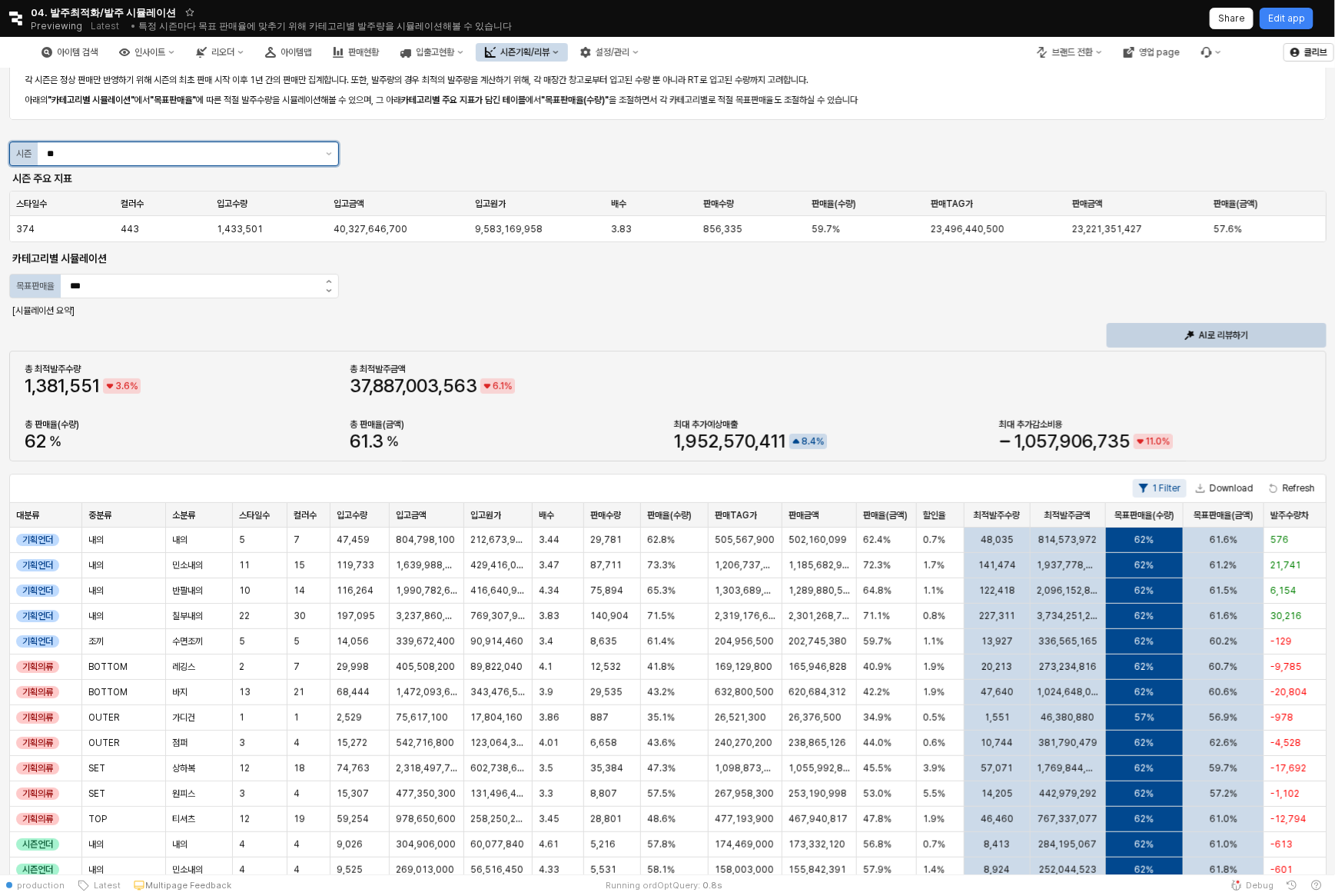
scroll to position [108, 0]
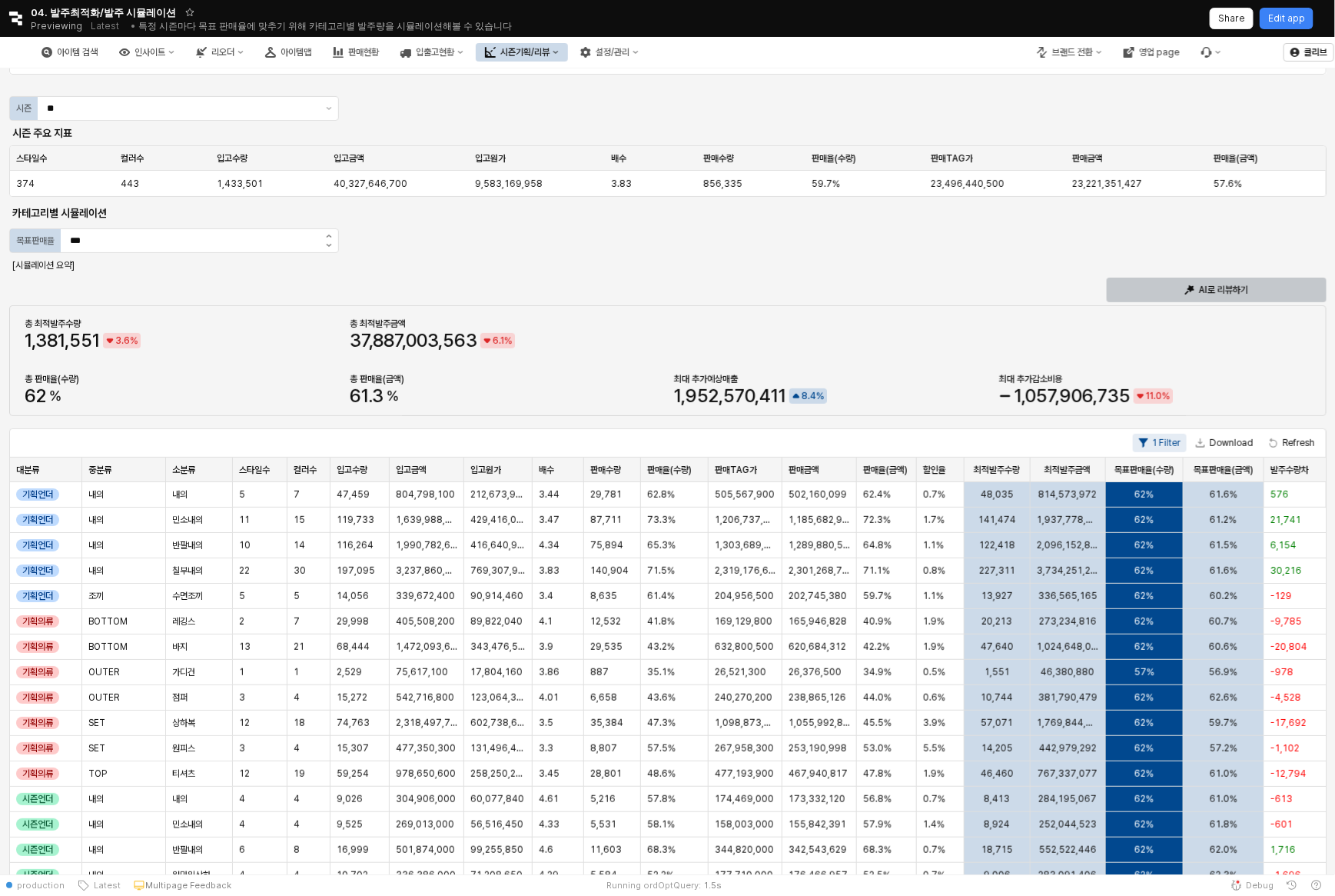
click at [1138, 297] on div "AI로 리뷰하기" at bounding box center [1217, 290] width 206 height 23
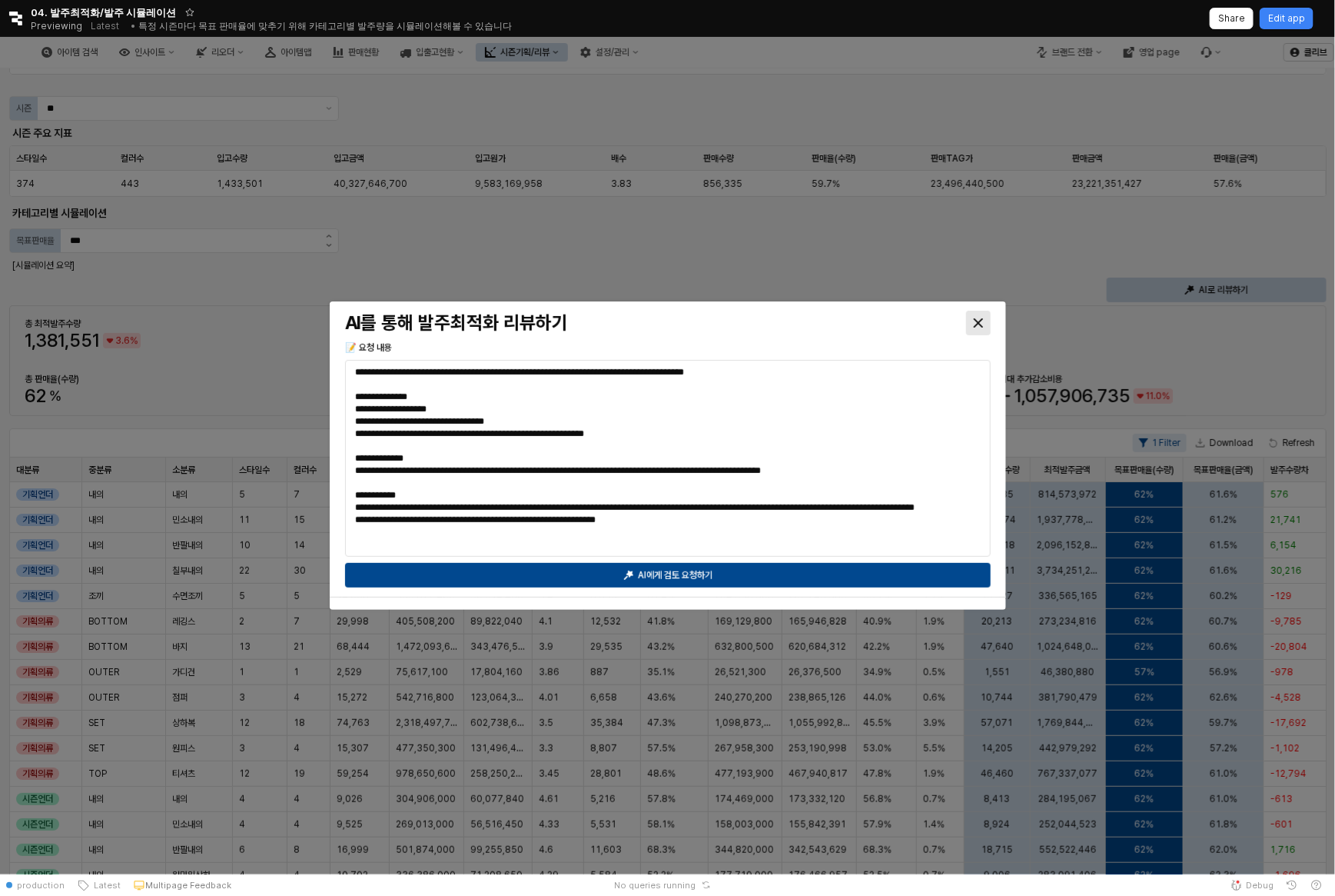
click at [851, 428] on div "**********" at bounding box center [667, 448] width 658 height 283
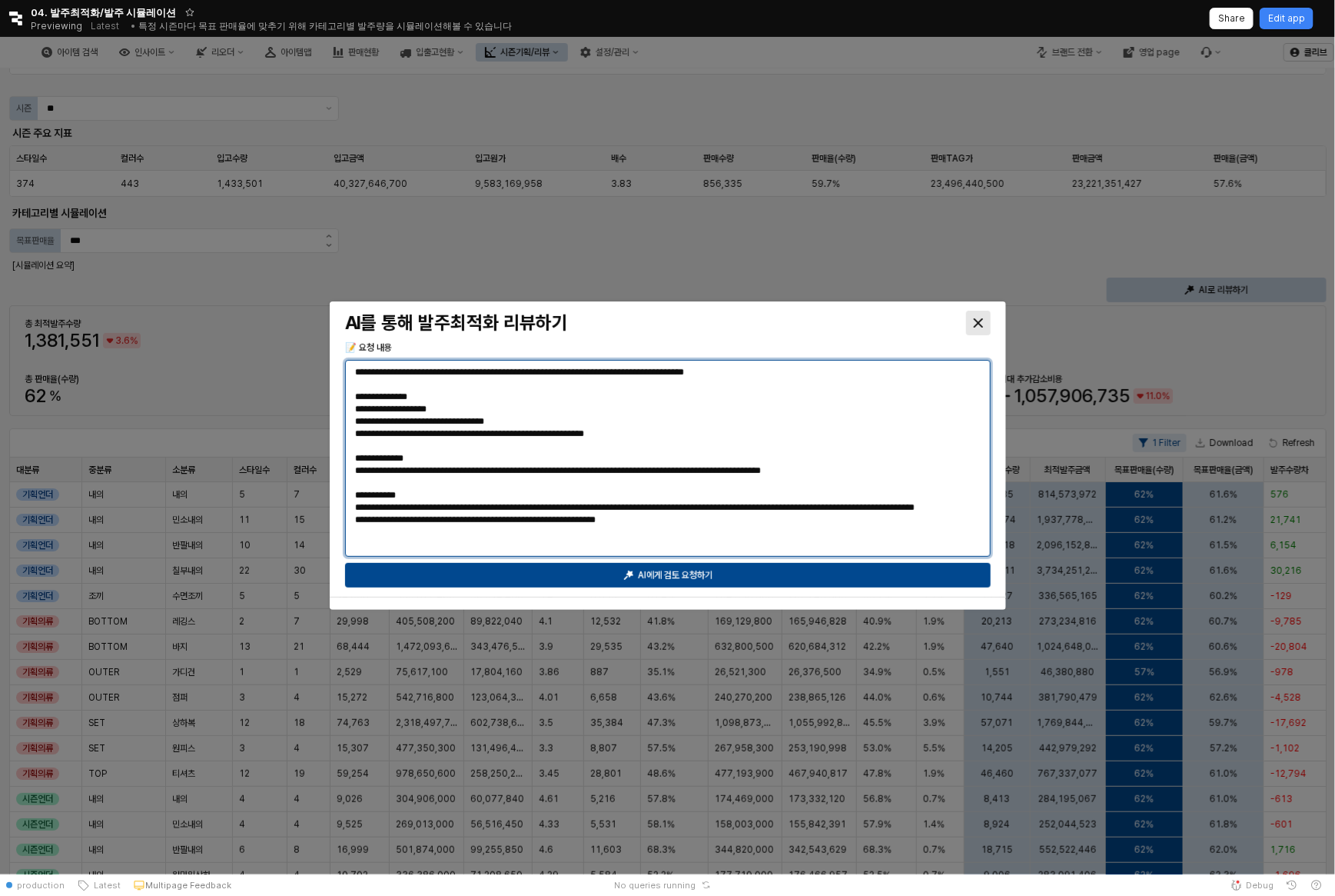
click at [851, 428] on textarea "**********" at bounding box center [668, 458] width 626 height 184
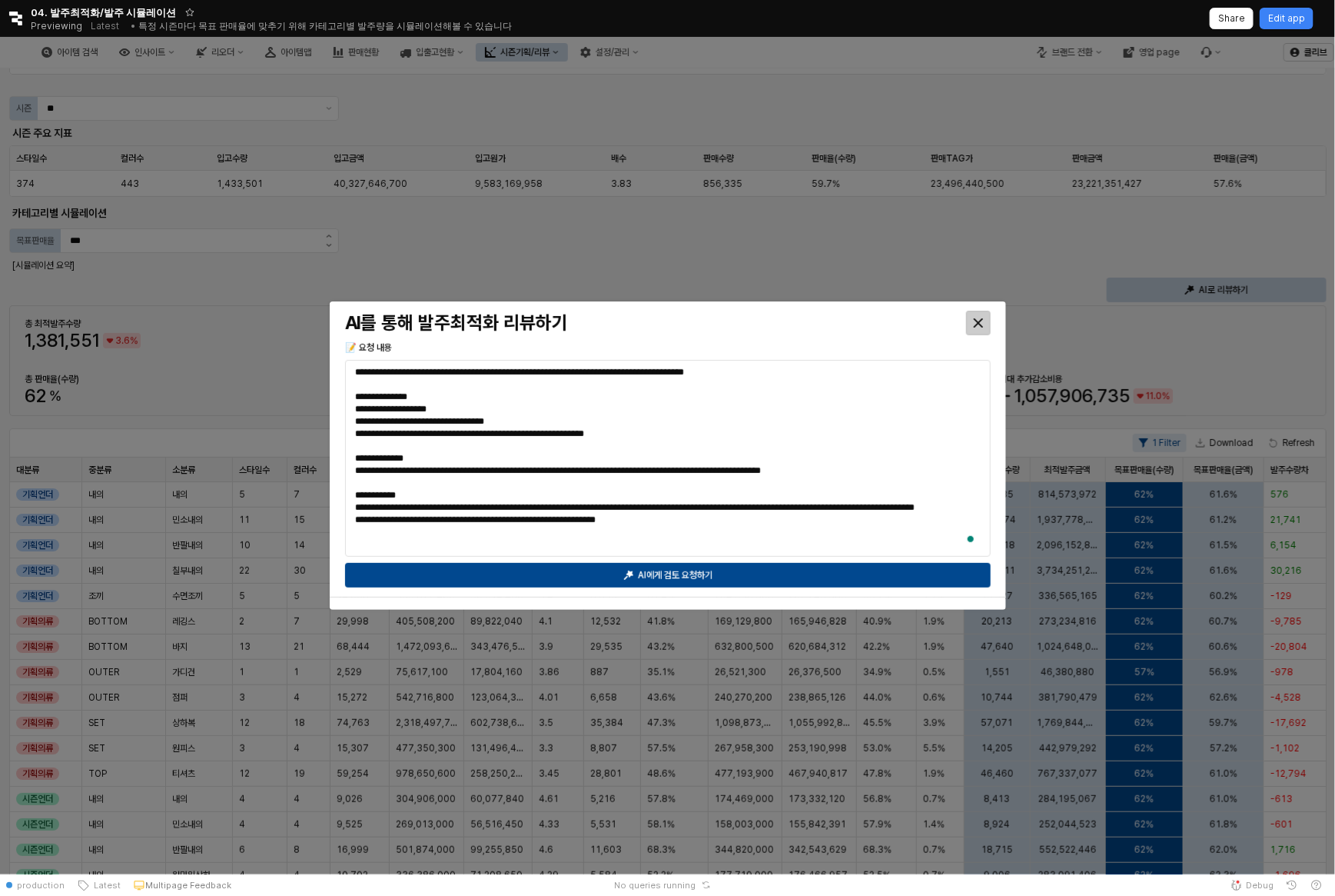
click at [980, 316] on div "Close" at bounding box center [978, 323] width 23 height 23
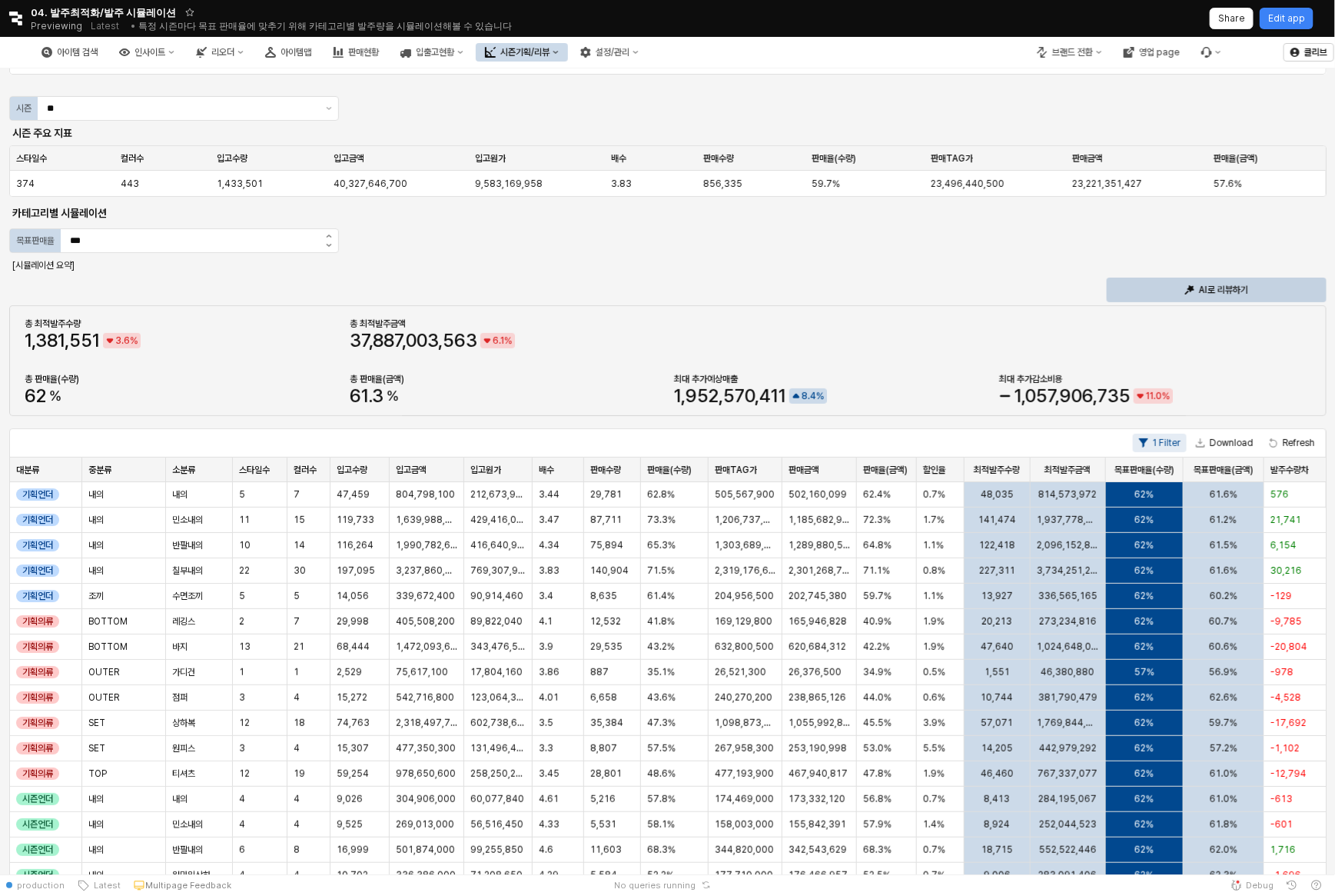
click at [1083, 43] on div "브랜드 전환 영업 page" at bounding box center [1129, 52] width 202 height 39
click at [1082, 56] on div "브랜드 전환" at bounding box center [1072, 52] width 41 height 10
click at [1079, 100] on div "에뜨와" at bounding box center [1085, 106] width 95 height 12
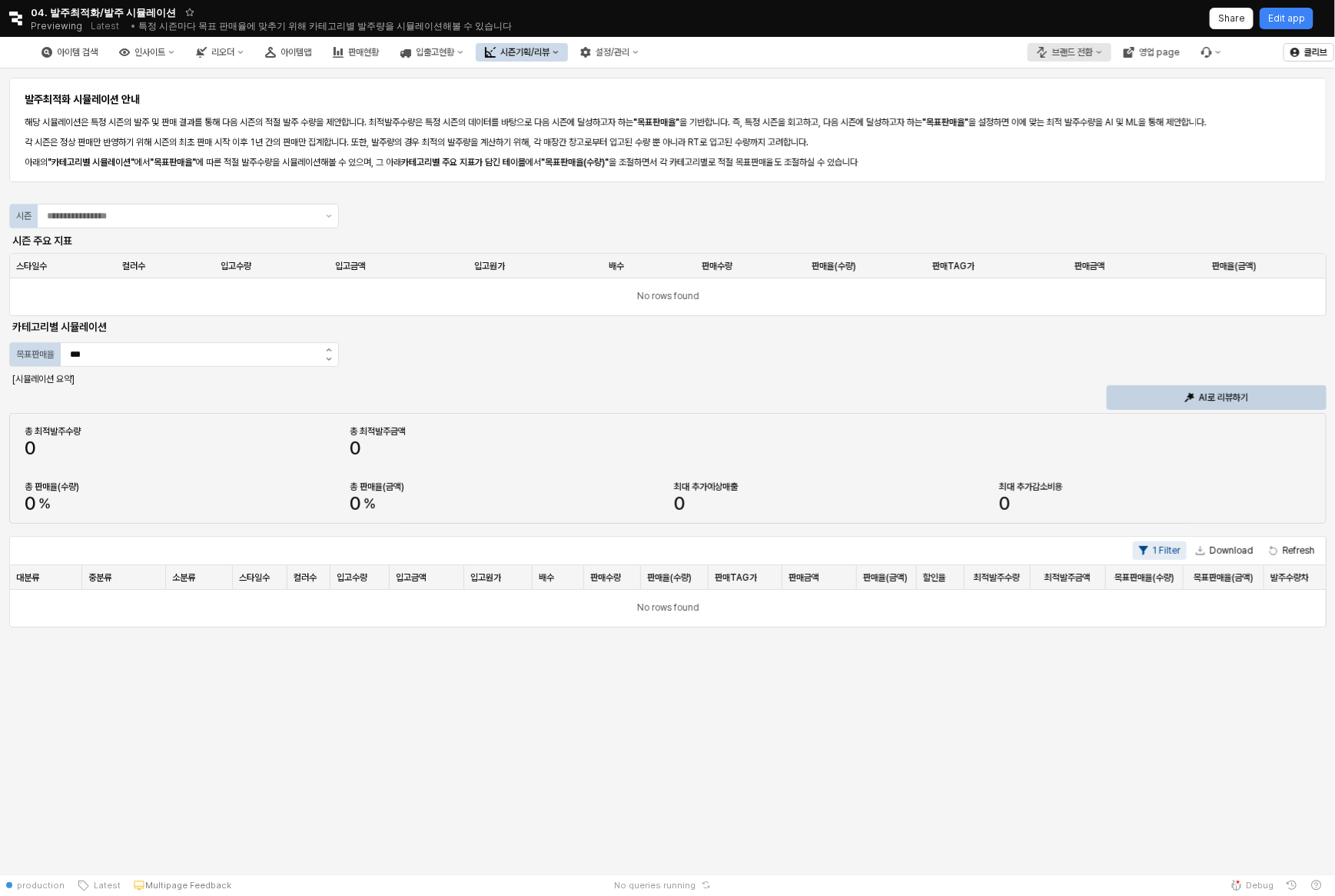
click at [1078, 44] on button "브랜드 전환" at bounding box center [1069, 51] width 84 height 18
click at [1085, 106] on div "에뜨와" at bounding box center [1085, 106] width 95 height 12
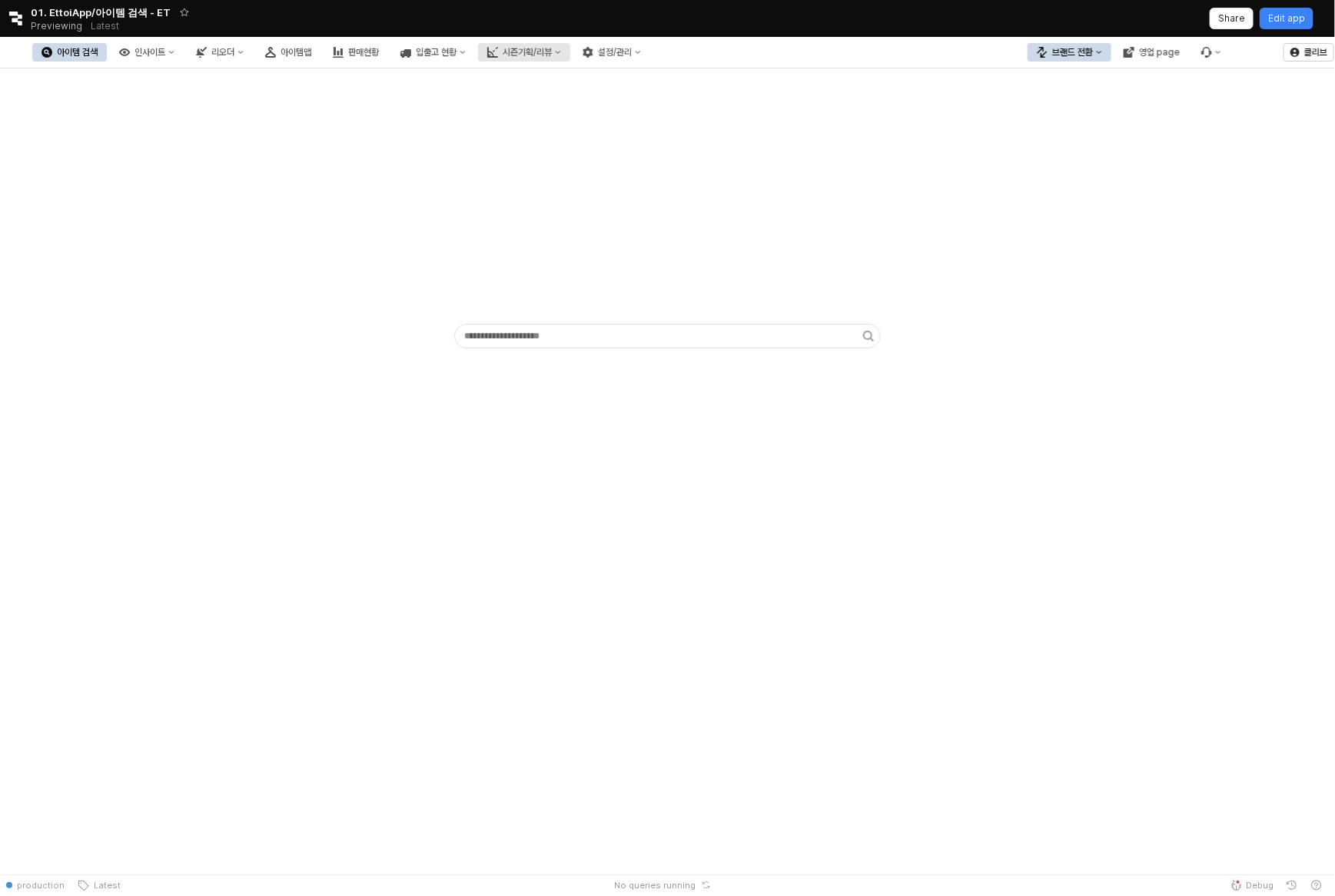
click at [552, 53] on div "시즌기획/리뷰" at bounding box center [527, 52] width 49 height 10
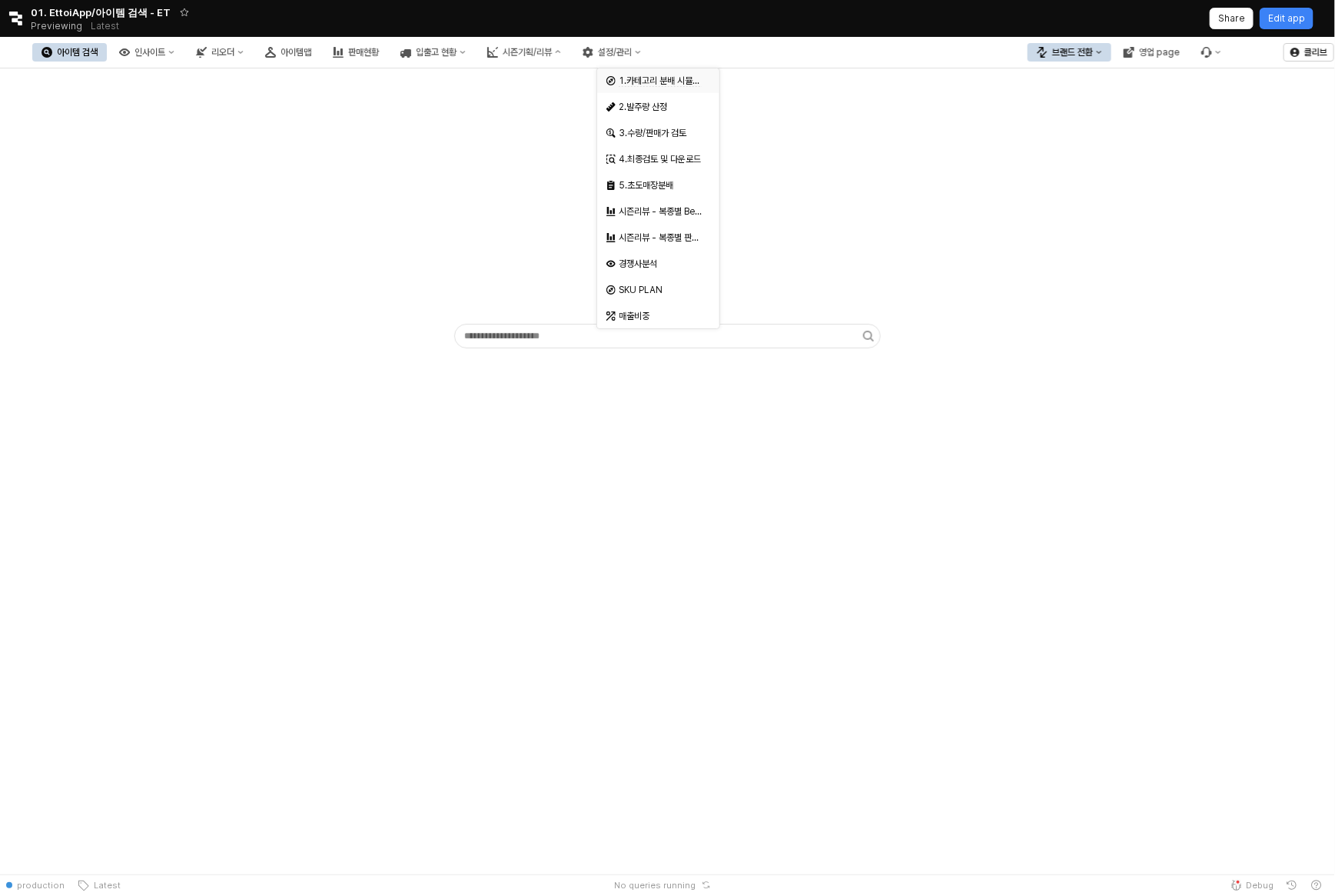
click at [676, 79] on span "1.카테고리 분배 시뮬레이션" at bounding box center [667, 81] width 97 height 11
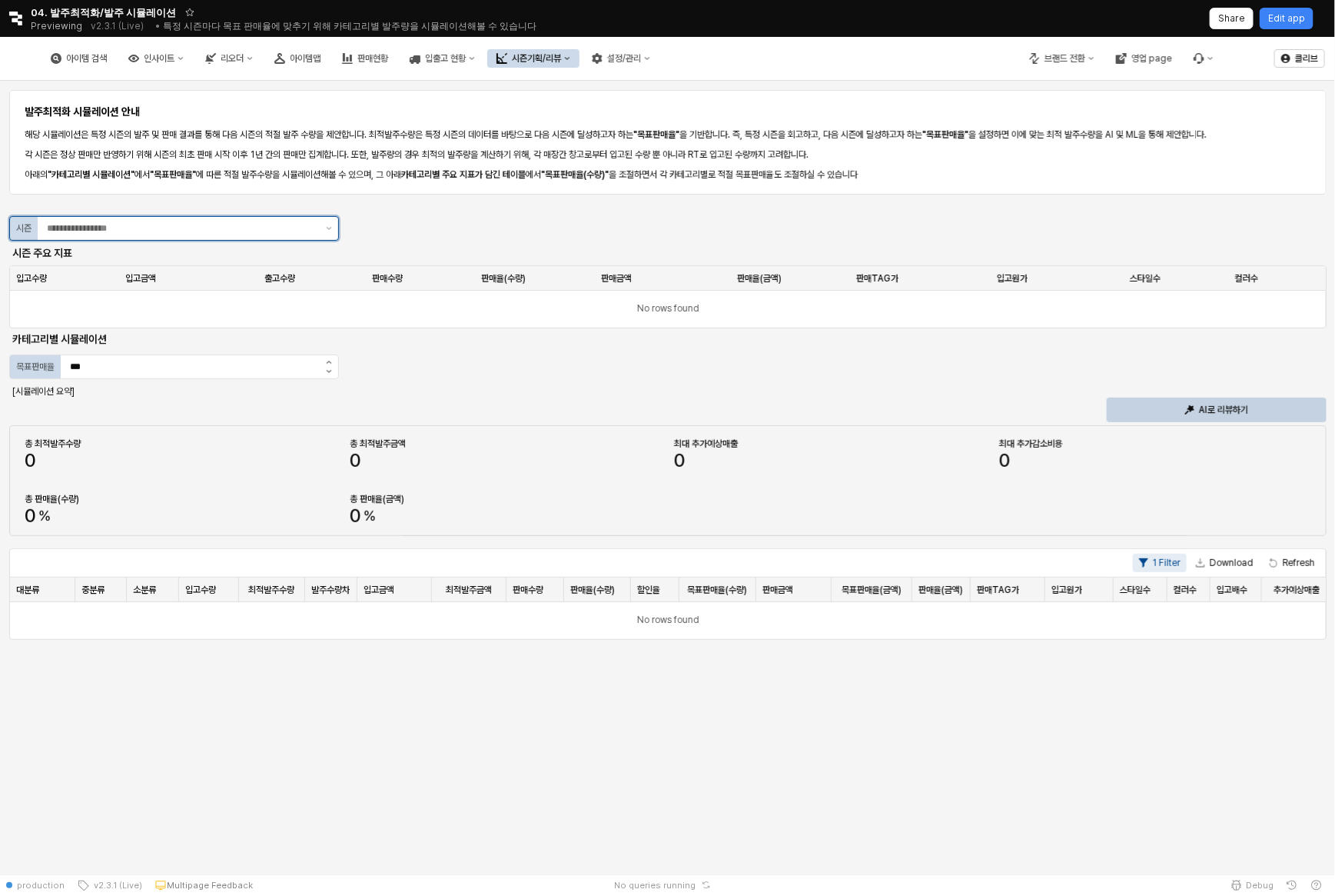
click at [263, 232] on input "App Frame" at bounding box center [182, 228] width 270 height 15
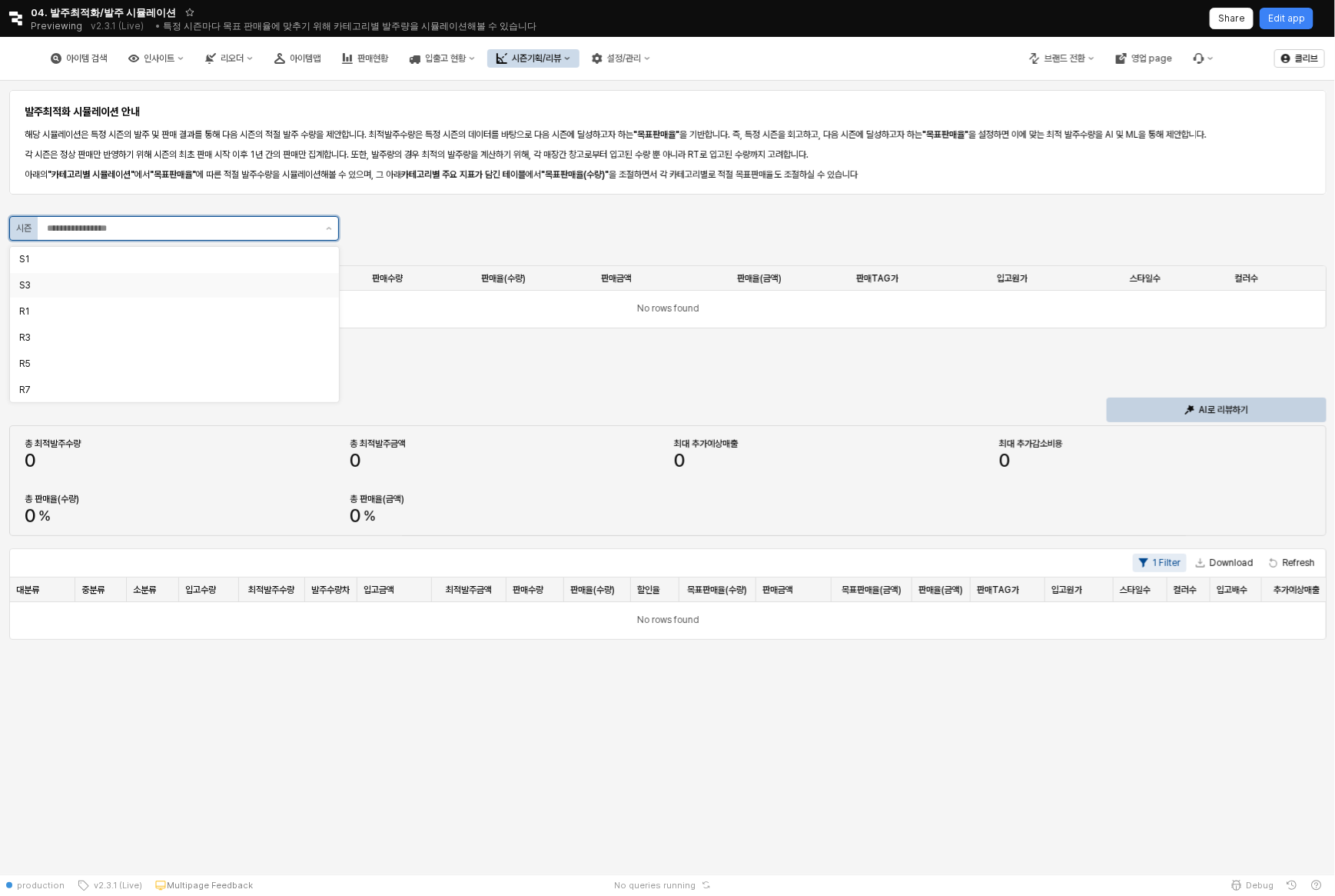
click at [226, 295] on div "S3" at bounding box center [175, 285] width 329 height 25
type input "**"
click at [226, 295] on div "S3" at bounding box center [175, 285] width 329 height 25
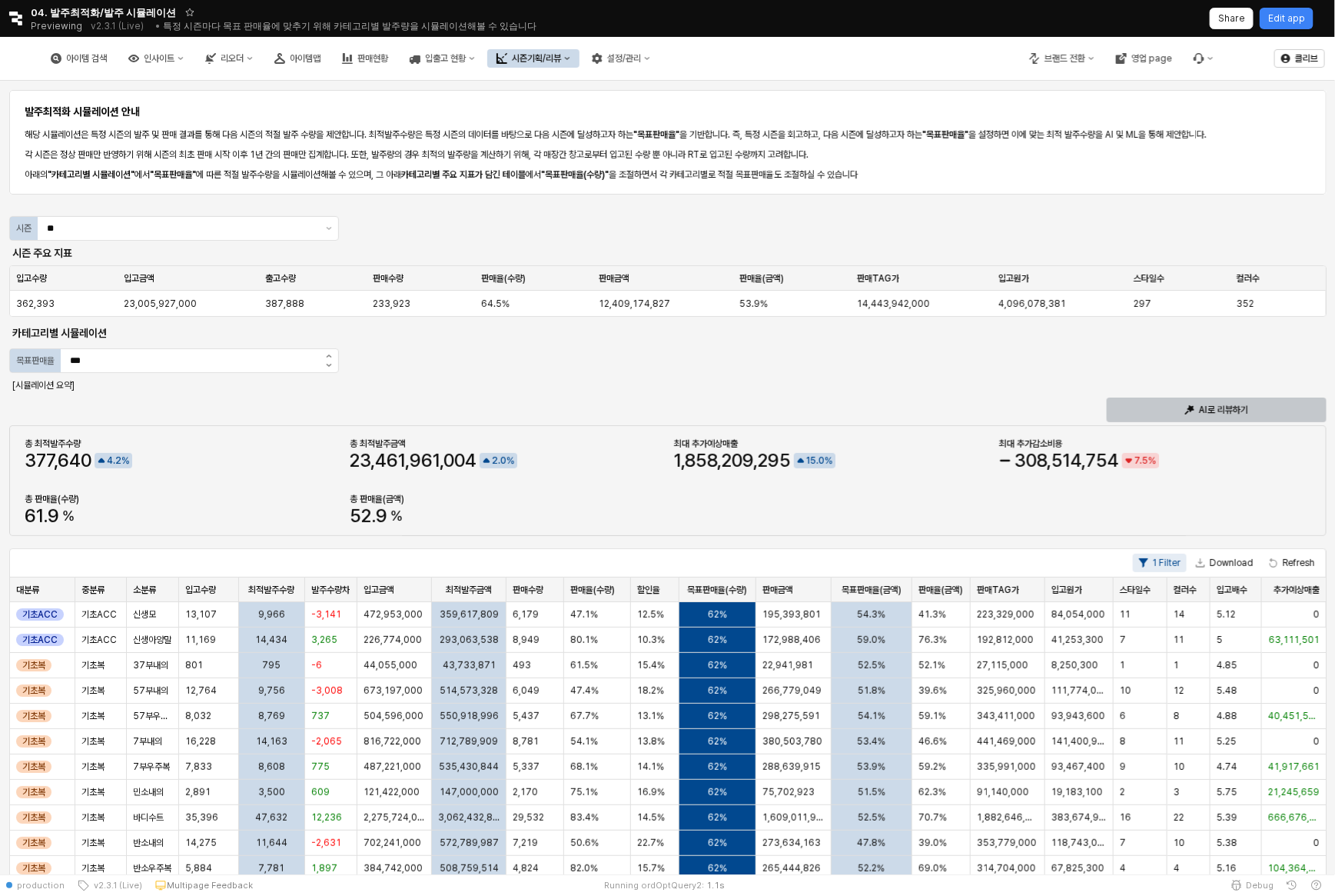
click at [1148, 404] on div "AI로 리뷰하기" at bounding box center [1217, 410] width 206 height 23
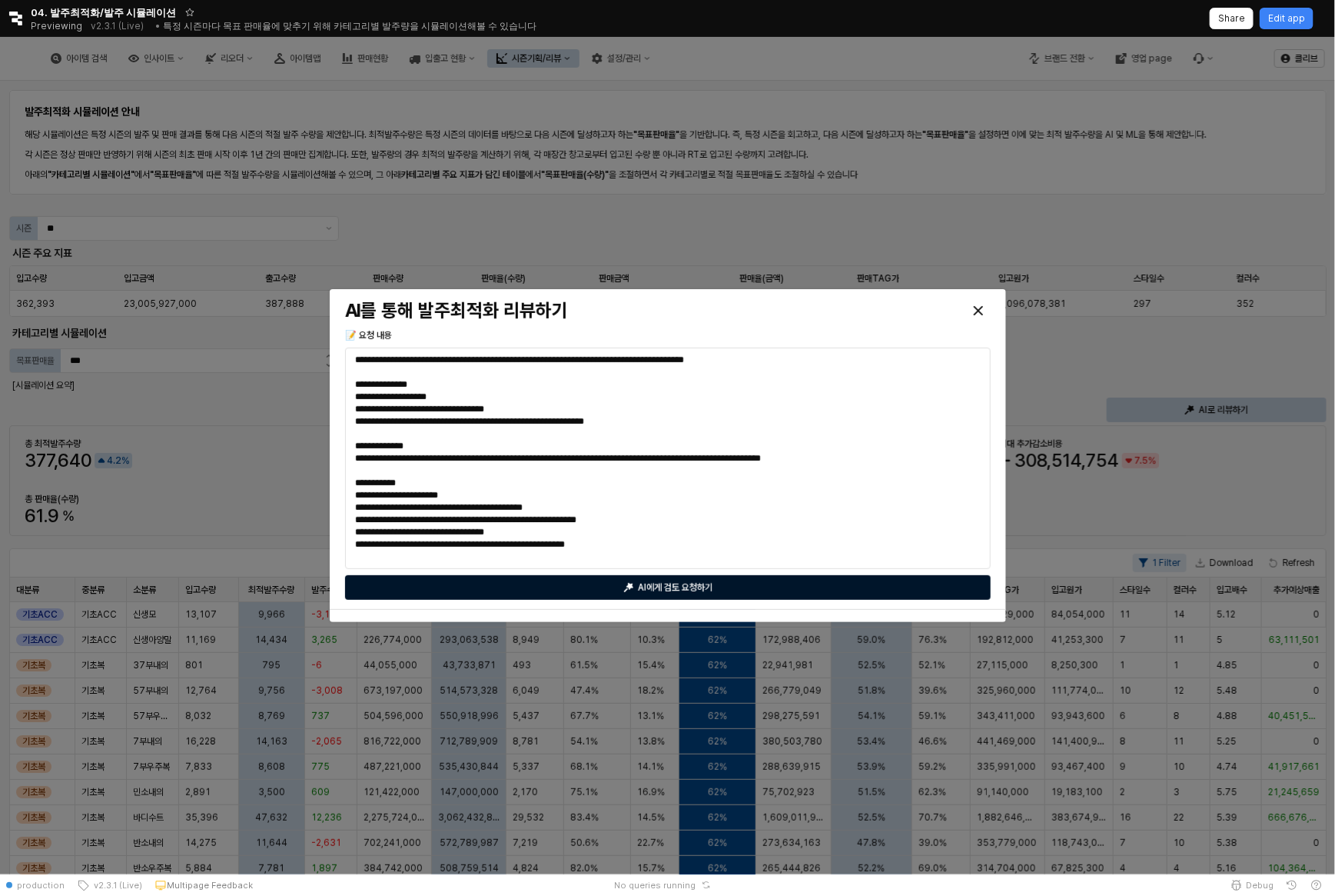
click at [721, 589] on div "AI에게 검토 요청하기" at bounding box center [668, 588] width 632 height 23
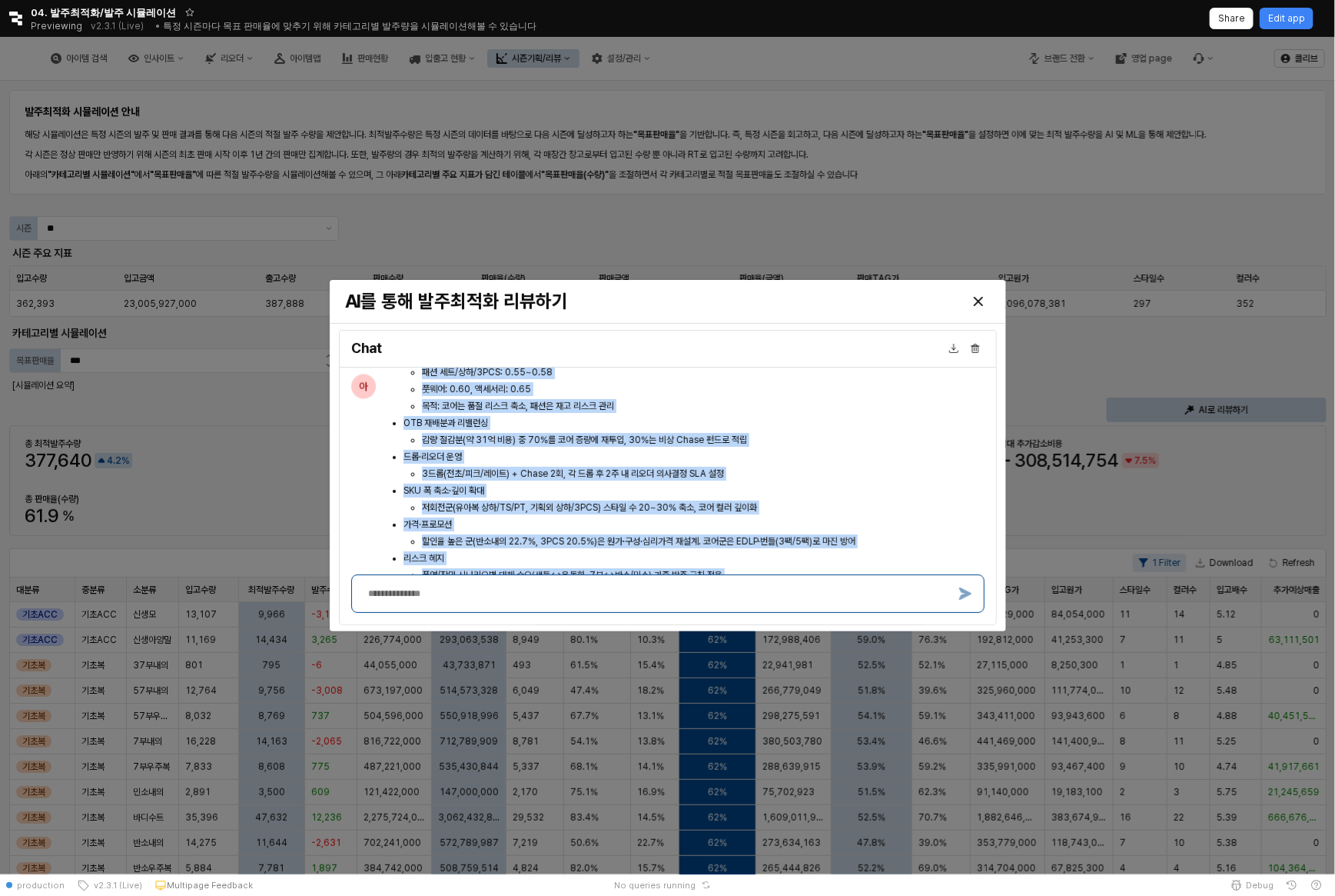
scroll to position [4597, 0]
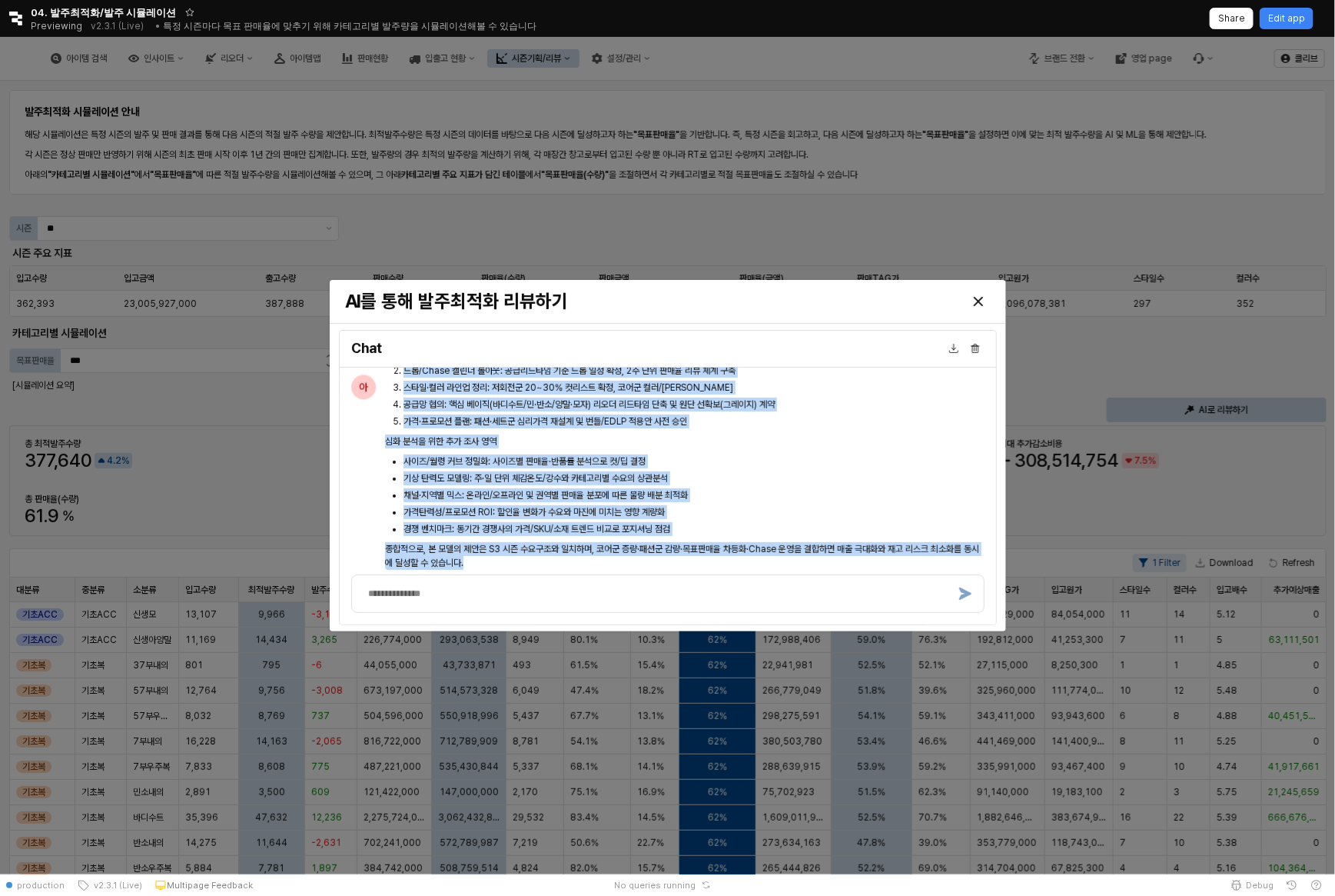
drag, startPoint x: 384, startPoint y: 482, endPoint x: 538, endPoint y: 556, distance: 170.9
copy div "경영진 요약 종합 판단: 본 모델의 방향성은 적정합니다. 특히 여름 시즌 핵심 피크 카테고리(바디수트, 기획내의 민소/반소/7부, 유아토들러 …"
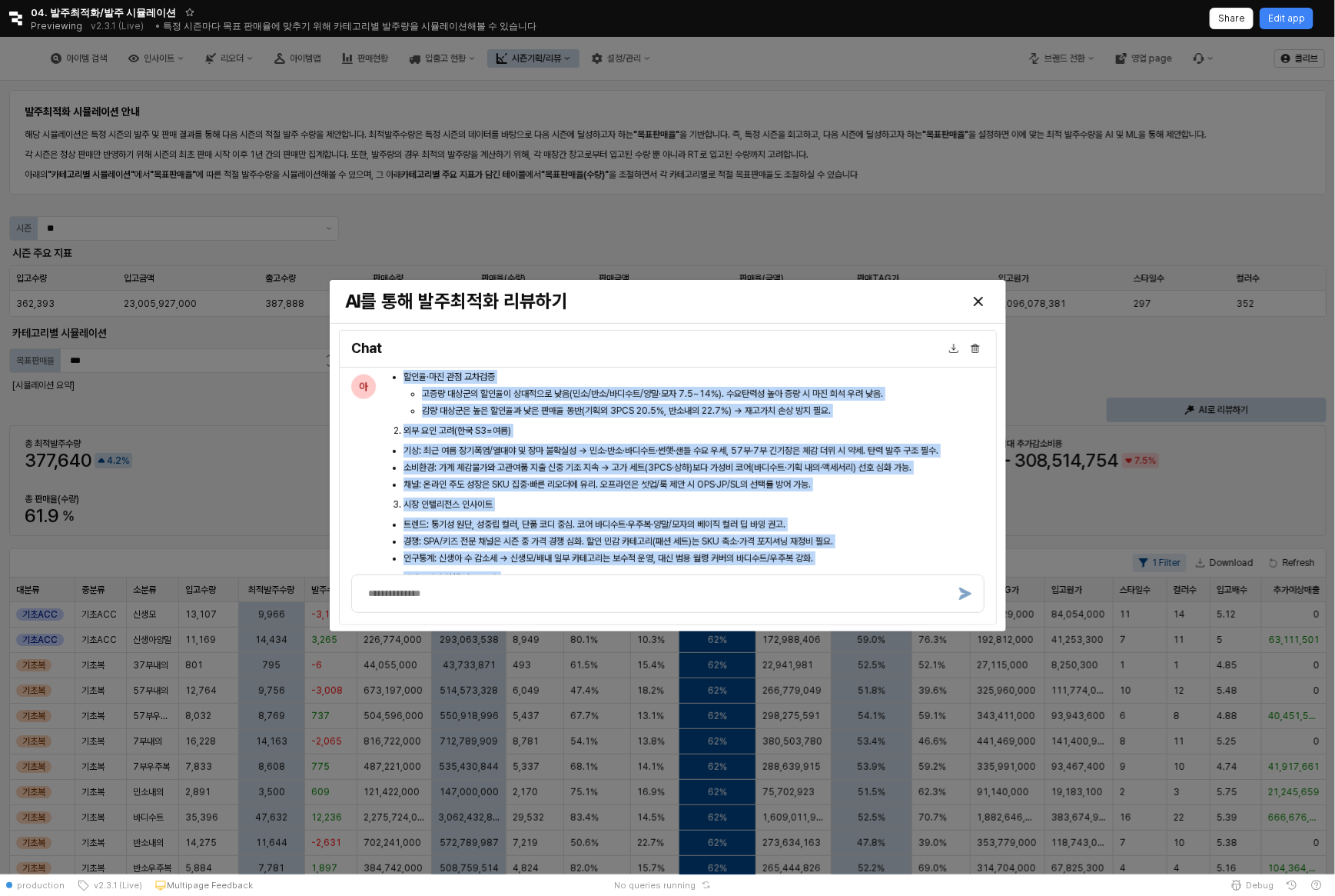
click at [652, 488] on li "채널: 온라인 주도 성장은 SKU 집중·빠른 리오더에 유리. 오프라인은 셋업/룩 제안 시 OPS·JP/SL의 선택률 방어 가능." at bounding box center [694, 484] width 581 height 14
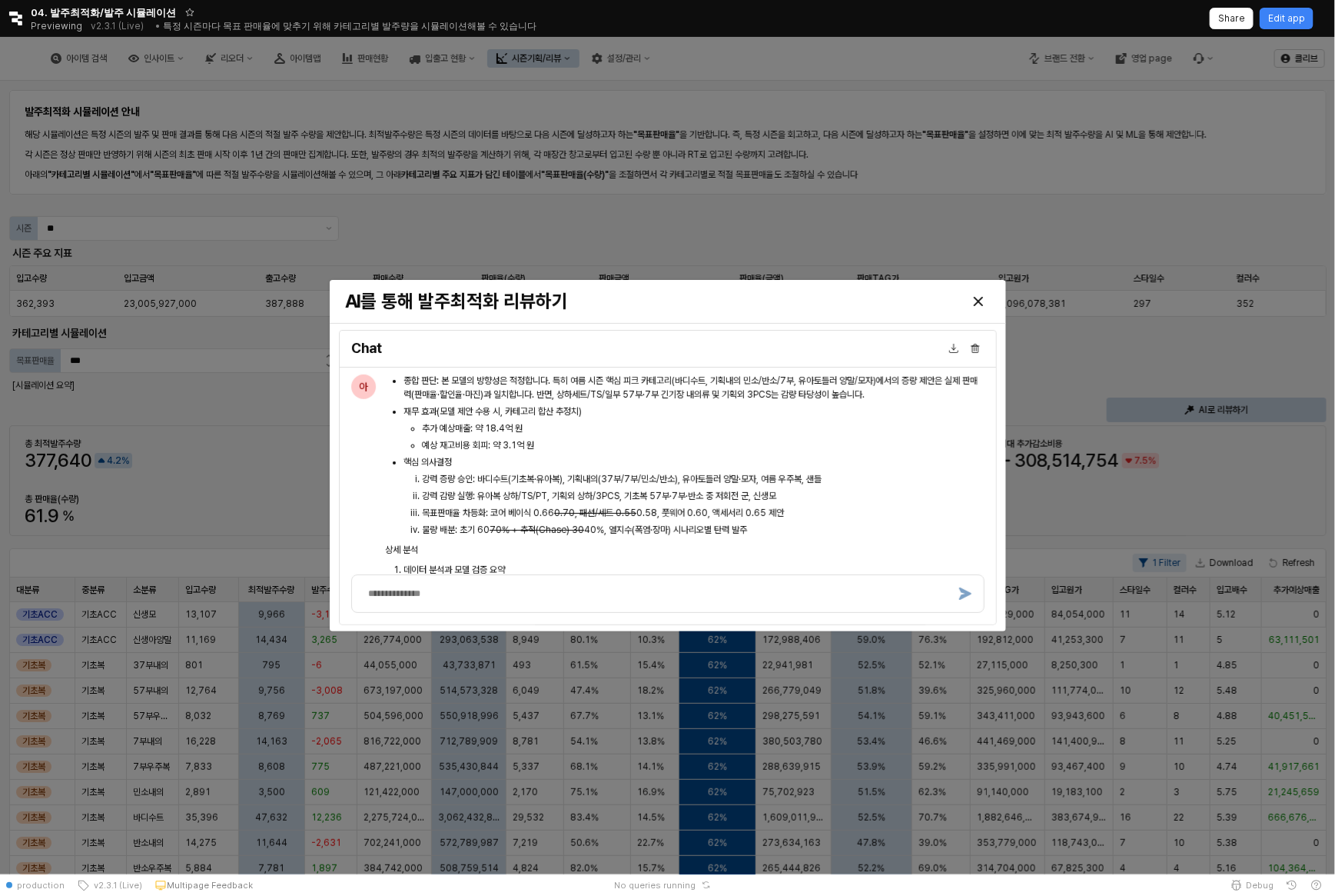
scroll to position [3271, 0]
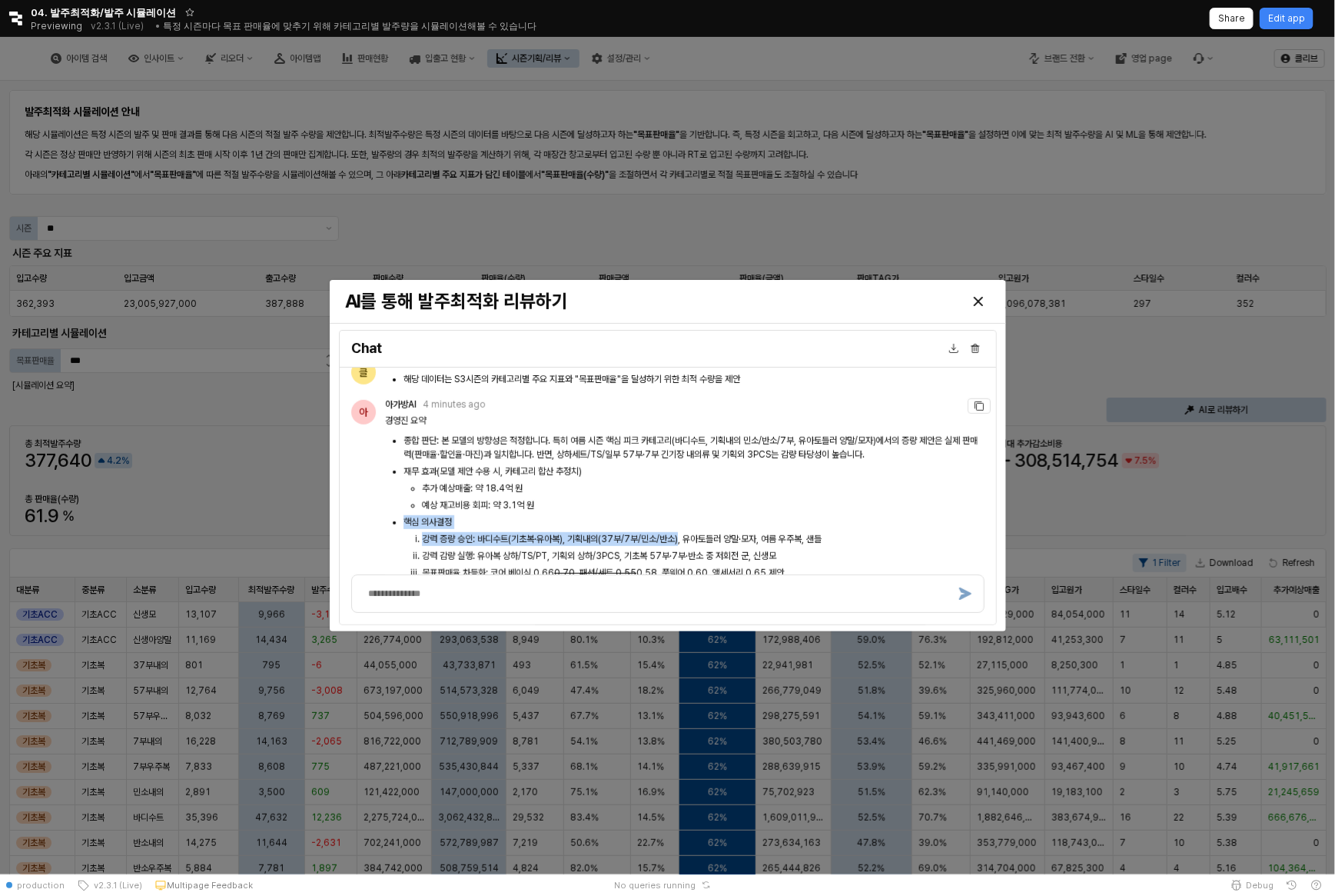
drag, startPoint x: 683, startPoint y: 538, endPoint x: 700, endPoint y: 508, distance: 34.5
click at [700, 506] on ul "종합 판단: 본 모델의 방향성은 적정합니다. 특히 여름 시즌 핵심 피크 카테고리(바디수트, 기획내의 민소/반소/7부, 유아토들러 양말/모자)에…" at bounding box center [685, 515] width 600 height 163
click at [700, 522] on li "핵심 의사결정 강력 증량 승인: 바디수트(기초복·유아복), 기획내의(37부/7부/민소/반소), 유아토들러 양말·모자, 여름 우주복, 샌들 강력…" at bounding box center [694, 555] width 581 height 81
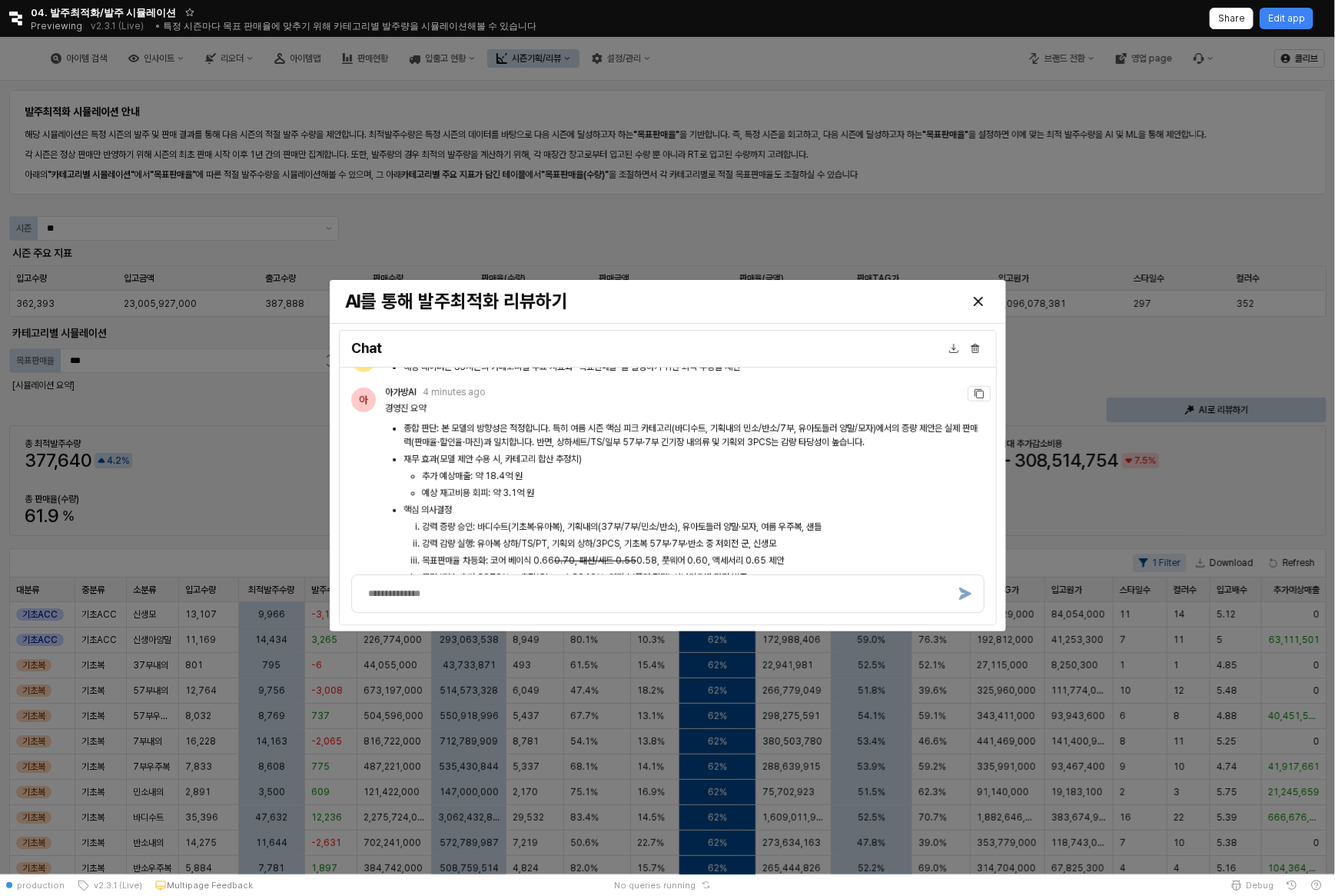
scroll to position [3289, 0]
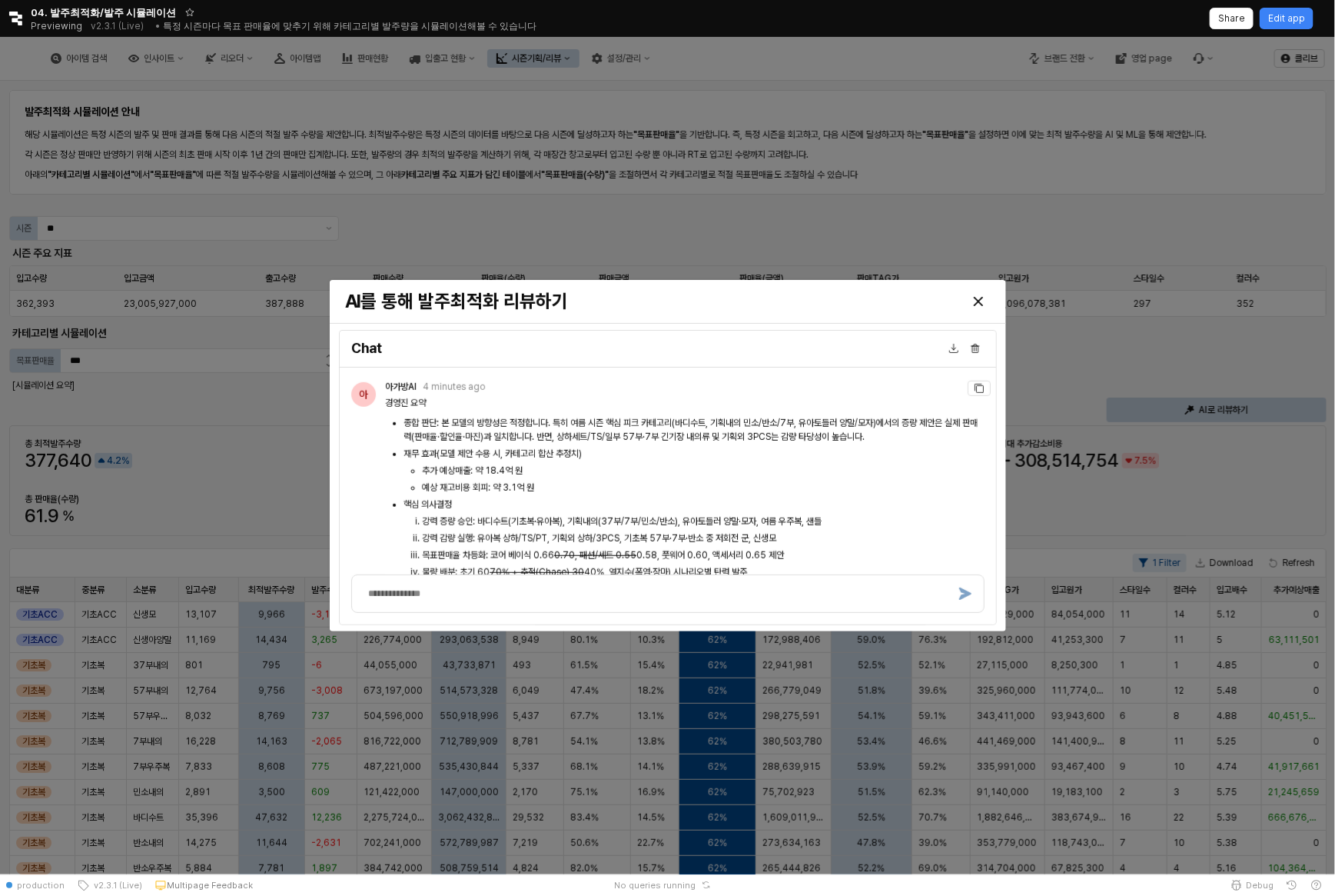
click at [717, 494] on ul "종합 판단: 본 모델의 방향성은 적정합니다. 특히 여름 시즌 핵심 피크 카테고리(바디수트, 기획내의 민소/반소/7부, 유아토들러 양말/모자)에…" at bounding box center [685, 498] width 600 height 163
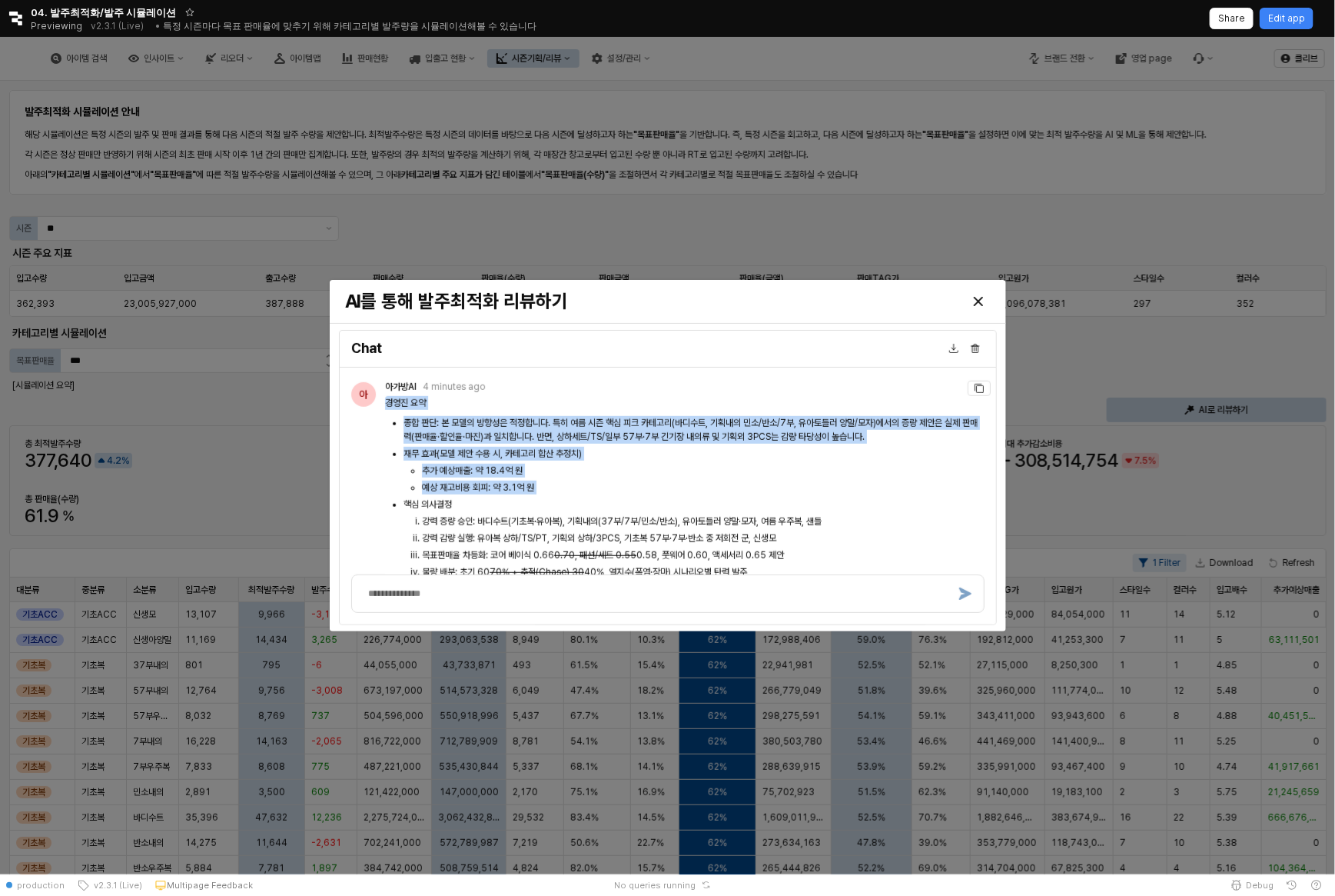
drag, startPoint x: 719, startPoint y: 495, endPoint x: 713, endPoint y: 386, distance: 109.2
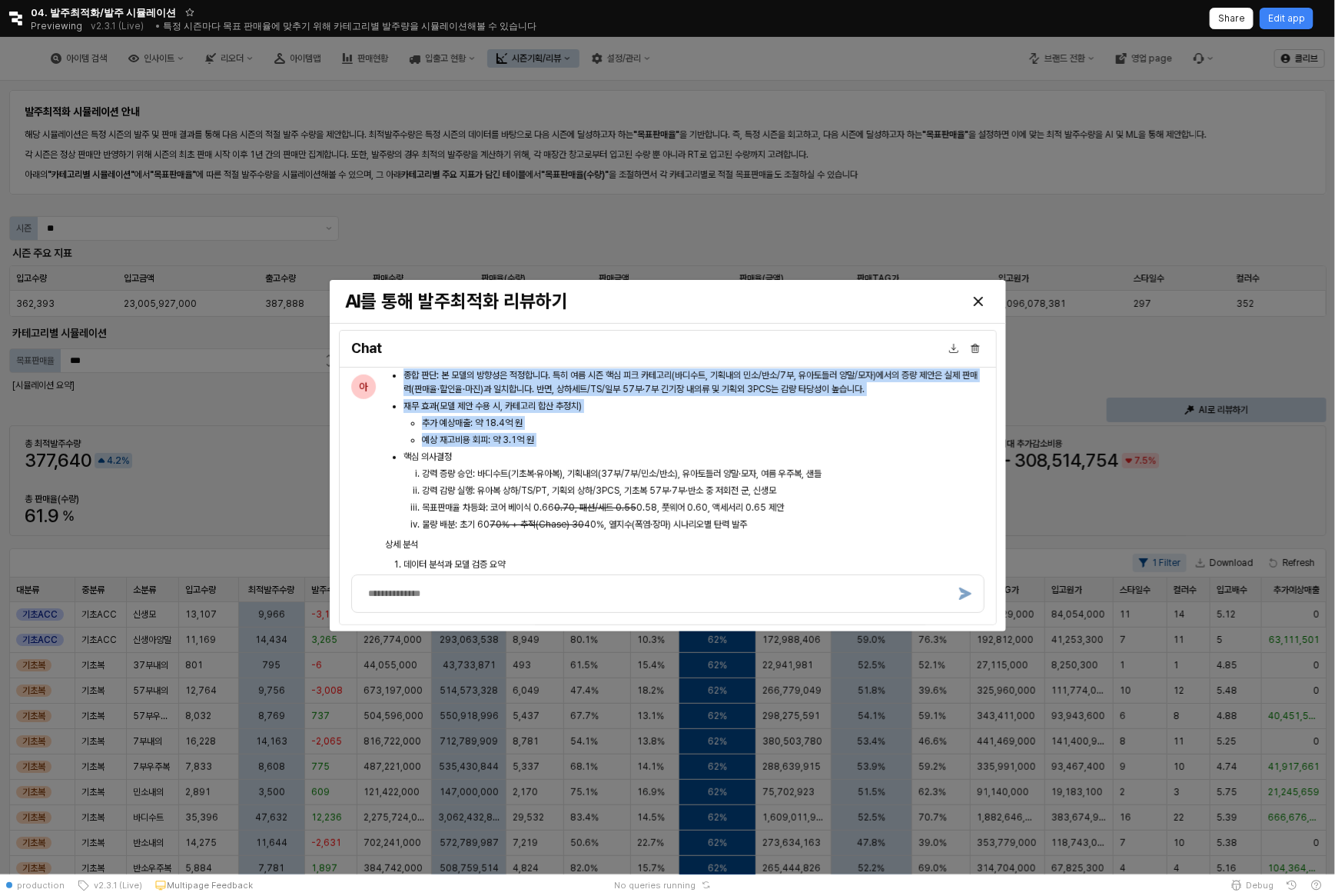
scroll to position [3340, 0]
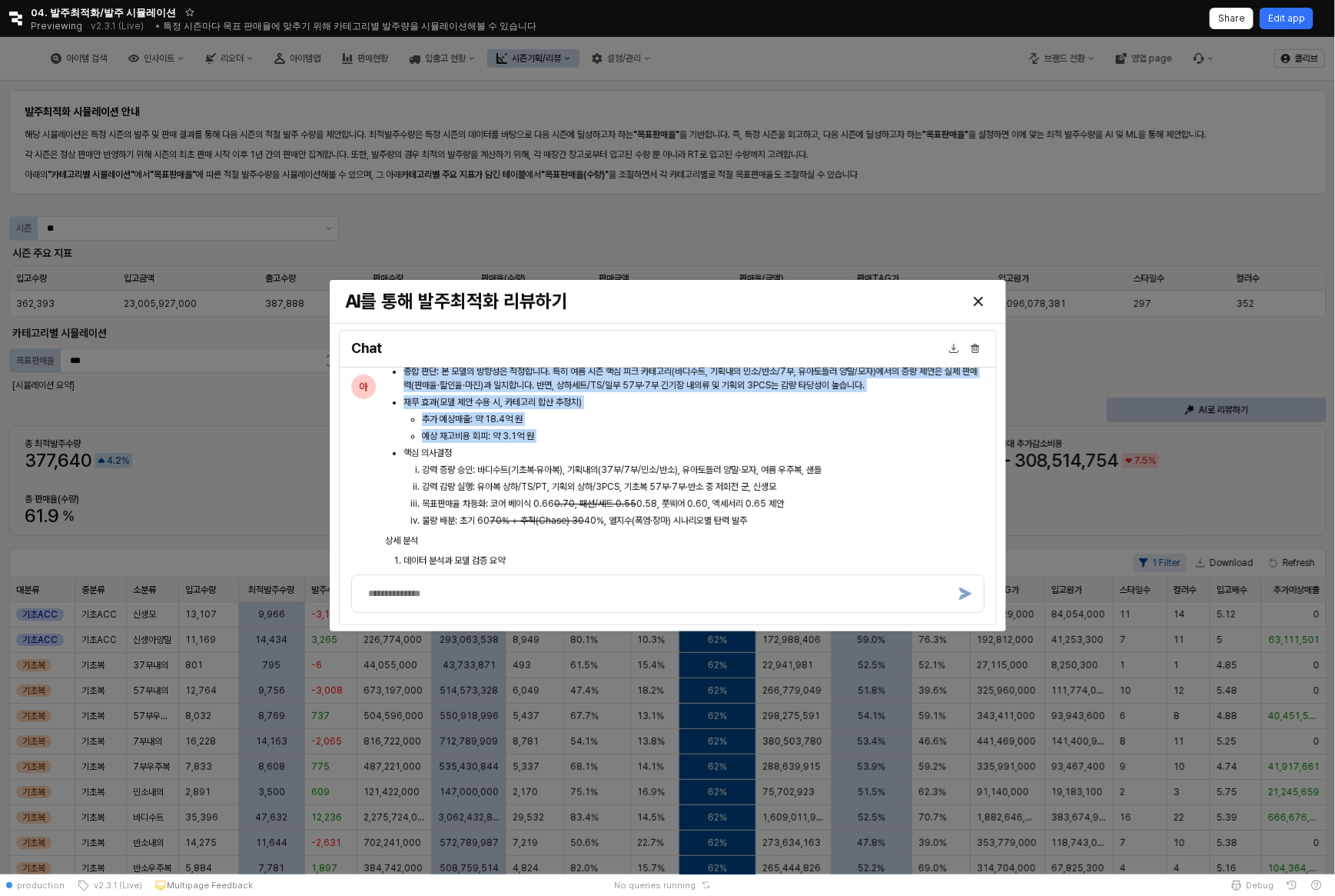
click at [1289, 20] on p "Edit app" at bounding box center [1287, 18] width 37 height 12
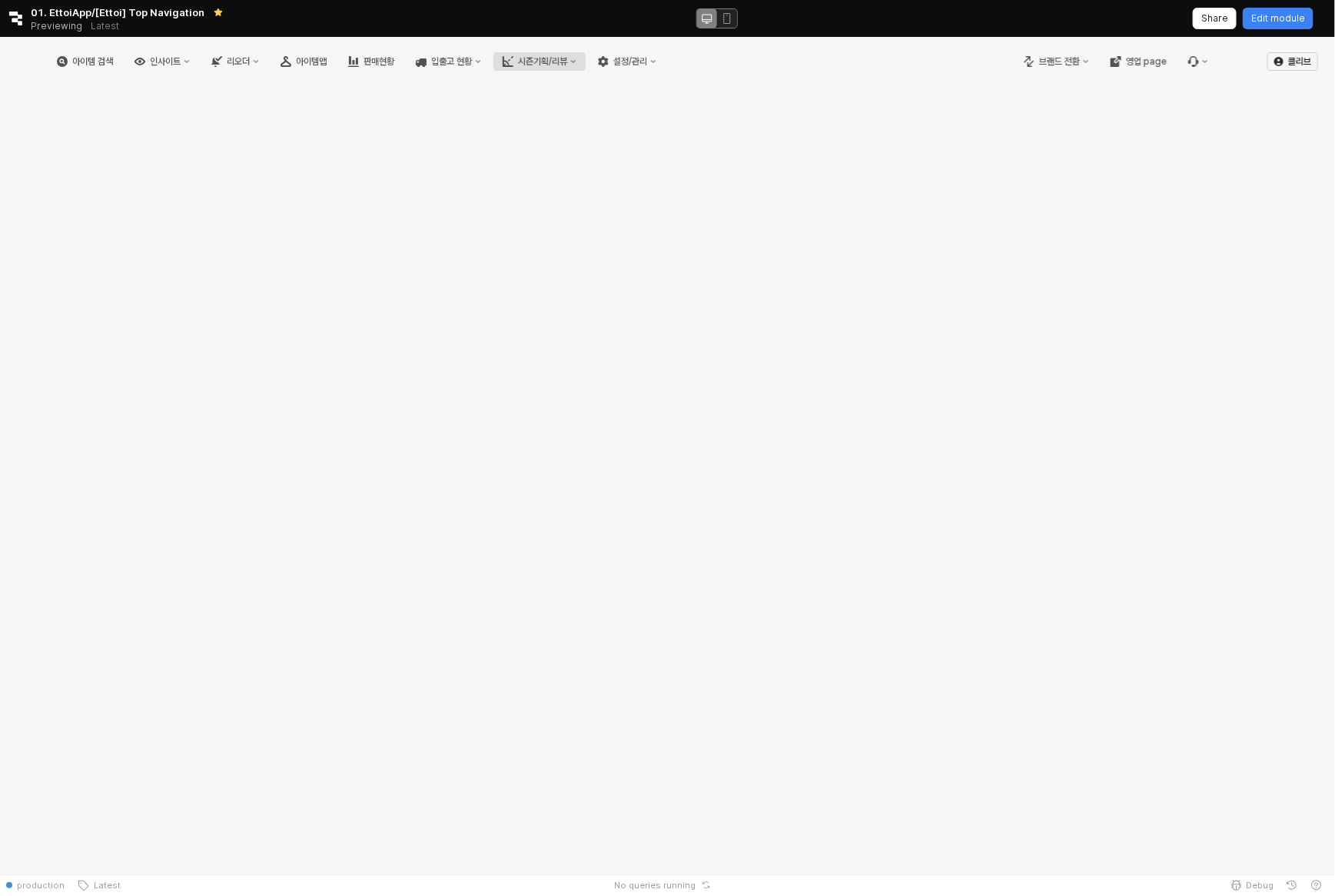
click at [568, 56] on div "시즌기획/리뷰" at bounding box center [543, 61] width 49 height 10
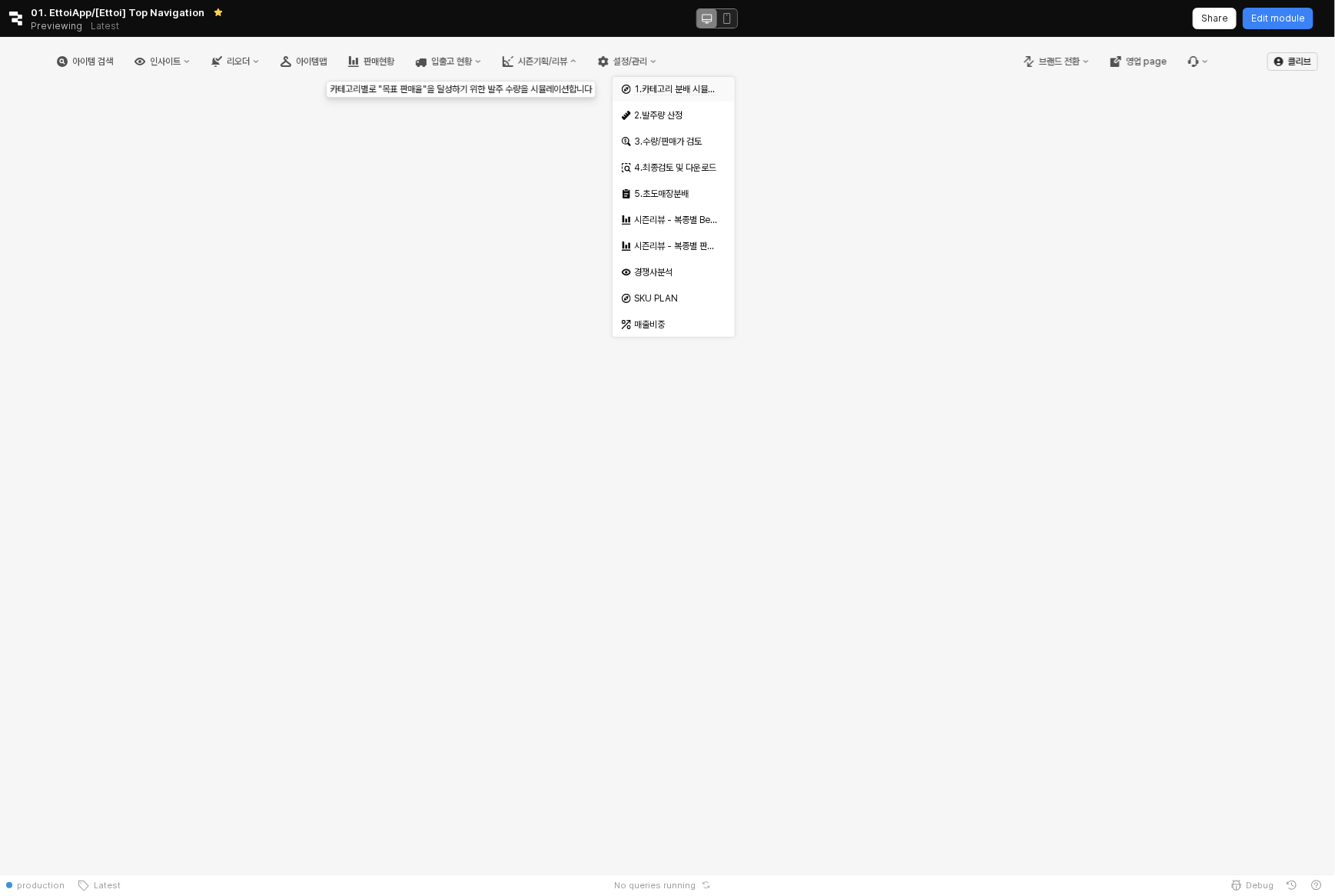
click at [689, 89] on span "1.카테고리 분배 시뮬레이션" at bounding box center [682, 90] width 97 height 11
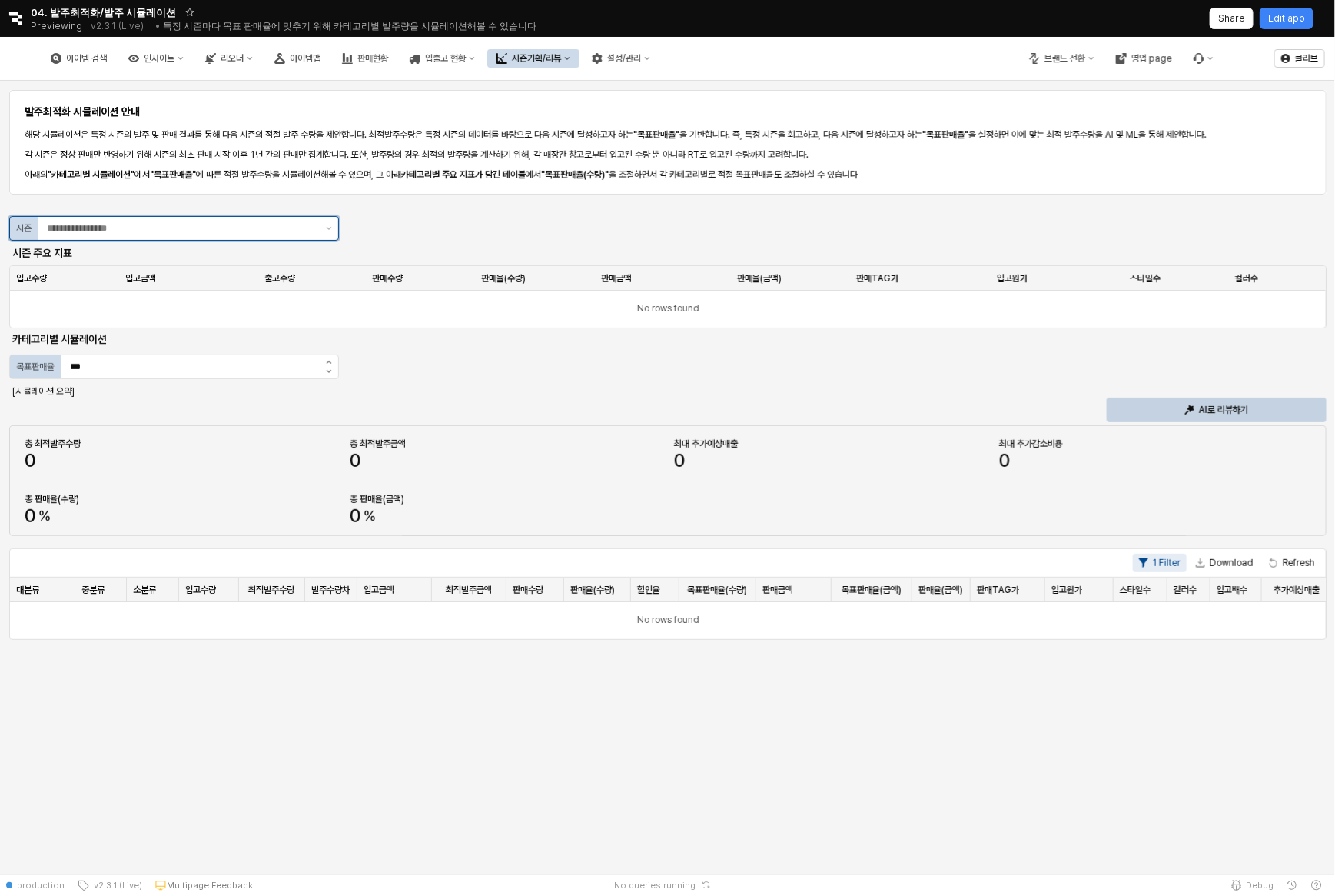
click at [244, 225] on input "App Frame" at bounding box center [182, 228] width 270 height 15
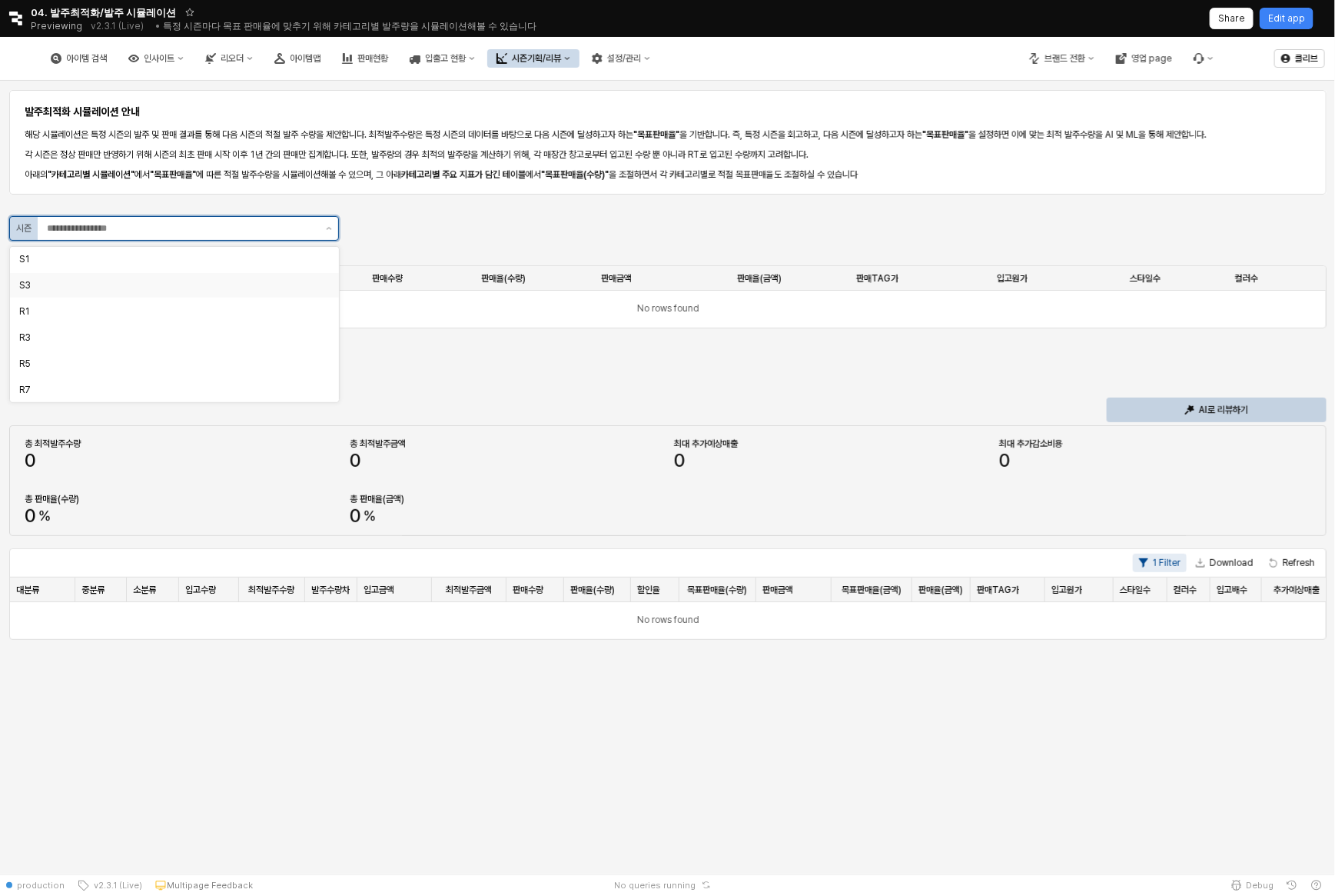
click at [213, 279] on div "S3" at bounding box center [169, 285] width 301 height 12
type input "**"
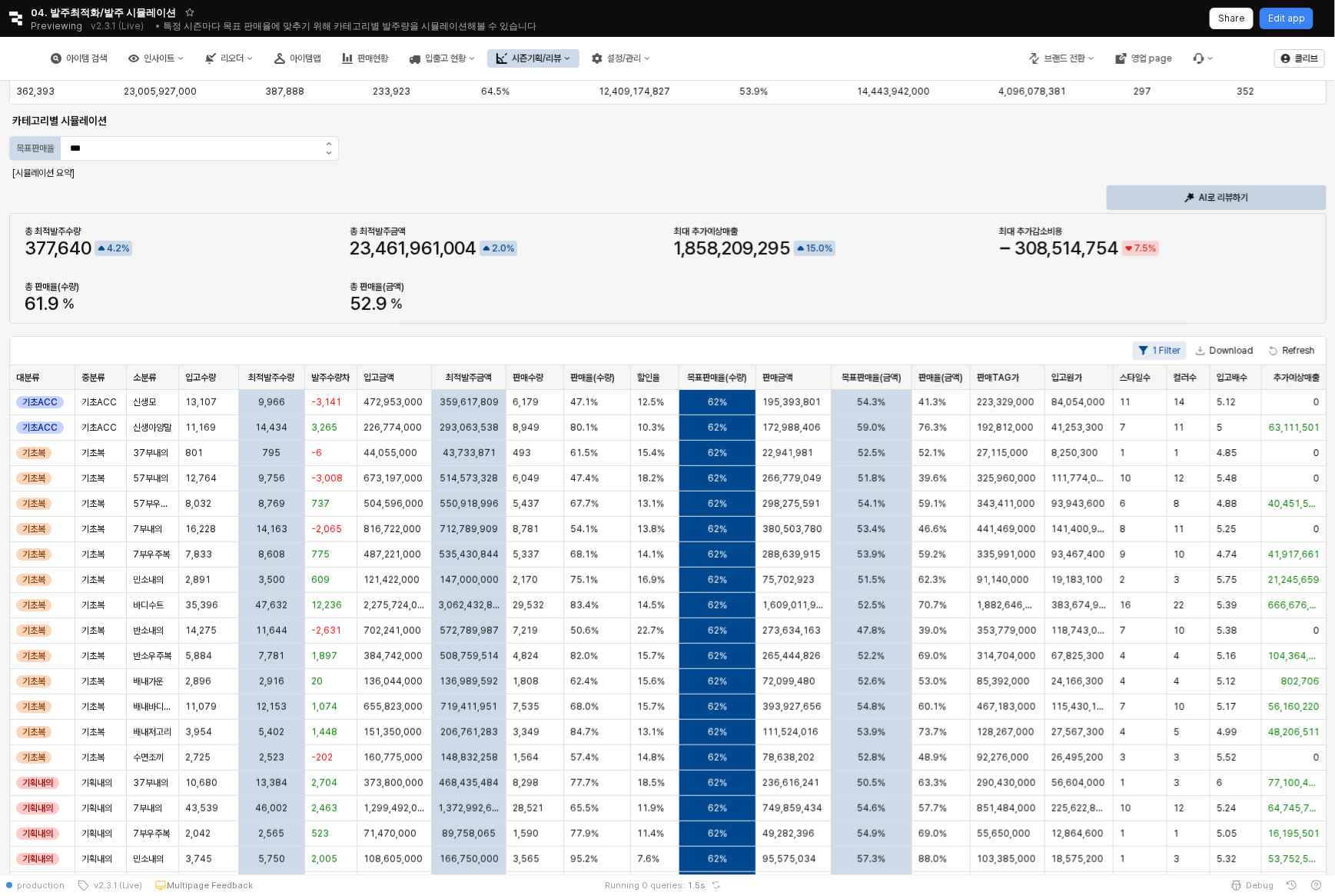
scroll to position [229, 0]
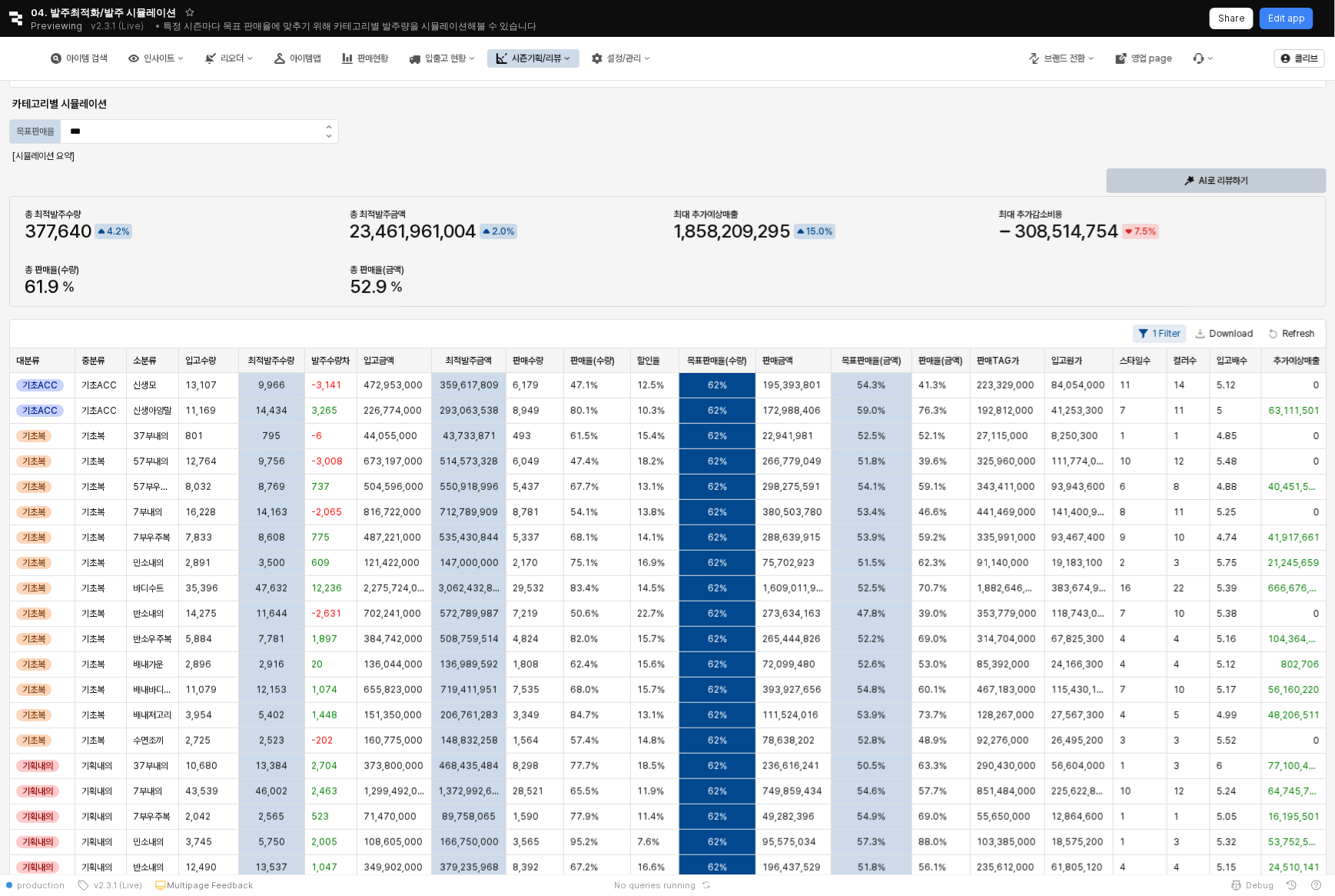
click at [1135, 175] on div "AI로 리뷰하기" at bounding box center [1217, 181] width 206 height 23
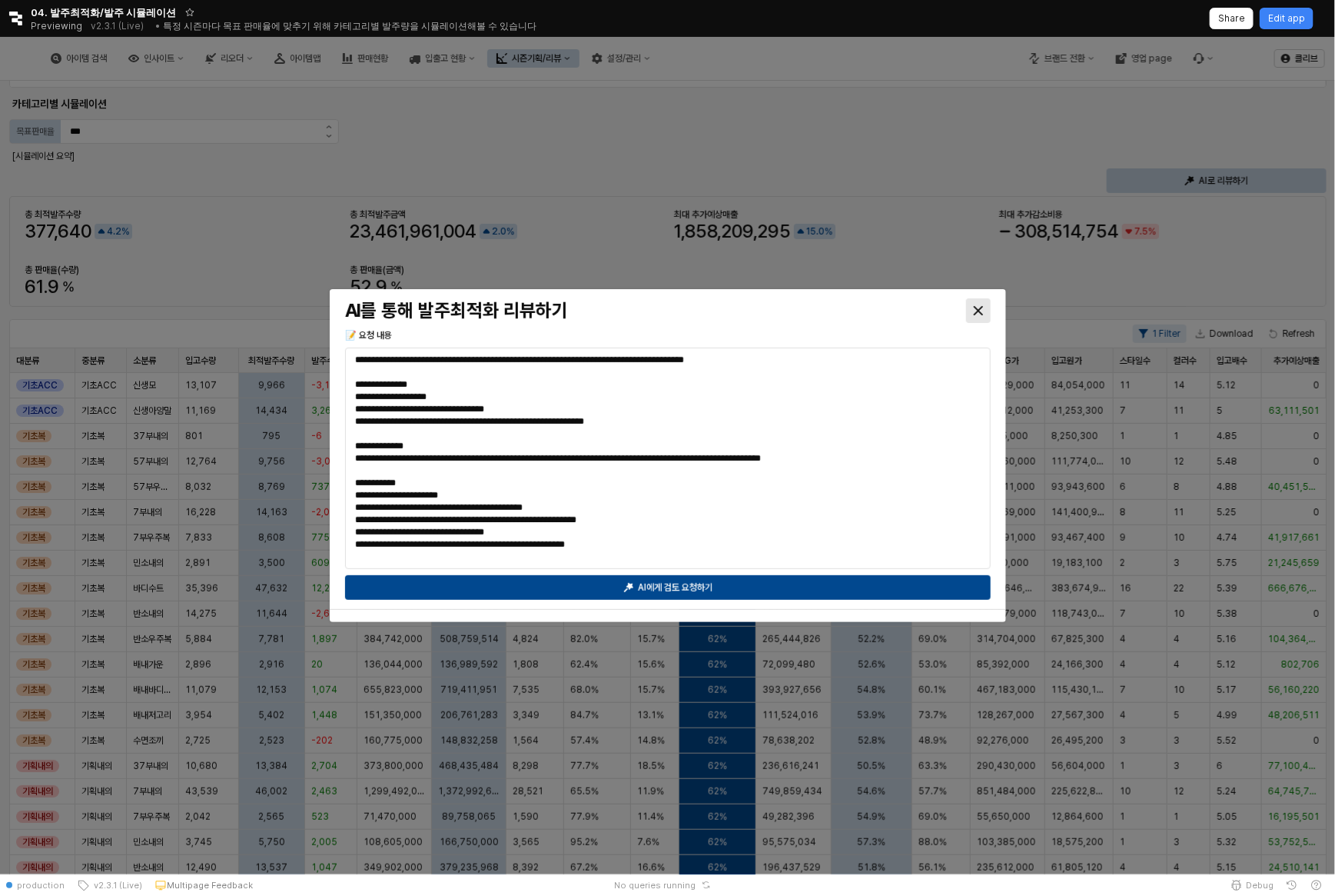
click at [975, 311] on icon "Close" at bounding box center [978, 310] width 9 height 9
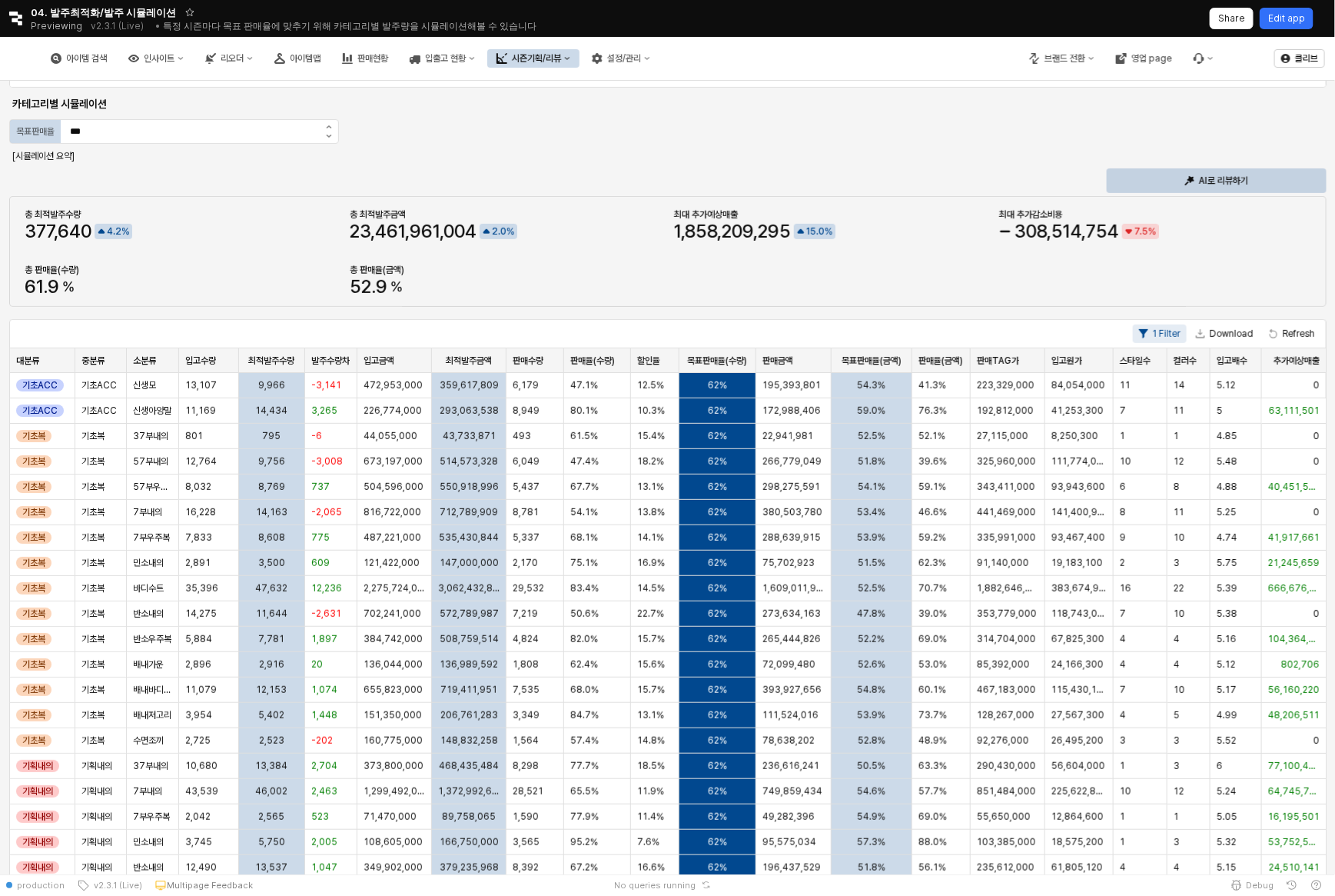
click at [1290, 24] on p "Edit app" at bounding box center [1287, 18] width 37 height 12
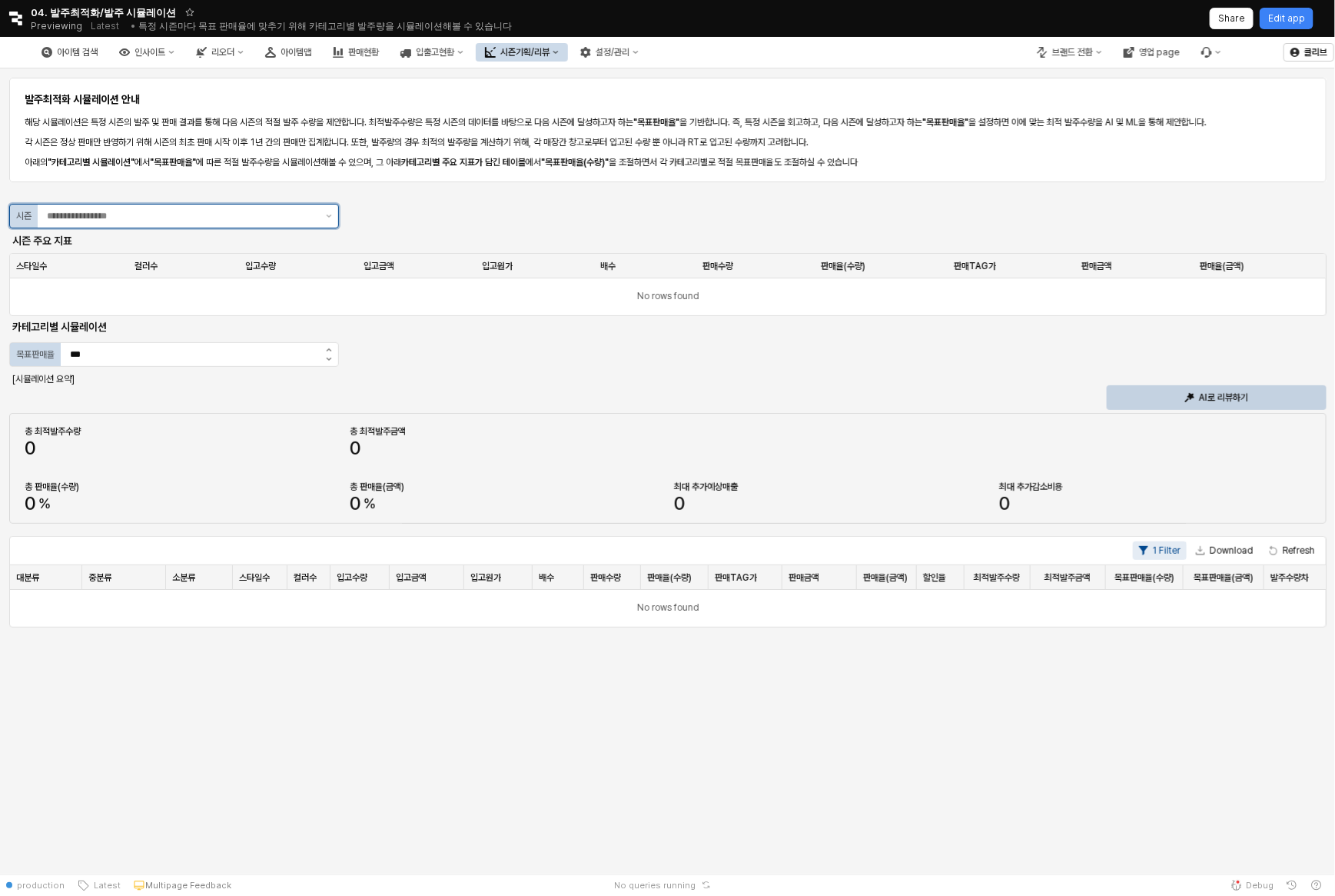
click at [289, 223] on div "App Frame" at bounding box center [179, 216] width 282 height 23
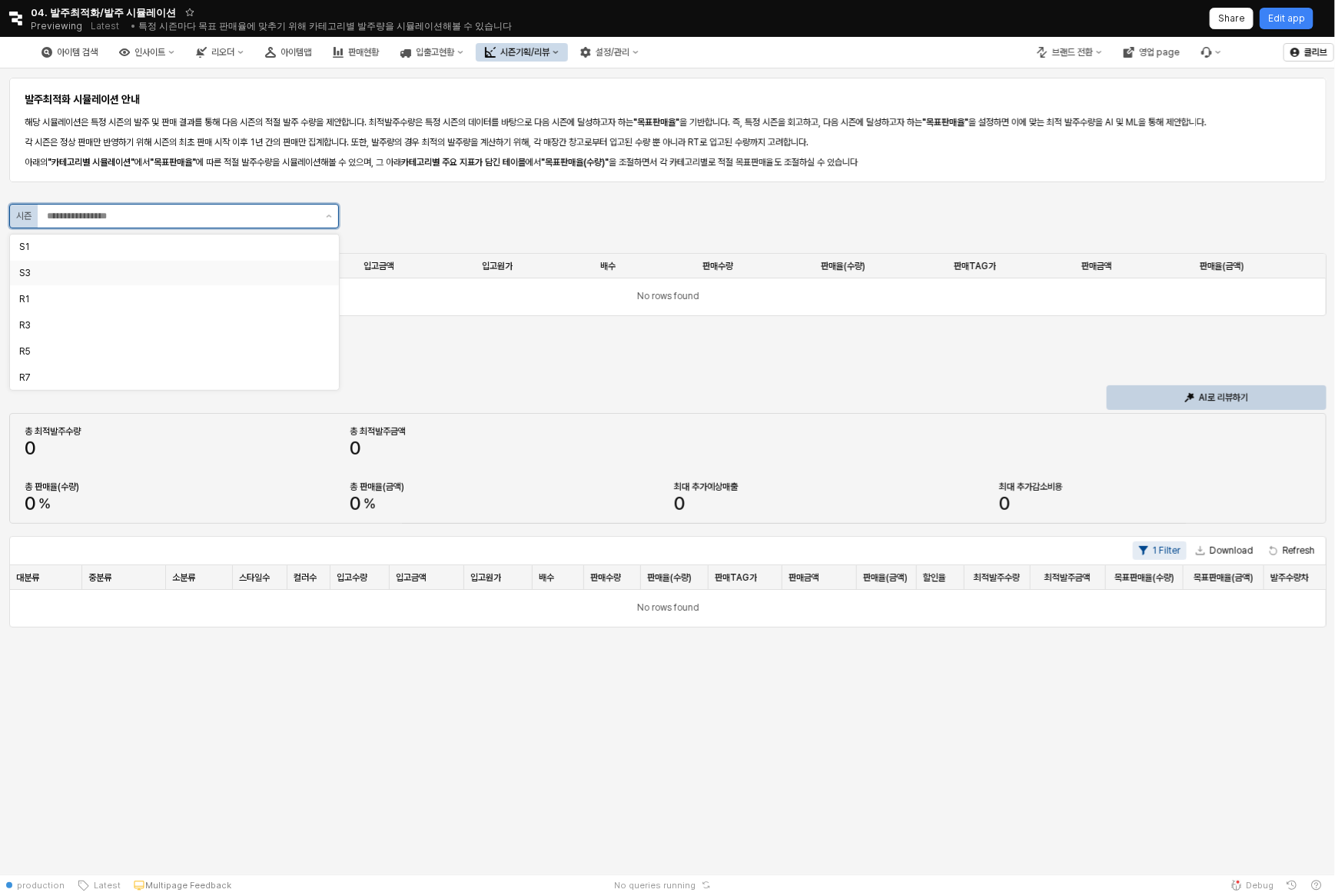
click at [256, 276] on div "S3" at bounding box center [169, 272] width 301 height 12
type input "**"
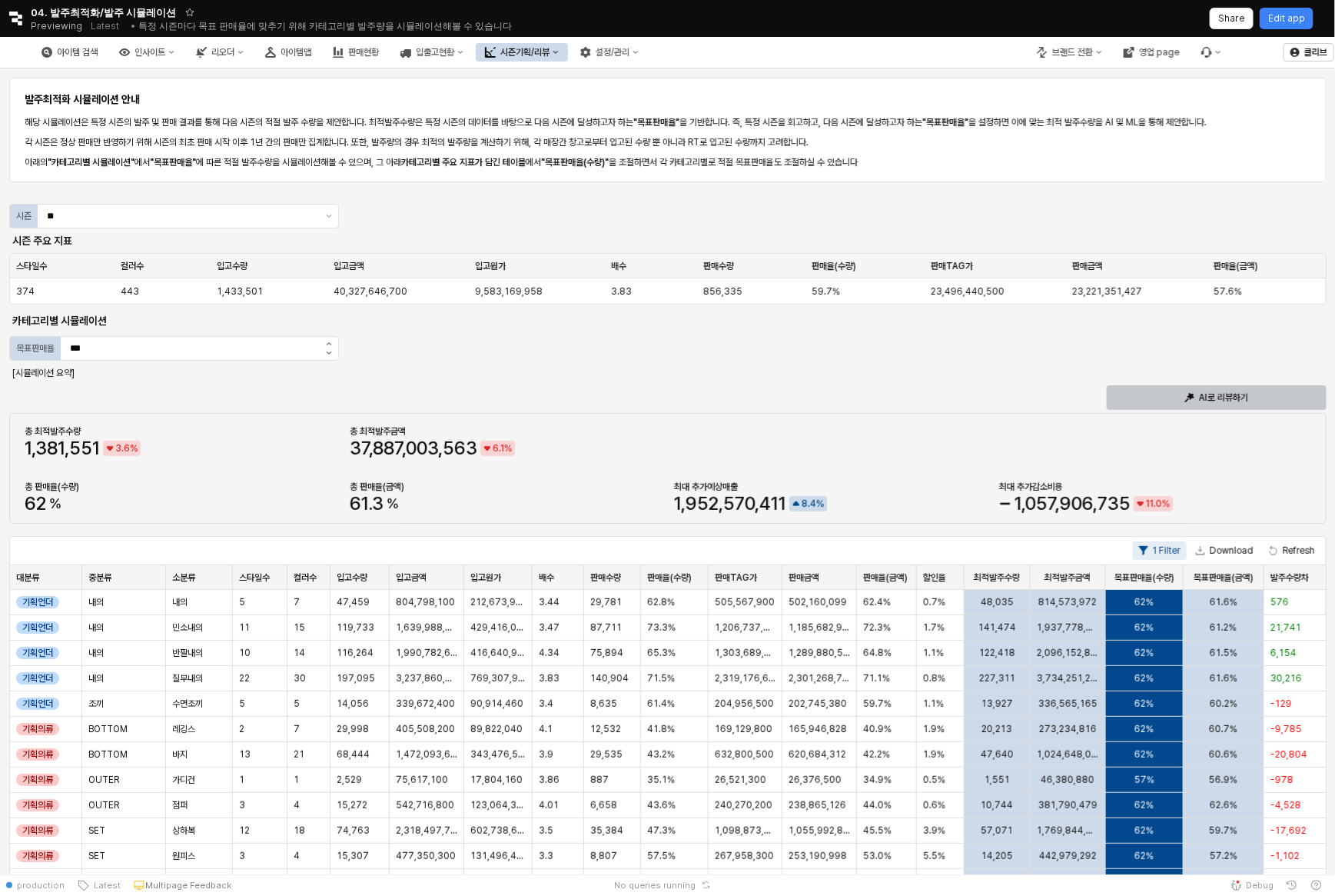
click at [1213, 390] on div "AI로 리뷰하기" at bounding box center [1217, 397] width 206 height 23
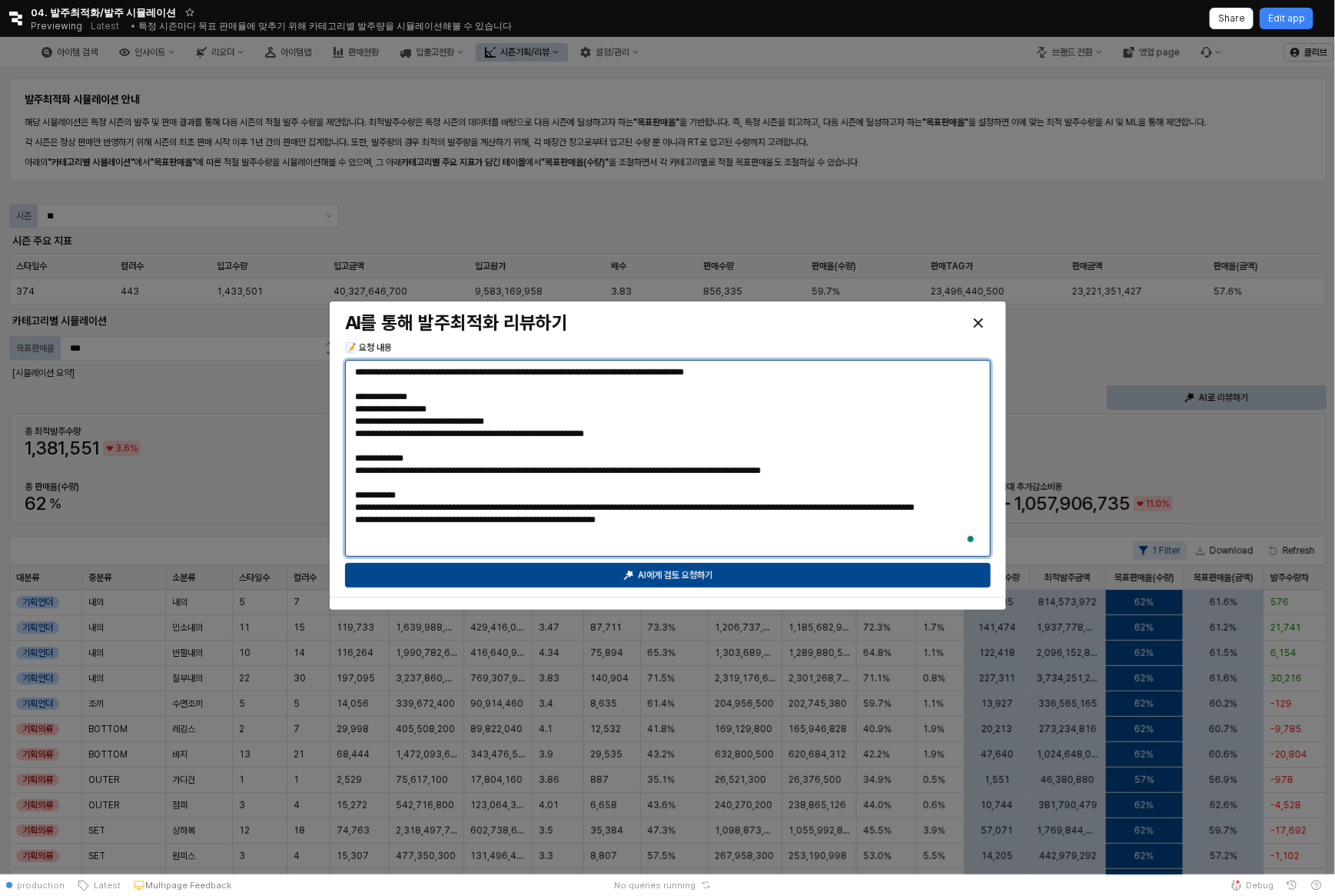
drag, startPoint x: 748, startPoint y: 439, endPoint x: 750, endPoint y: 553, distance: 114.0
click at [750, 553] on div "**********" at bounding box center [669, 458] width 645 height 195
click at [759, 532] on textarea "**********" at bounding box center [668, 458] width 626 height 184
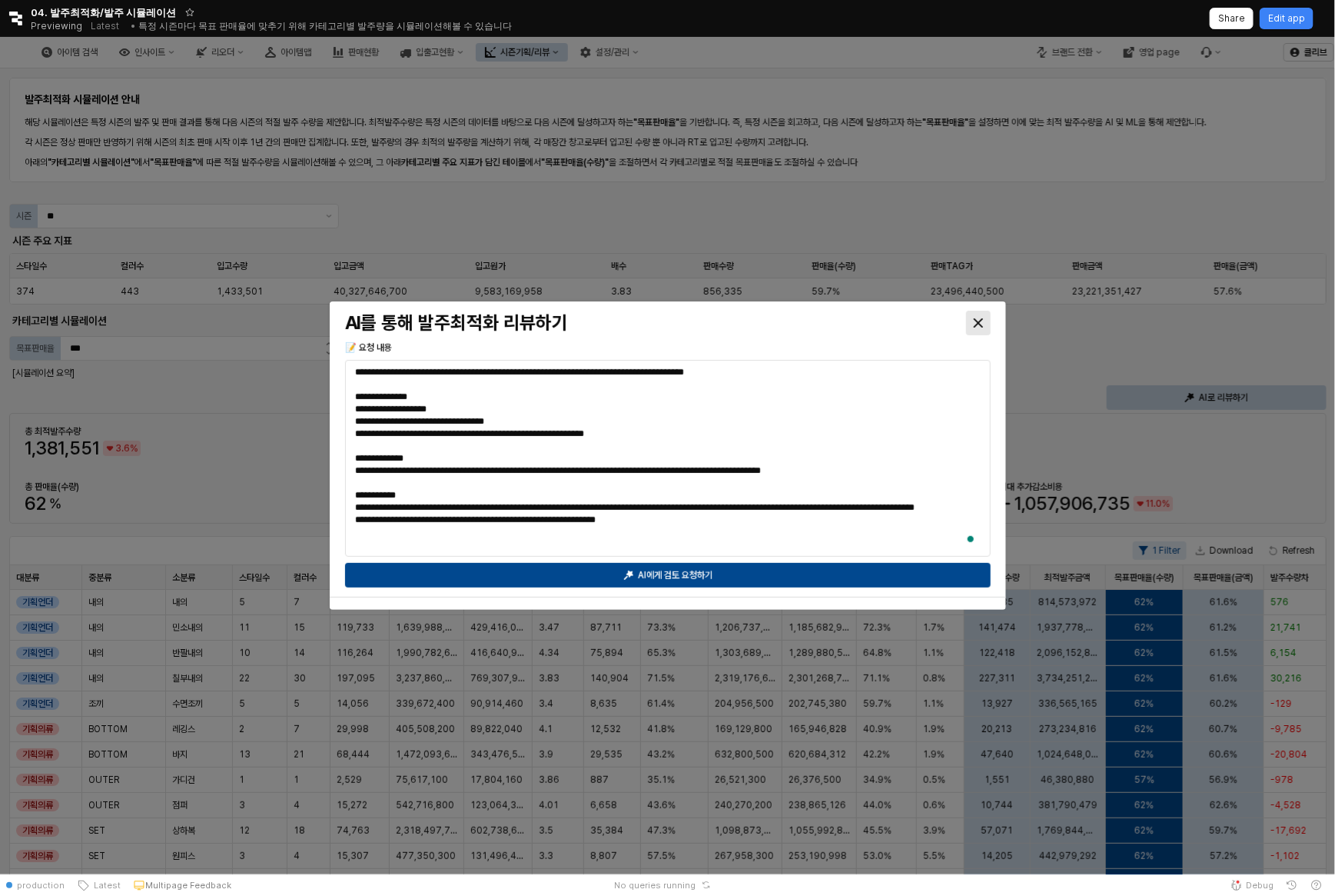
click at [977, 318] on icon "Close" at bounding box center [978, 323] width 9 height 9
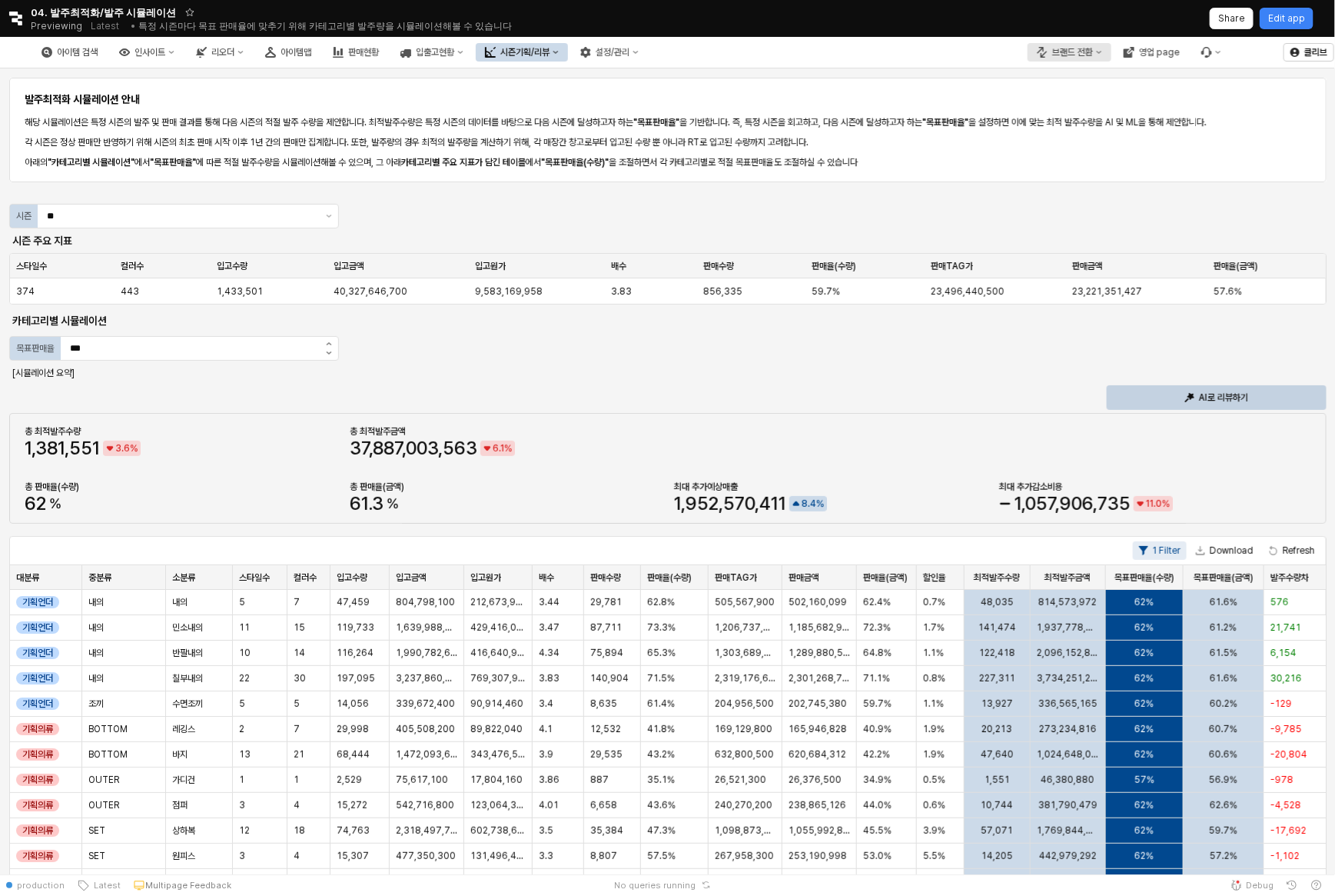
click at [1054, 50] on div "브랜드 전환" at bounding box center [1072, 52] width 41 height 10
click at [1060, 99] on div "에뜨와" at bounding box center [1085, 107] width 95 height 15
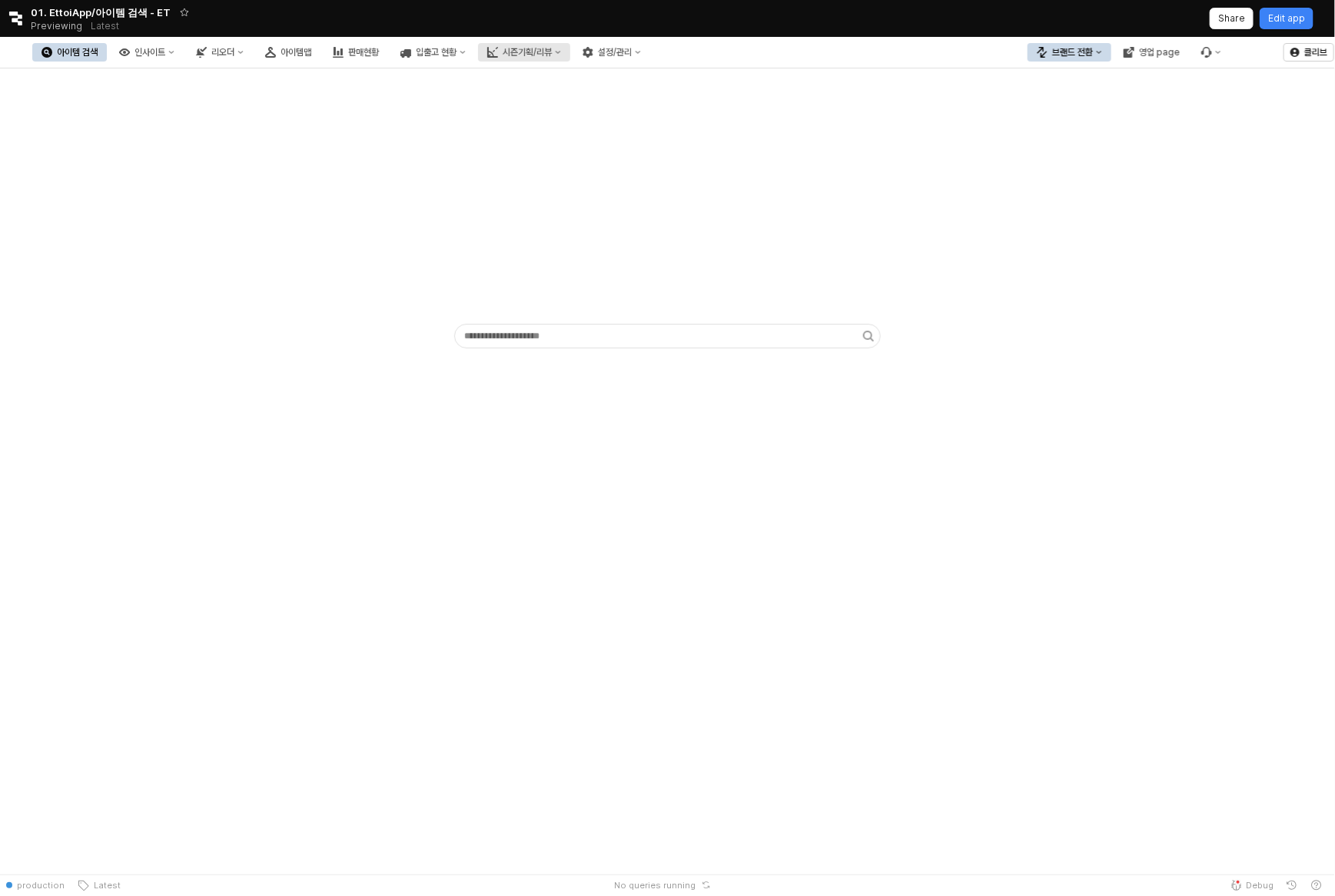
click at [552, 53] on div "시즌기획/리뷰" at bounding box center [527, 52] width 49 height 10
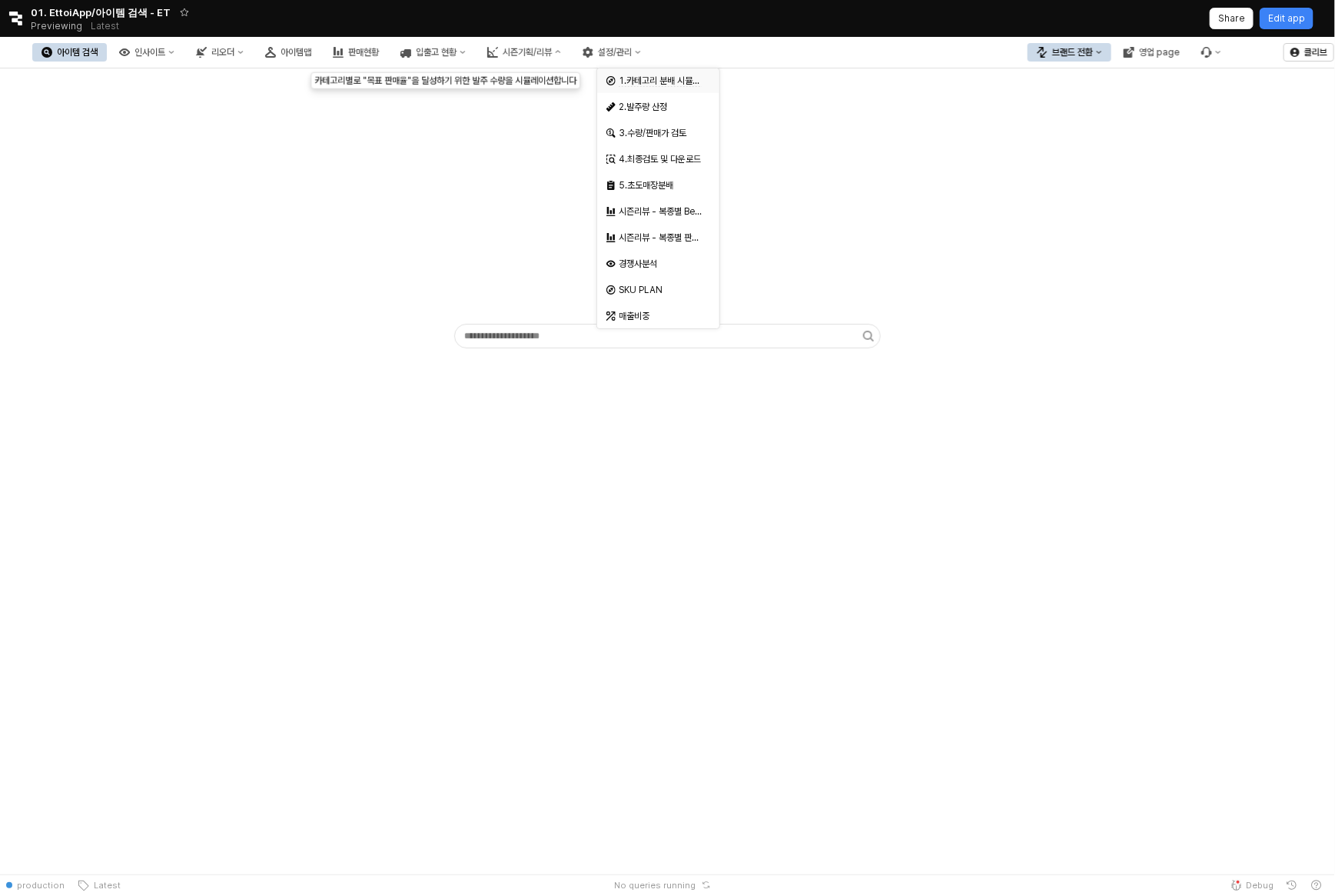
click at [675, 80] on span "1.카테고리 분배 시뮬레이션" at bounding box center [667, 81] width 97 height 11
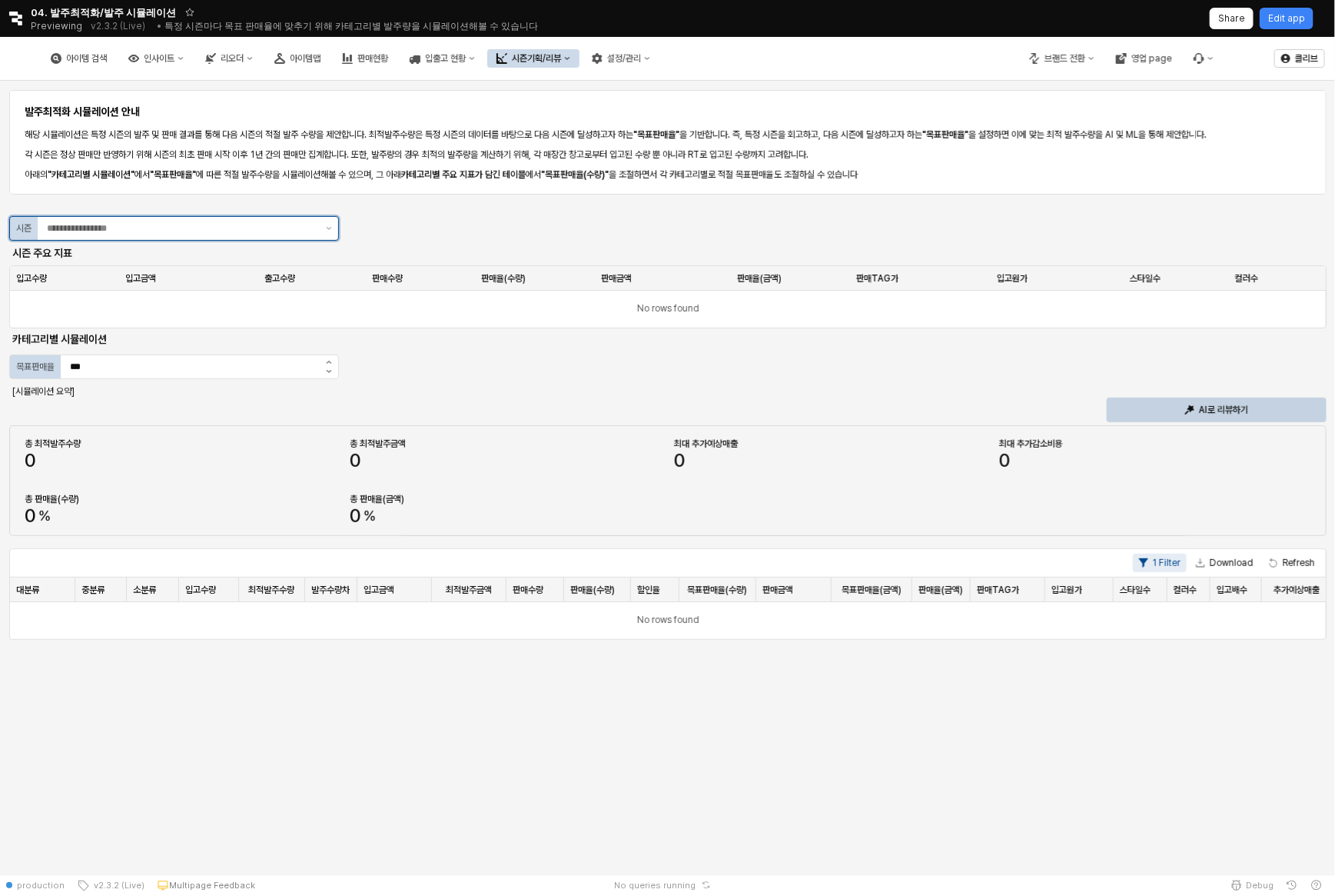
click at [281, 235] on input "App Frame" at bounding box center [182, 228] width 270 height 15
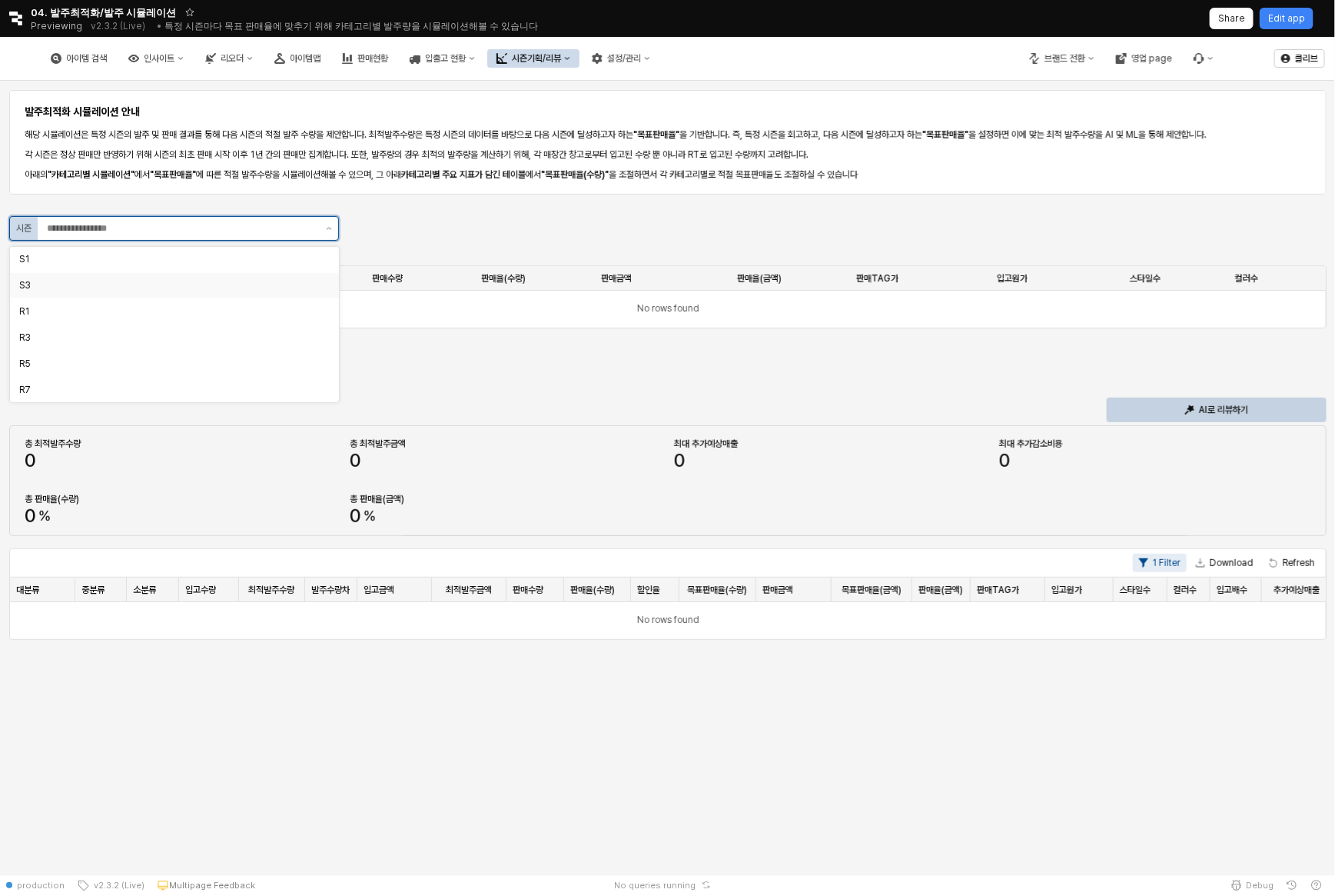
click at [268, 289] on div "S3" at bounding box center [169, 285] width 301 height 12
type input "**"
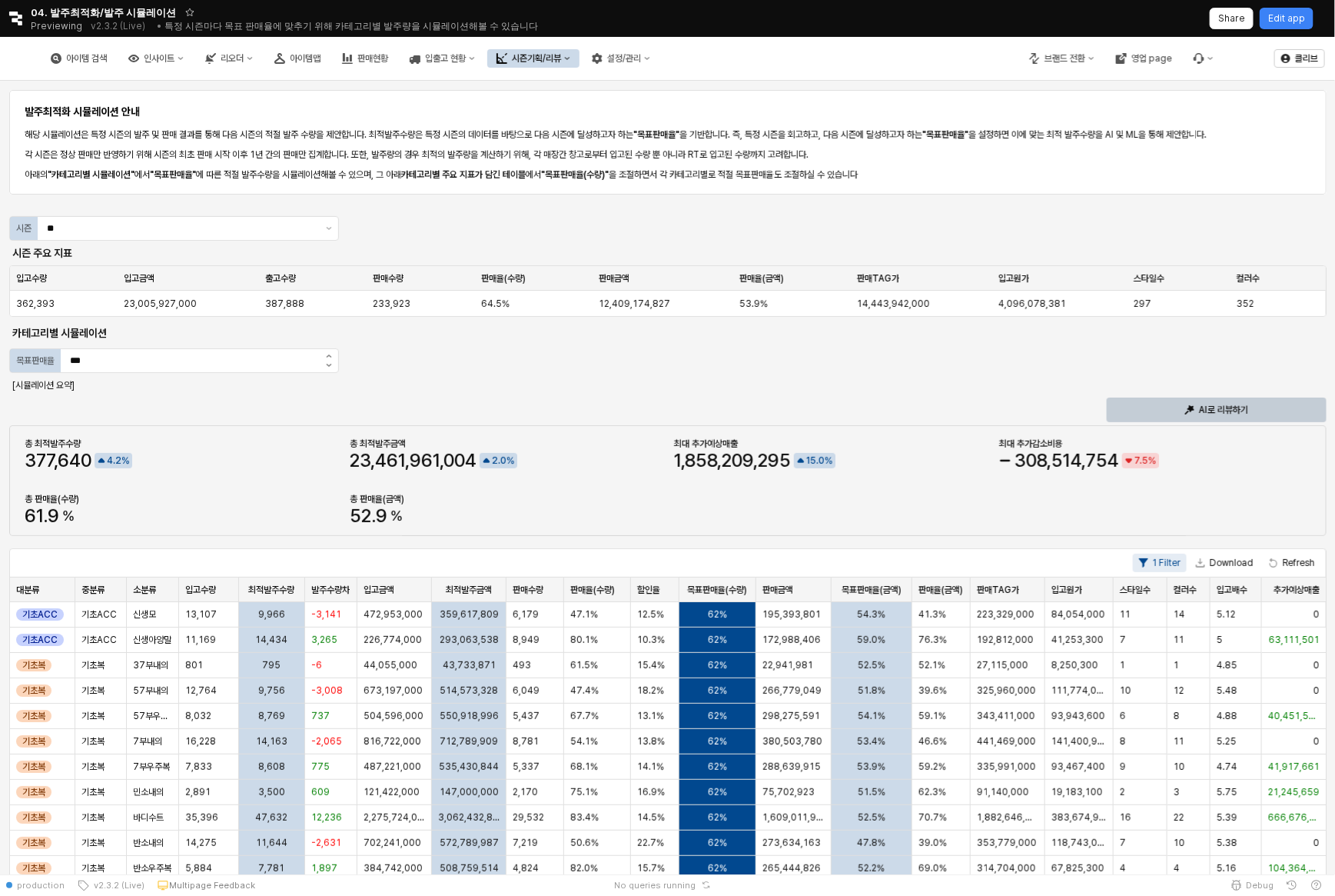
click at [1210, 412] on p "AI로 리뷰하기" at bounding box center [1223, 410] width 49 height 12
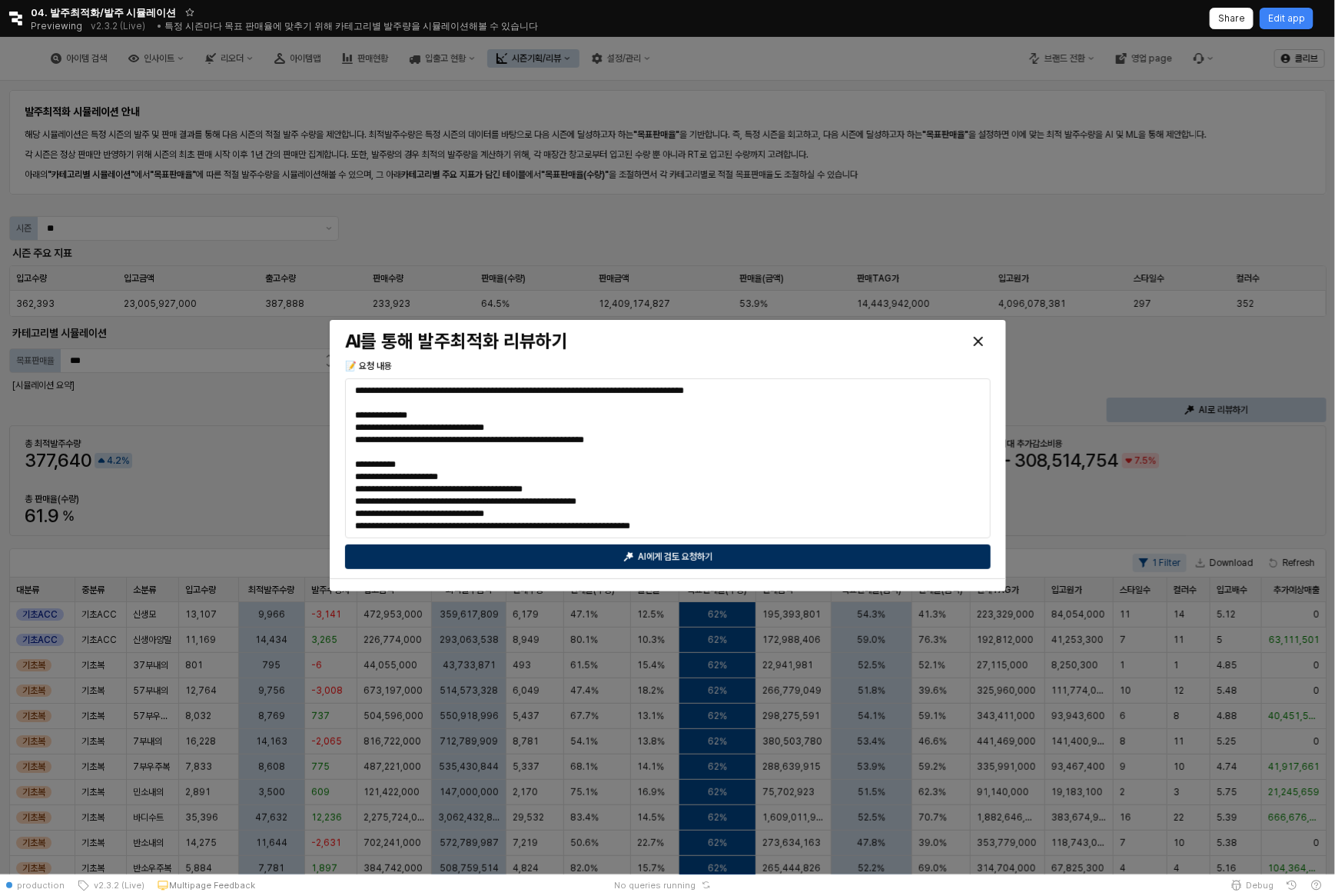
click at [765, 551] on div "AI에게 검토 요청하기" at bounding box center [668, 556] width 632 height 23
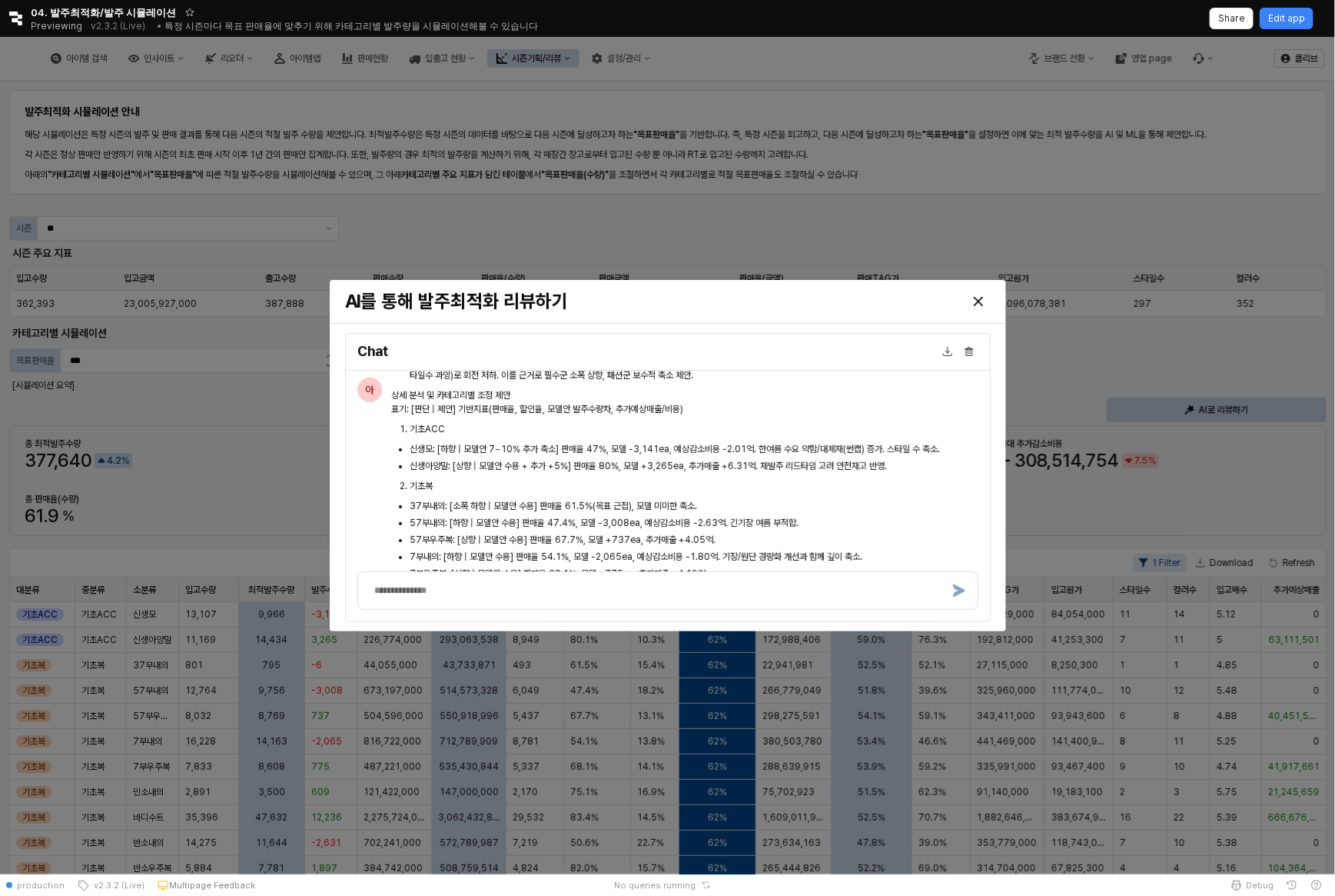
scroll to position [3234, 0]
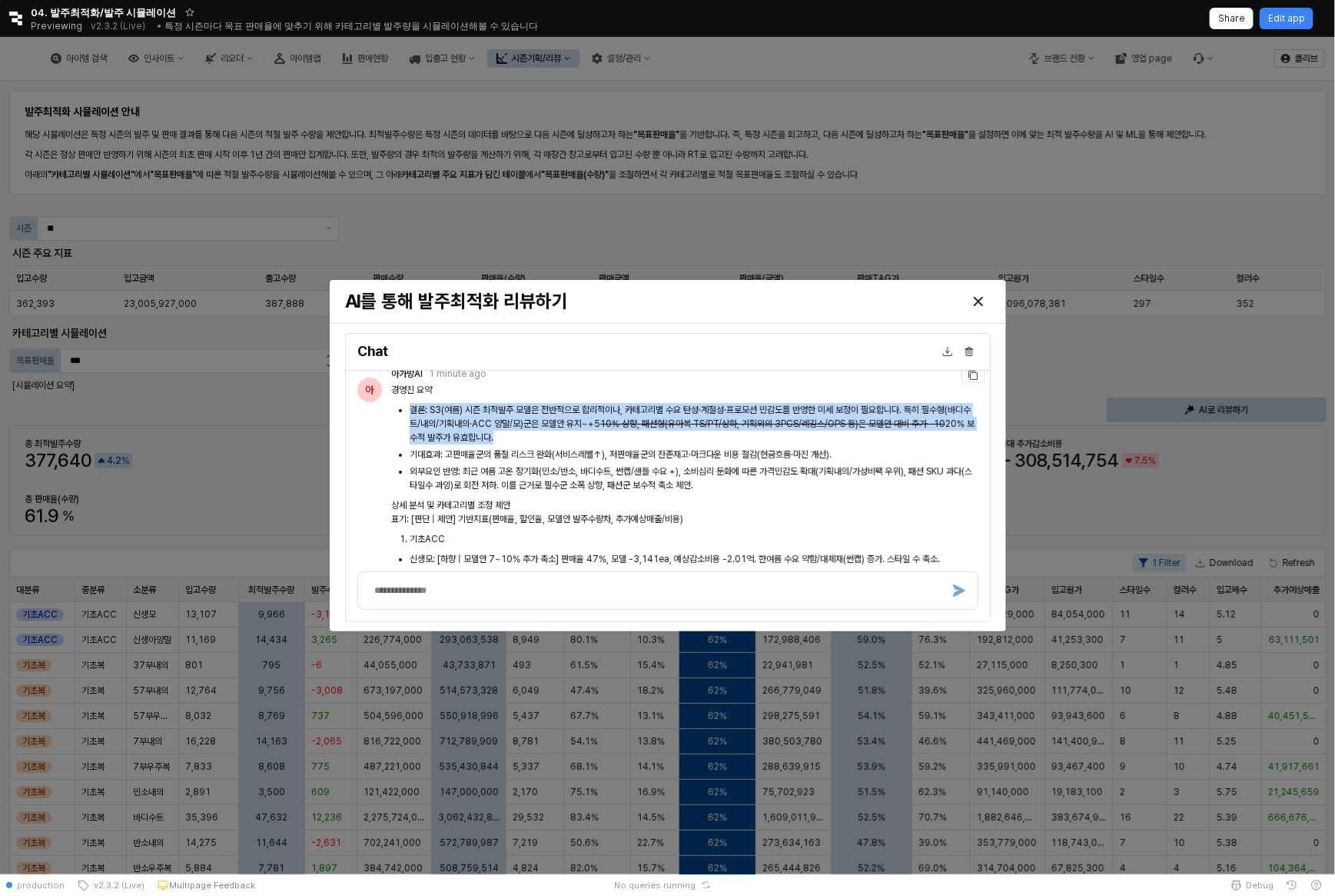
drag, startPoint x: 792, startPoint y: 492, endPoint x: 783, endPoint y: 448, distance: 44.9
click at [788, 445] on li "결론: S3(여름) 시즌 최적발주 모델은 전반적으로 합리적이나, 카테고리별 수요 탄성·계절성·프로모션 민감도를 반영한 미세 보정이 필요합니다.…" at bounding box center [694, 424] width 569 height 42
drag, startPoint x: 788, startPoint y: 491, endPoint x: 784, endPoint y: 456, distance: 35.2
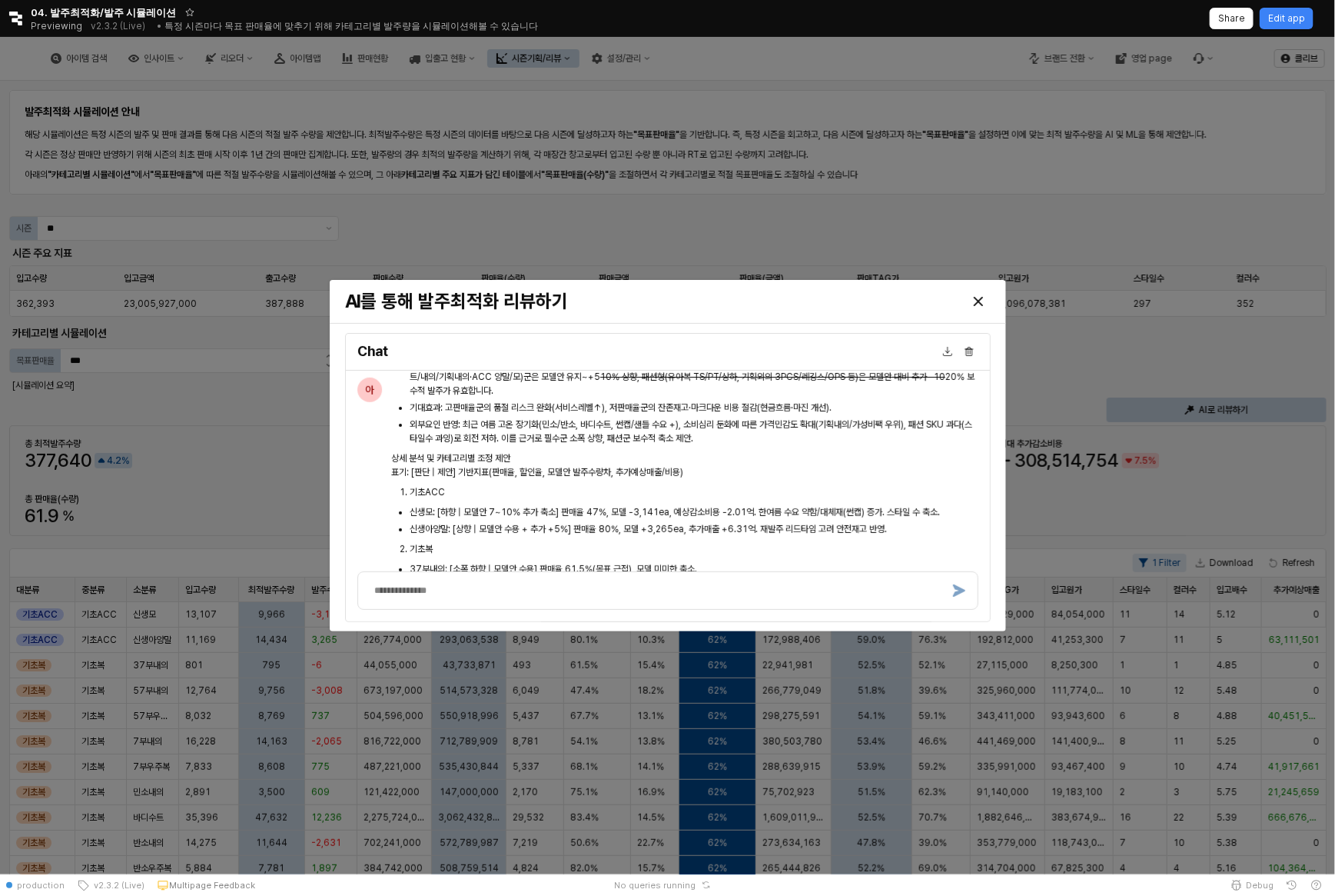
scroll to position [3283, 0]
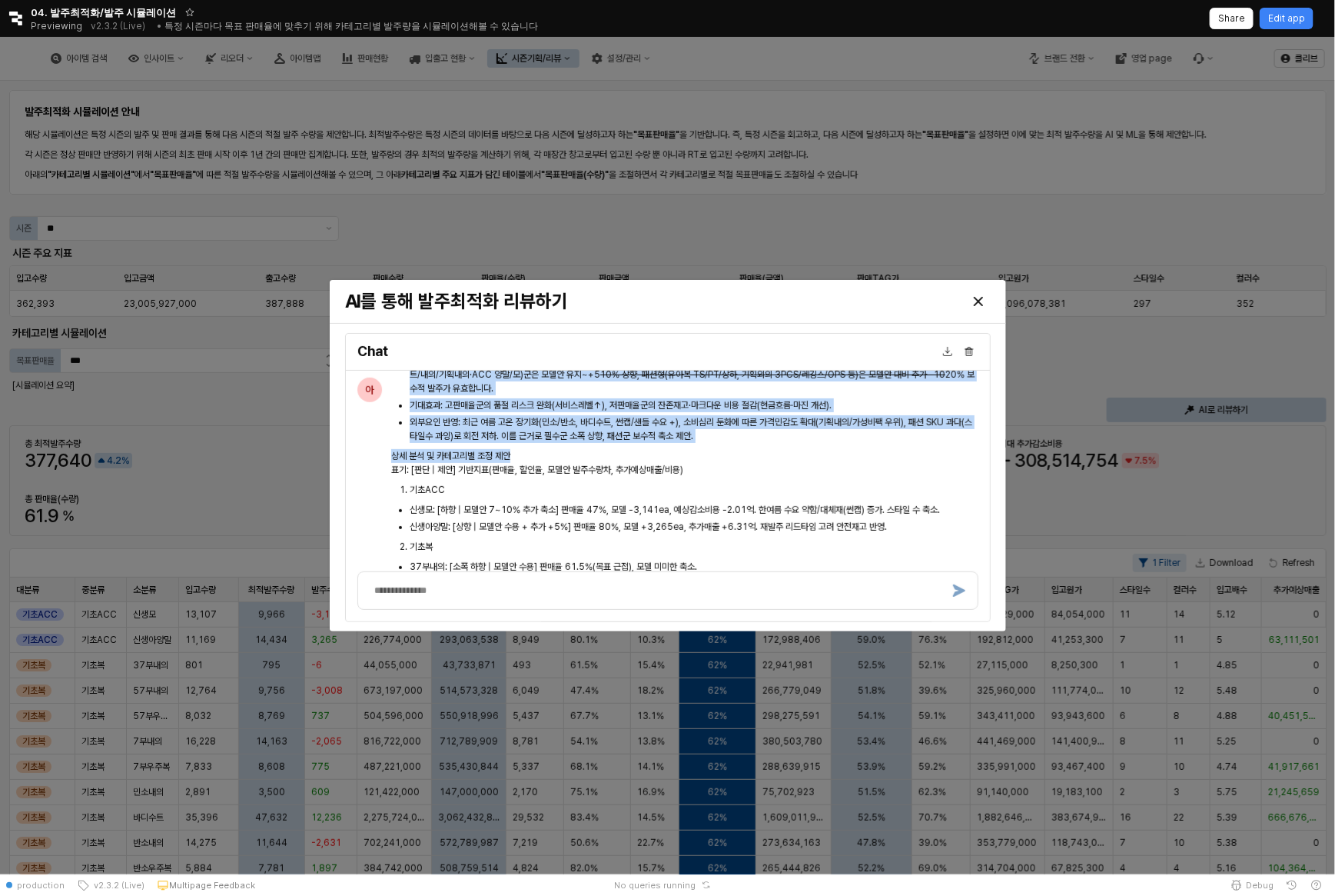
drag, startPoint x: 785, startPoint y: 514, endPoint x: 770, endPoint y: 395, distance: 119.9
click at [770, 347] on p "경영진 요약" at bounding box center [685, 341] width 588 height 14
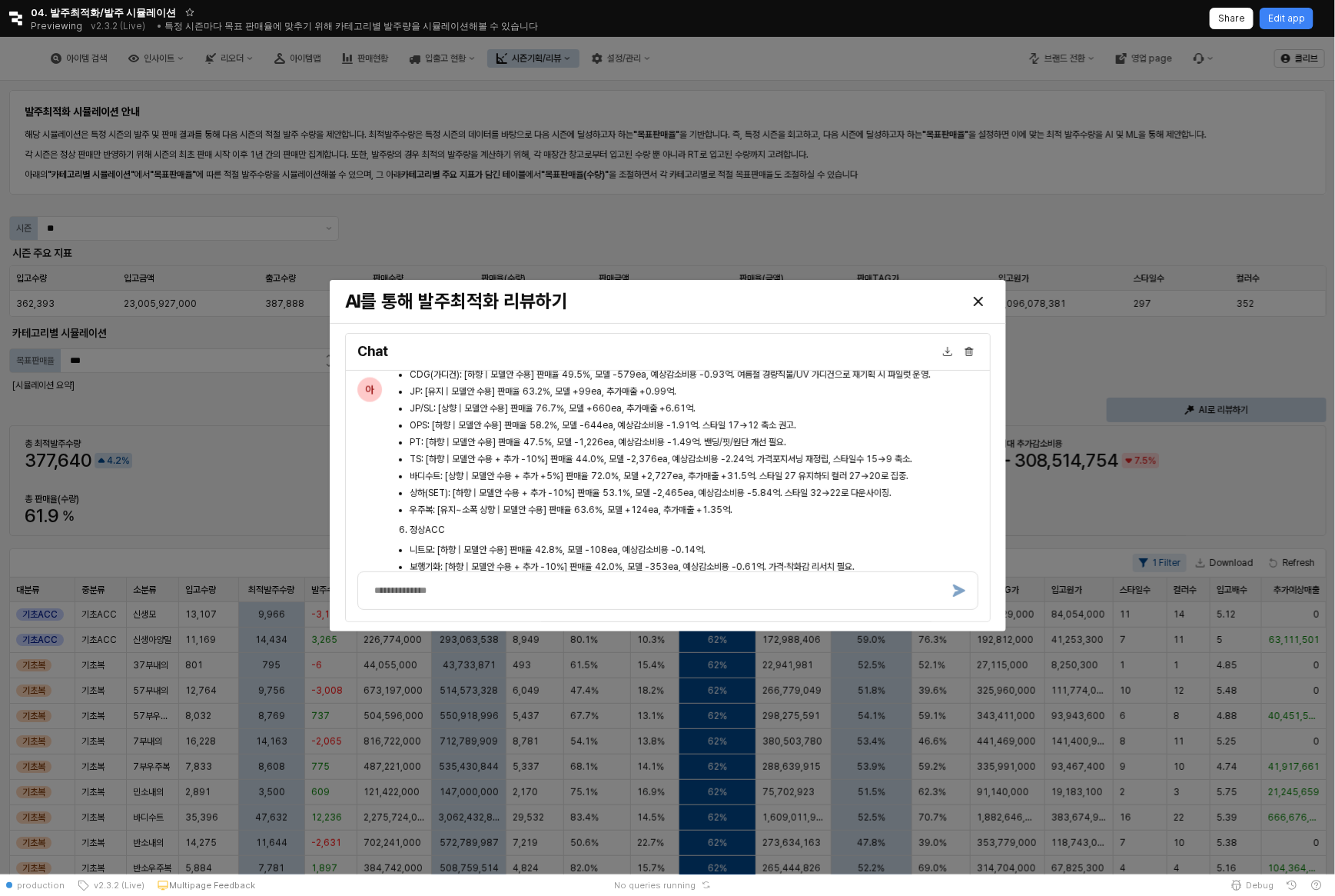
scroll to position [3859, 0]
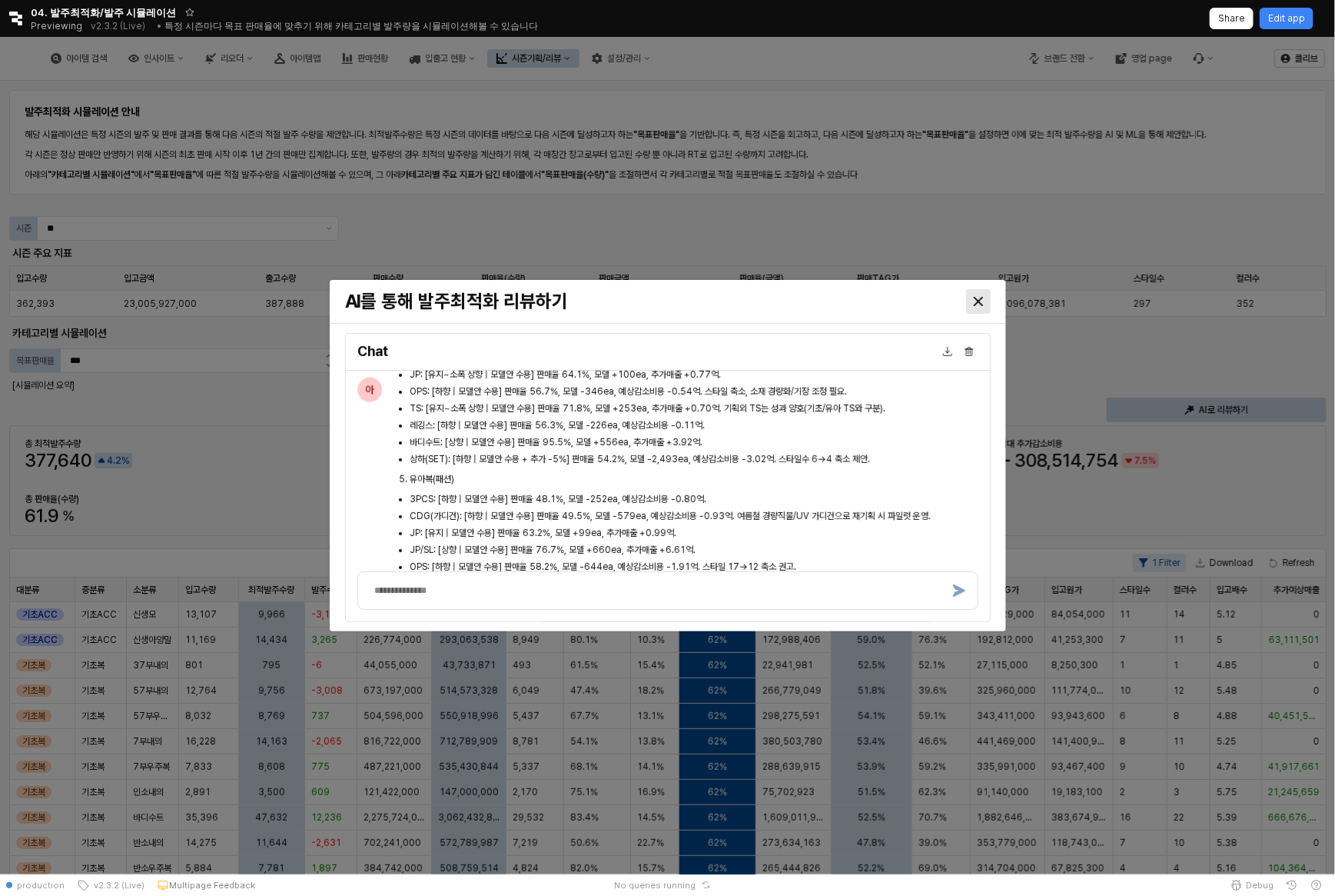
click at [986, 294] on div "Close" at bounding box center [978, 301] width 23 height 23
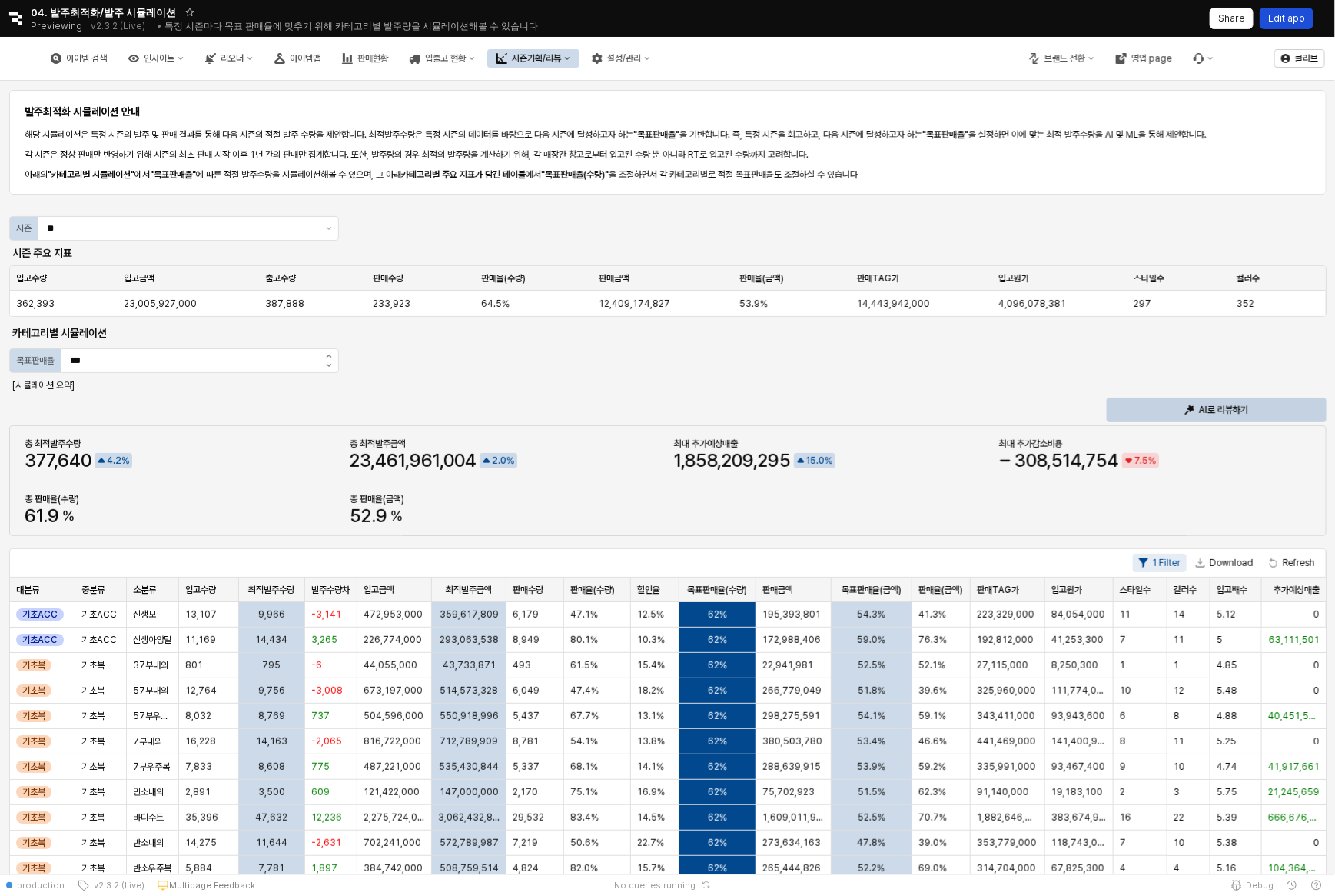
click at [1292, 26] on div "Edit app" at bounding box center [1287, 18] width 37 height 20
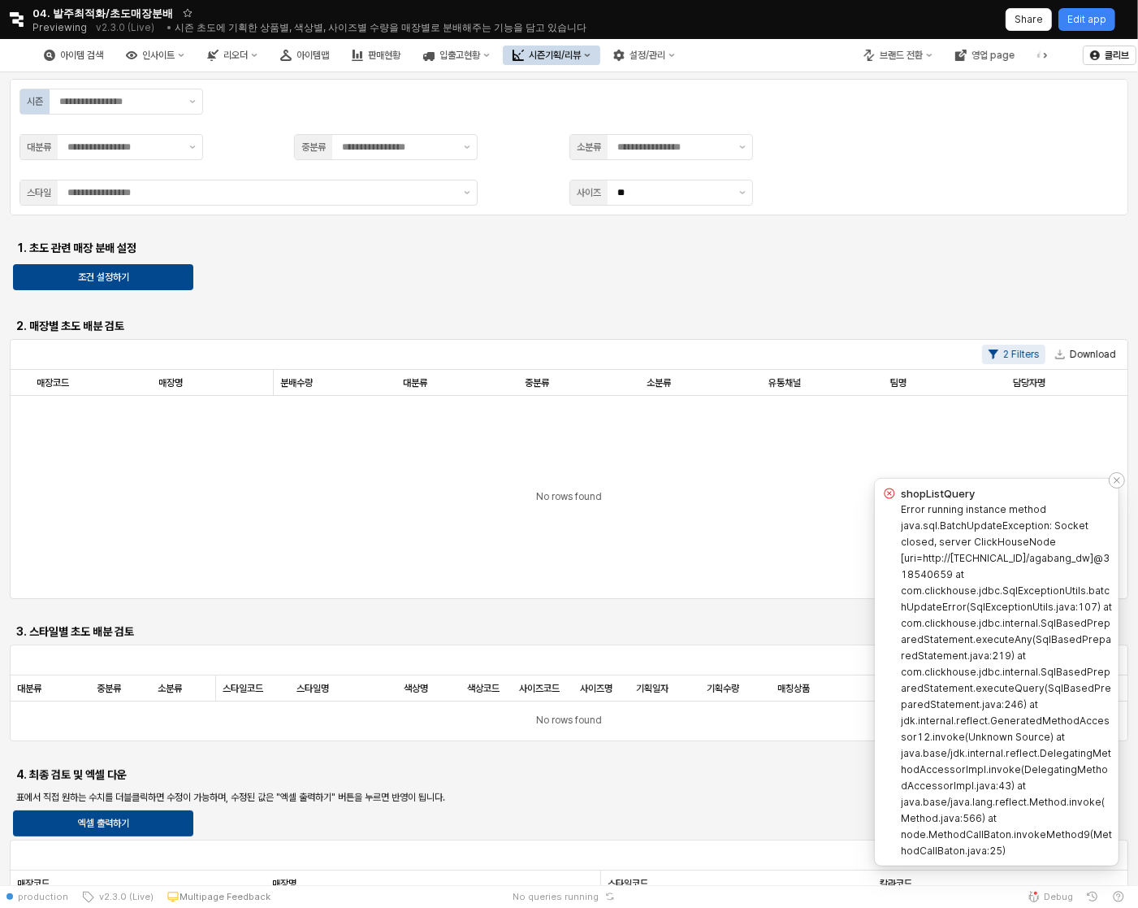
drag, startPoint x: 903, startPoint y: 492, endPoint x: 1059, endPoint y: 864, distance: 402.7
click at [1059, 864] on div "shopListQuery Error running instance method java.sql.BatchUpdateException: Sock…" at bounding box center [997, 672] width 244 height 387
copy div "shopListQuery Error running instance method java.sql.BatchUpdateException: Sock…"
click at [1098, 14] on p "Edit app" at bounding box center [1087, 19] width 39 height 13
